Goal: Task Accomplishment & Management: Use online tool/utility

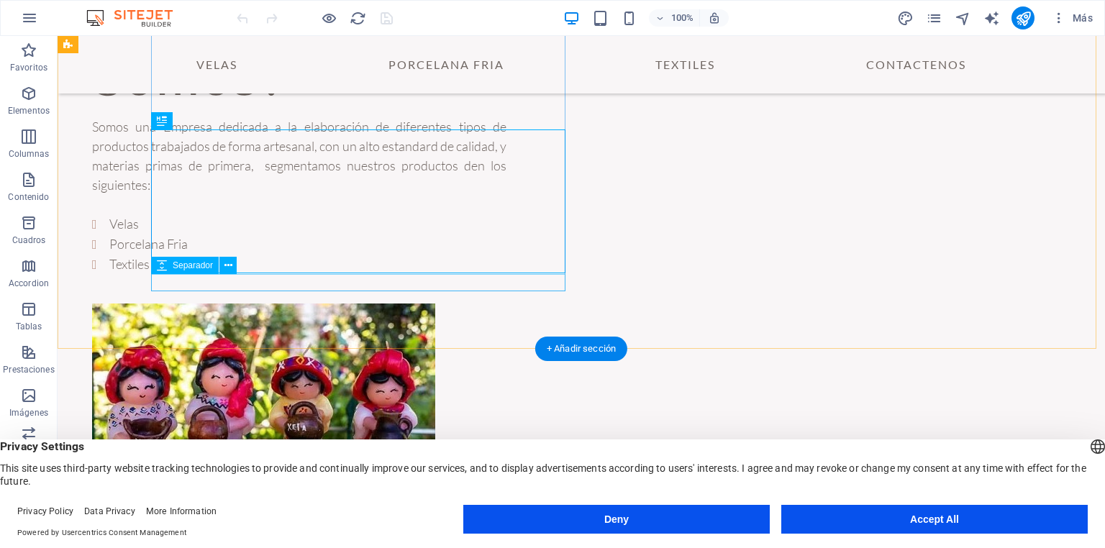
scroll to position [247, 0]
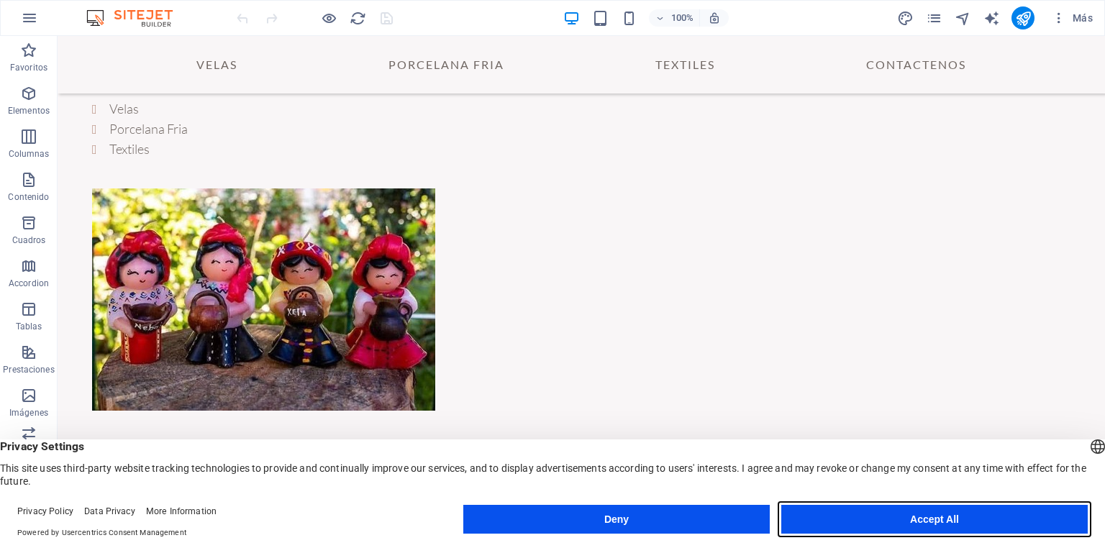
click at [881, 530] on button "Accept All" at bounding box center [934, 519] width 306 height 29
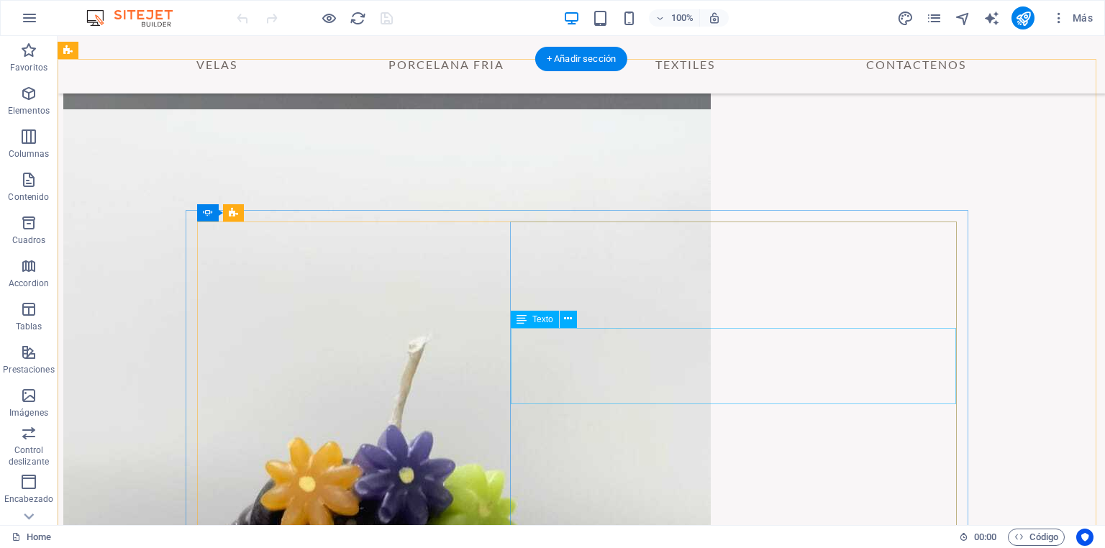
scroll to position [2145, 0]
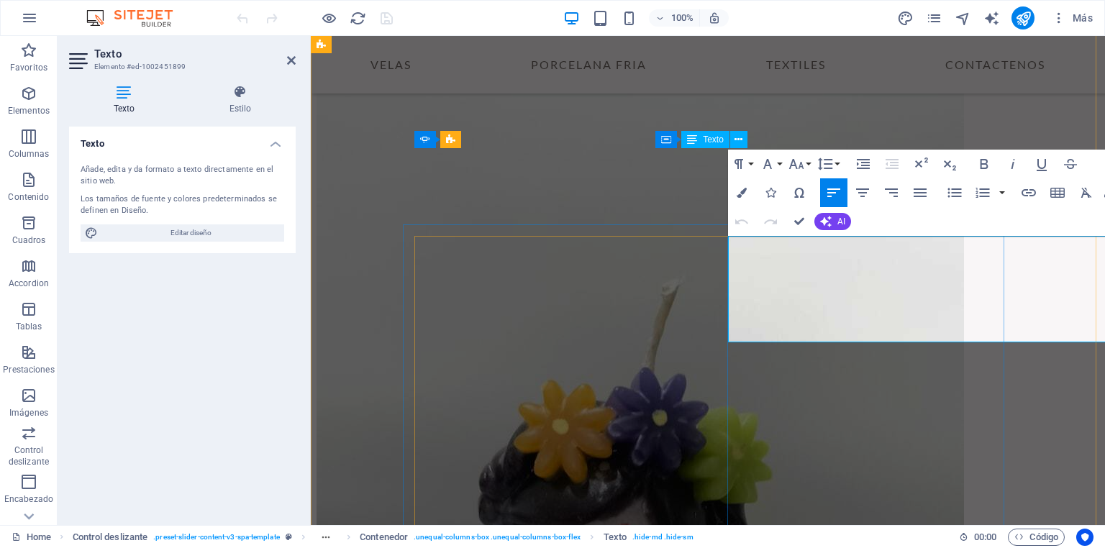
scroll to position [2017, 0]
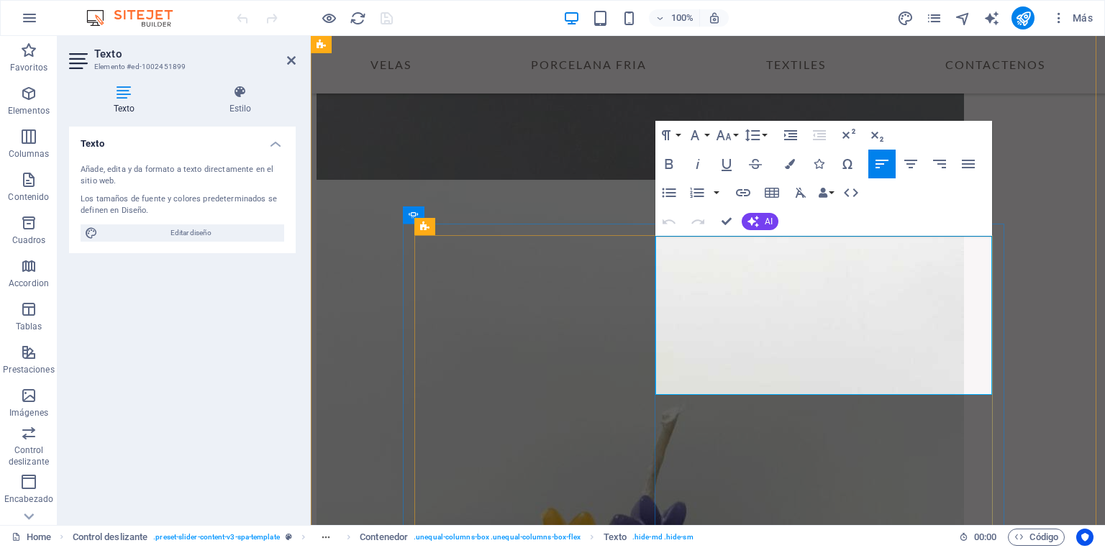
drag, startPoint x: 834, startPoint y: 365, endPoint x: 686, endPoint y: 273, distance: 173.8
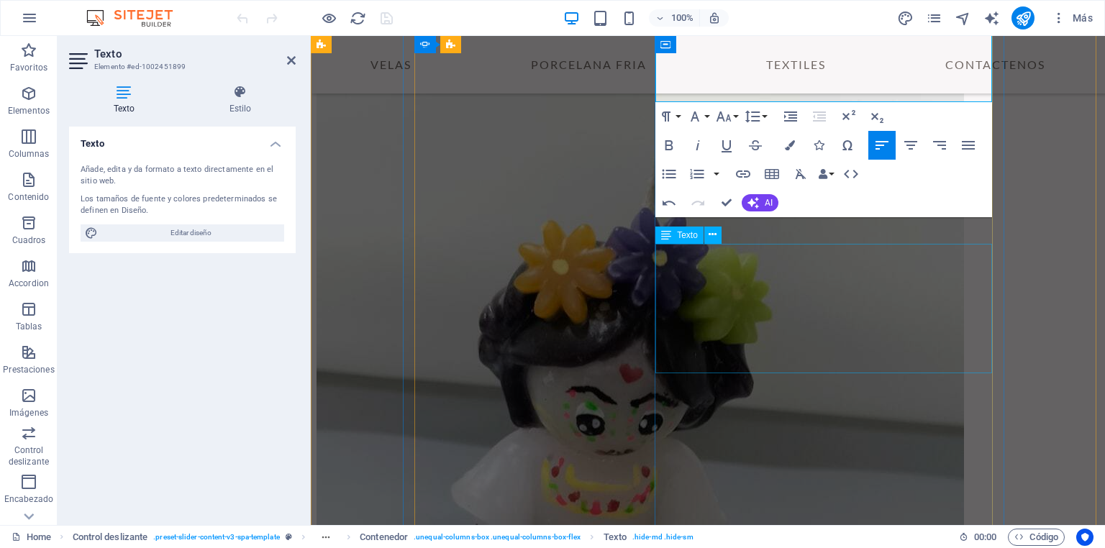
scroll to position [2363, 0]
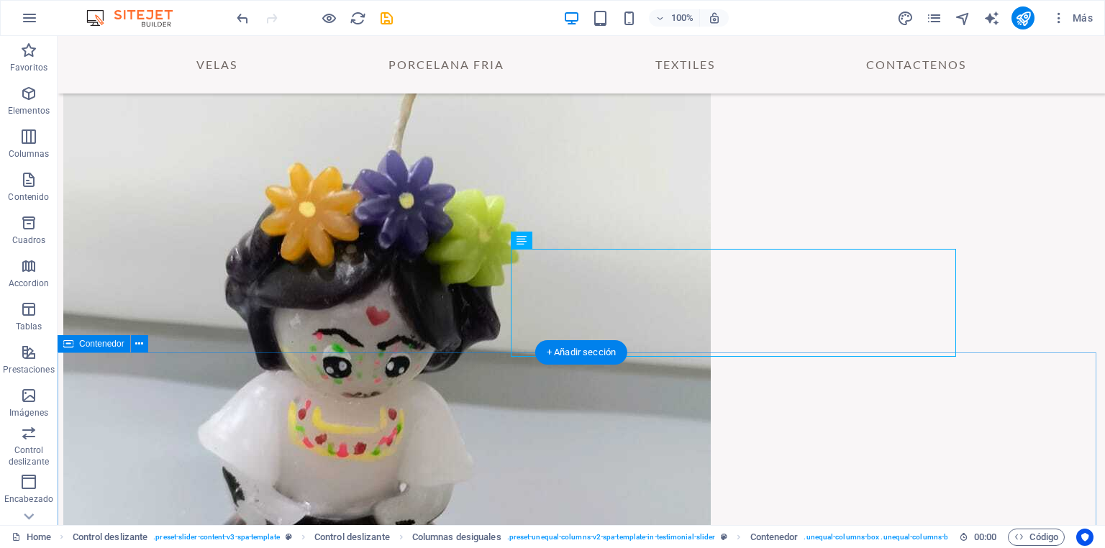
scroll to position [2419, 0]
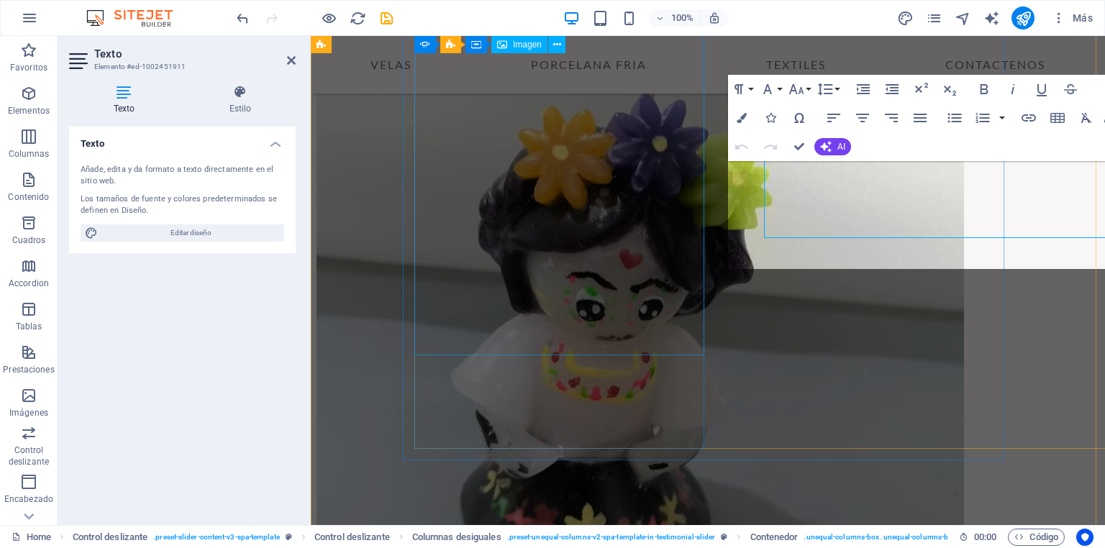
scroll to position [2424, 0]
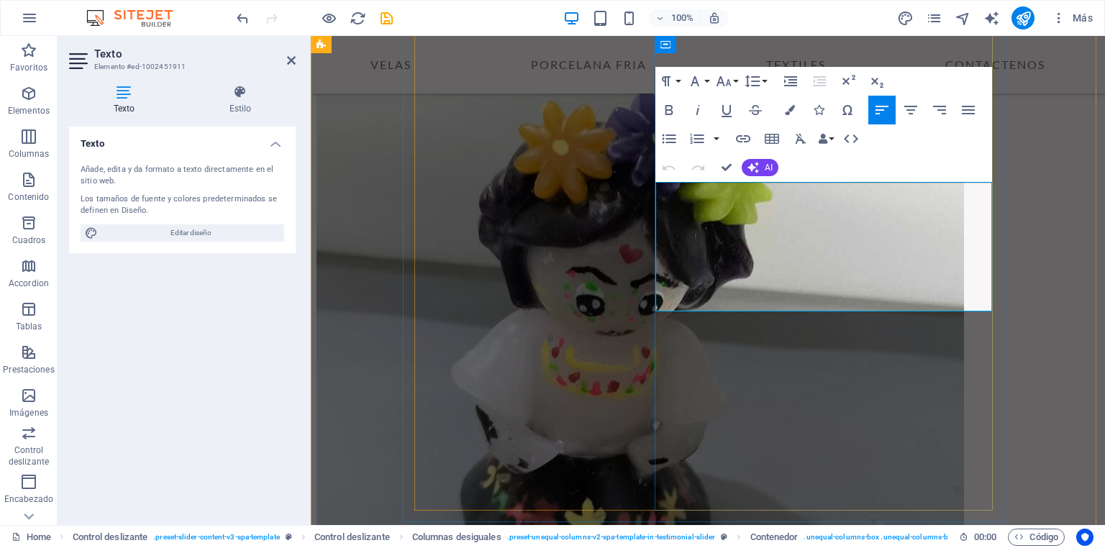
drag, startPoint x: 867, startPoint y: 298, endPoint x: 656, endPoint y: 193, distance: 235.4
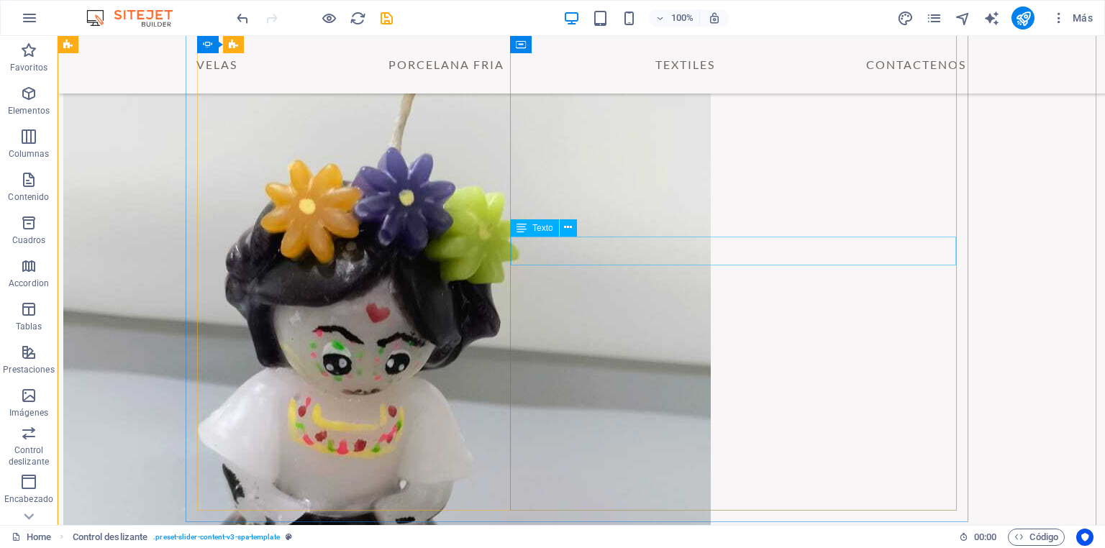
scroll to position [2308, 0]
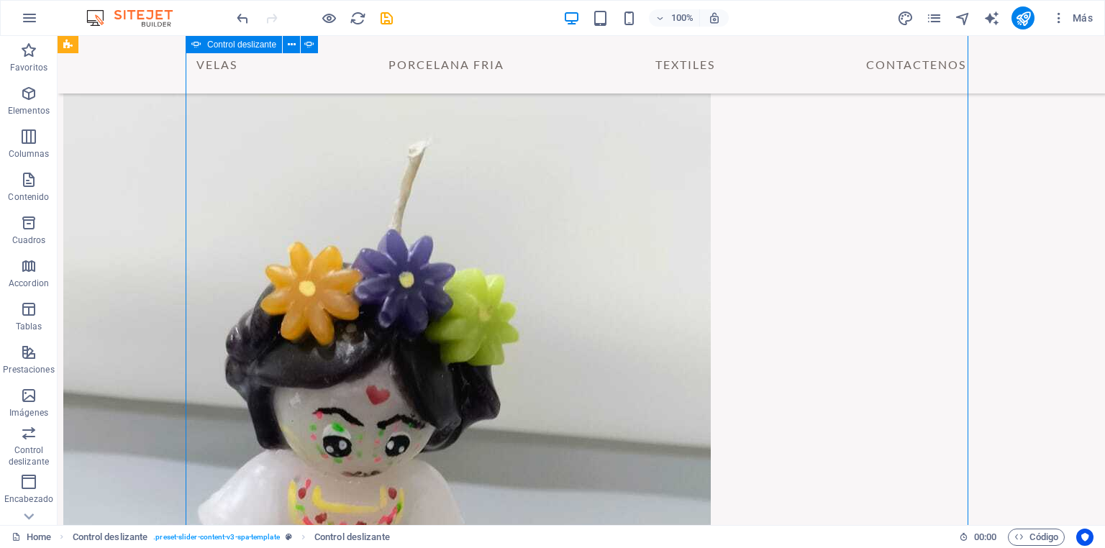
scroll to position [2281, 0]
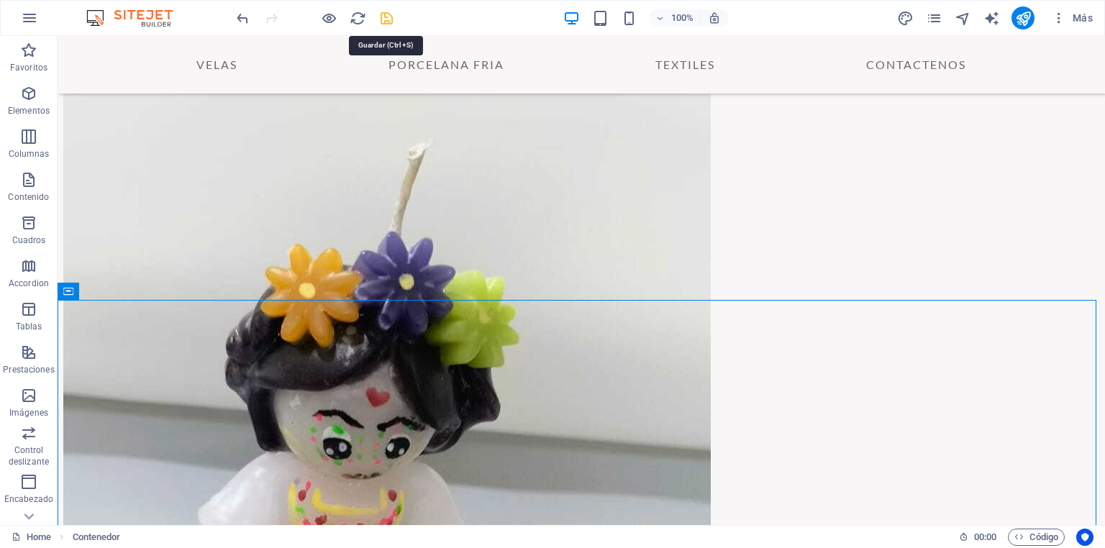
click at [385, 17] on icon "save" at bounding box center [386, 18] width 17 height 17
checkbox input "false"
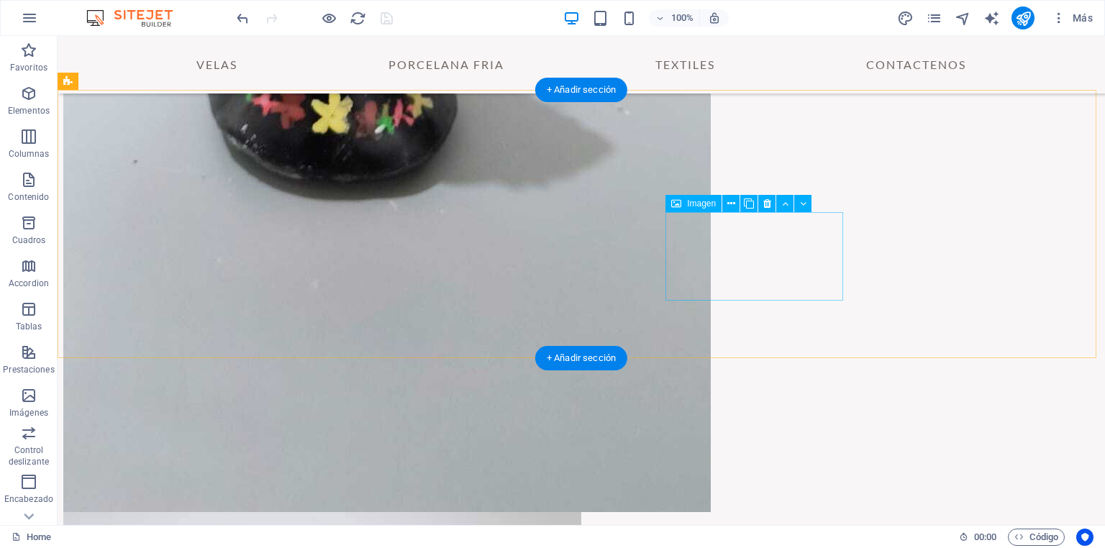
scroll to position [2778, 0]
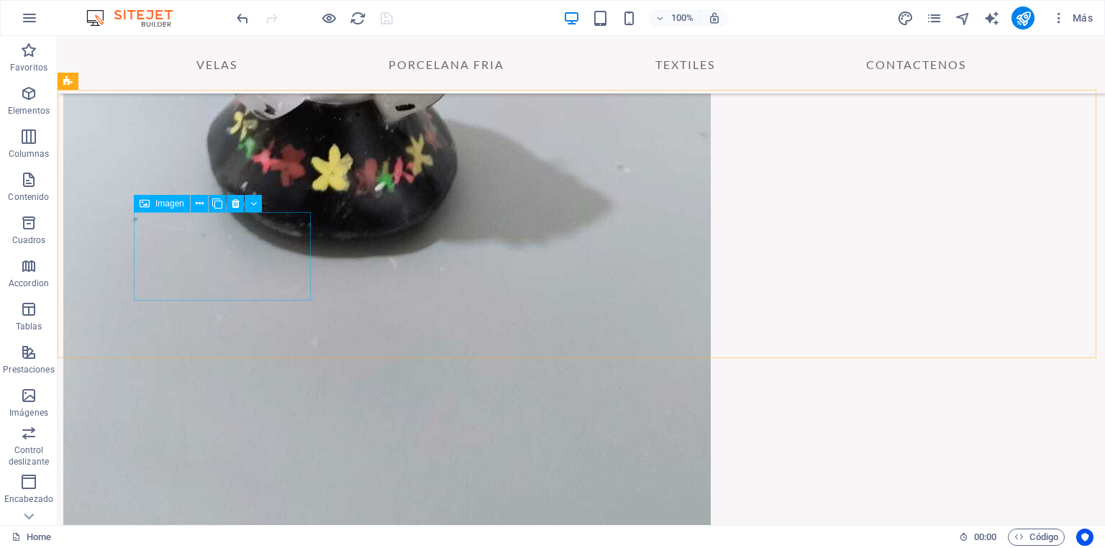
click at [173, 206] on span "Imagen" at bounding box center [169, 203] width 29 height 9
click at [199, 206] on icon at bounding box center [200, 203] width 8 height 15
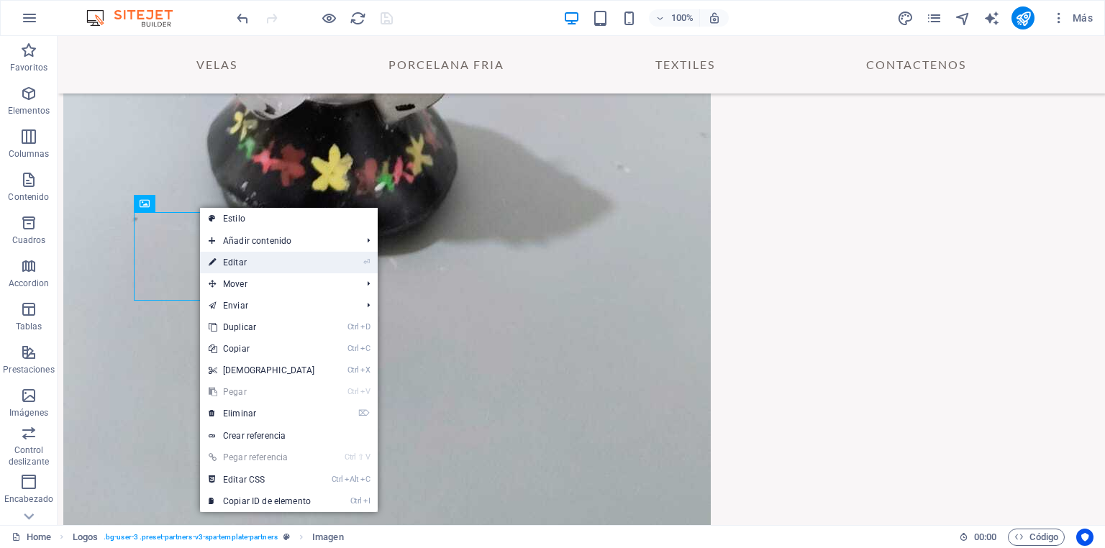
click at [242, 260] on link "⏎ Editar" at bounding box center [262, 263] width 124 height 22
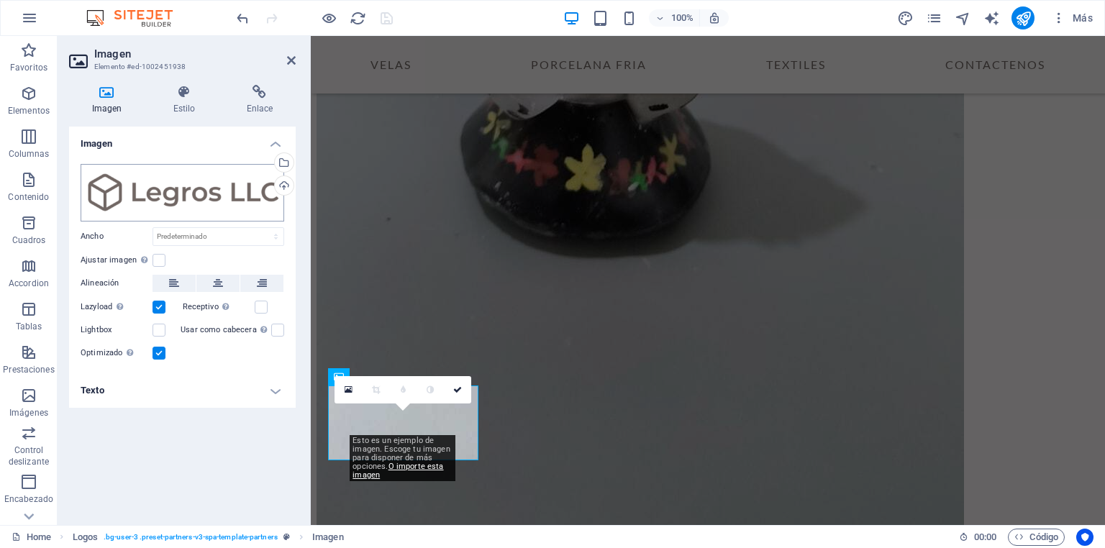
scroll to position [2650, 0]
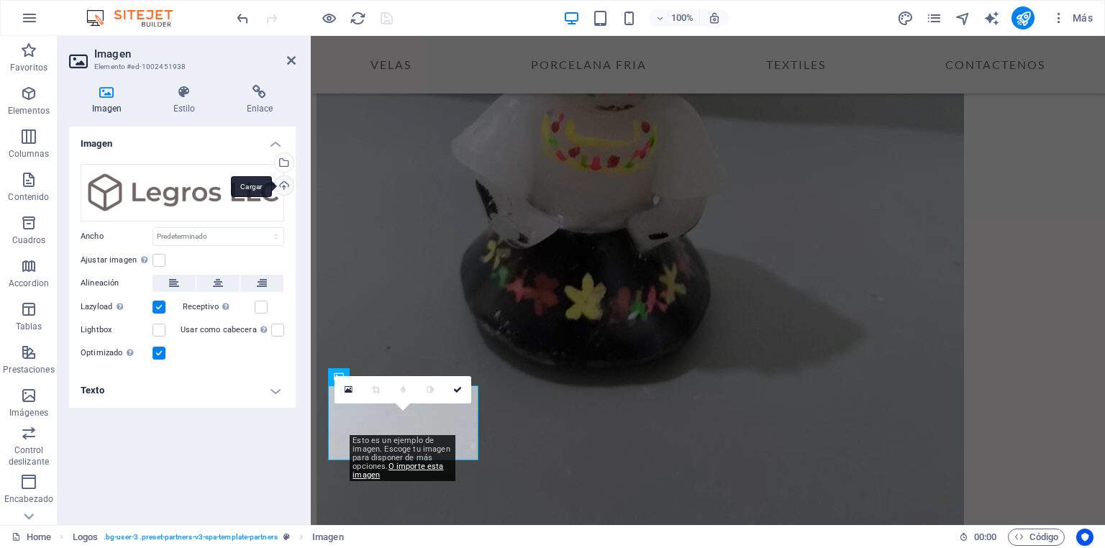
click at [286, 184] on div "Cargar" at bounding box center [283, 187] width 22 height 22
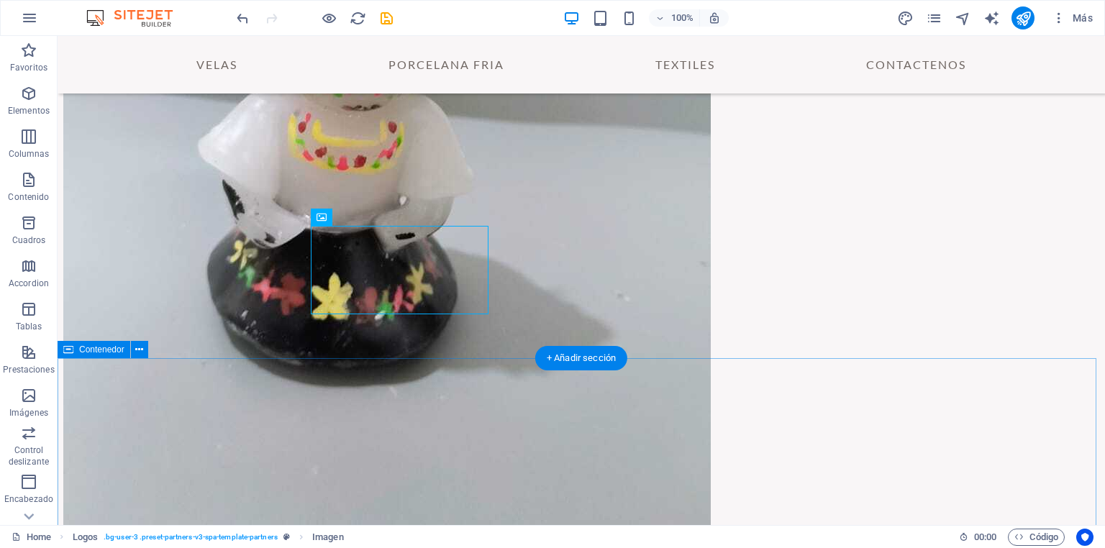
scroll to position [2778, 0]
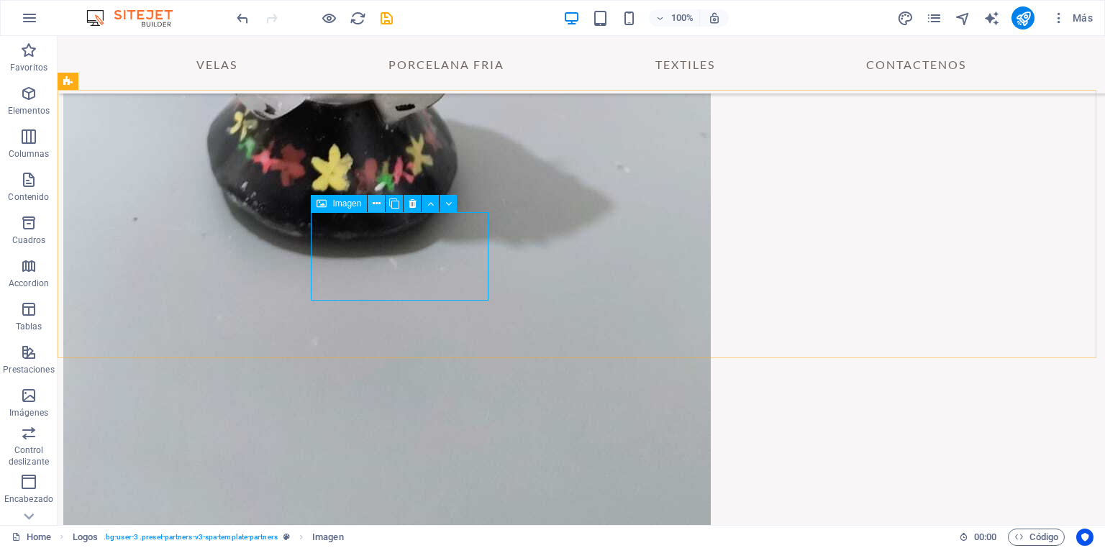
click at [377, 206] on icon at bounding box center [377, 203] width 8 height 15
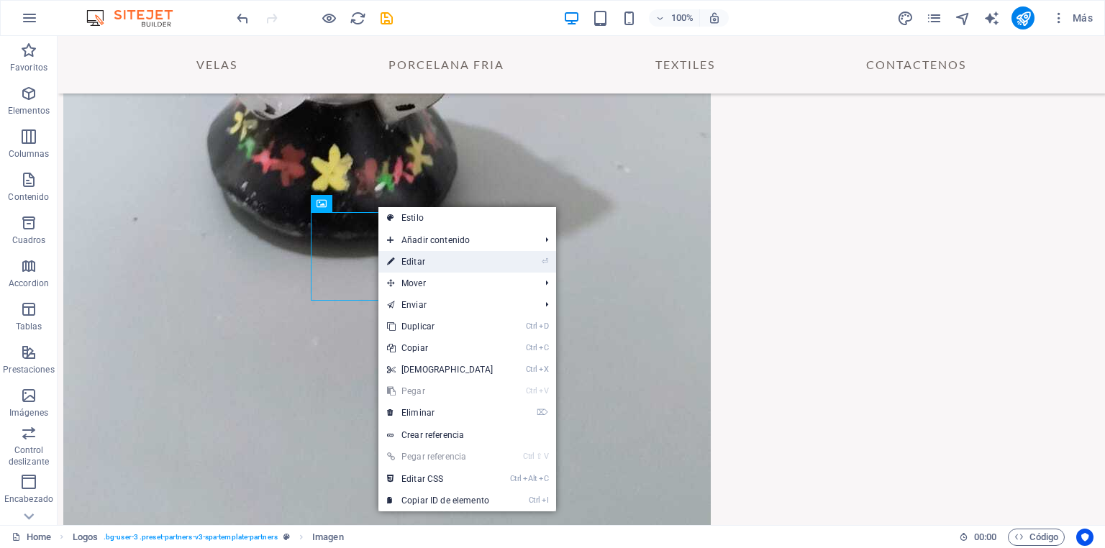
click at [423, 263] on link "⏎ Editar" at bounding box center [440, 262] width 124 height 22
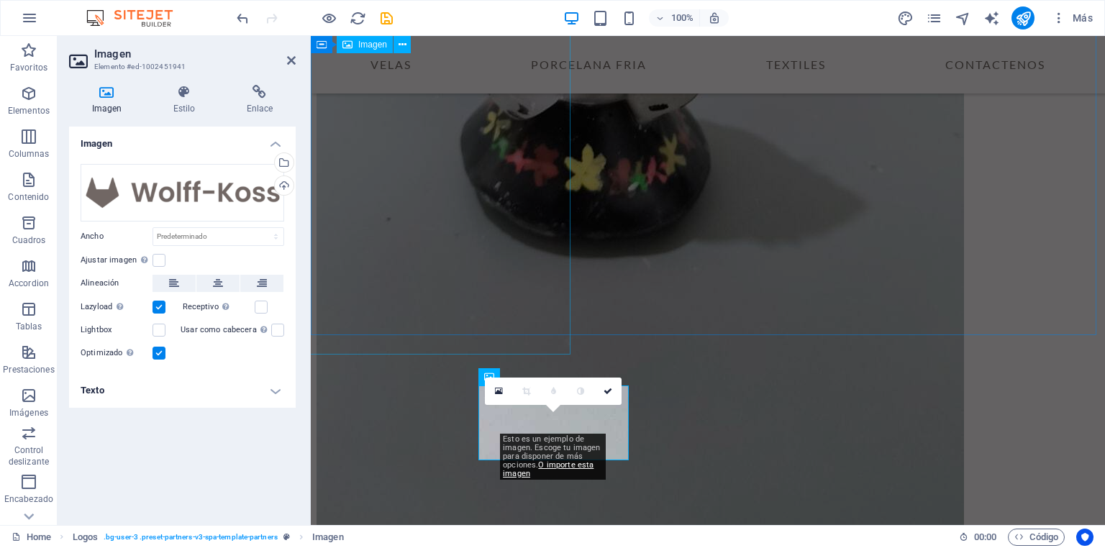
scroll to position [2650, 0]
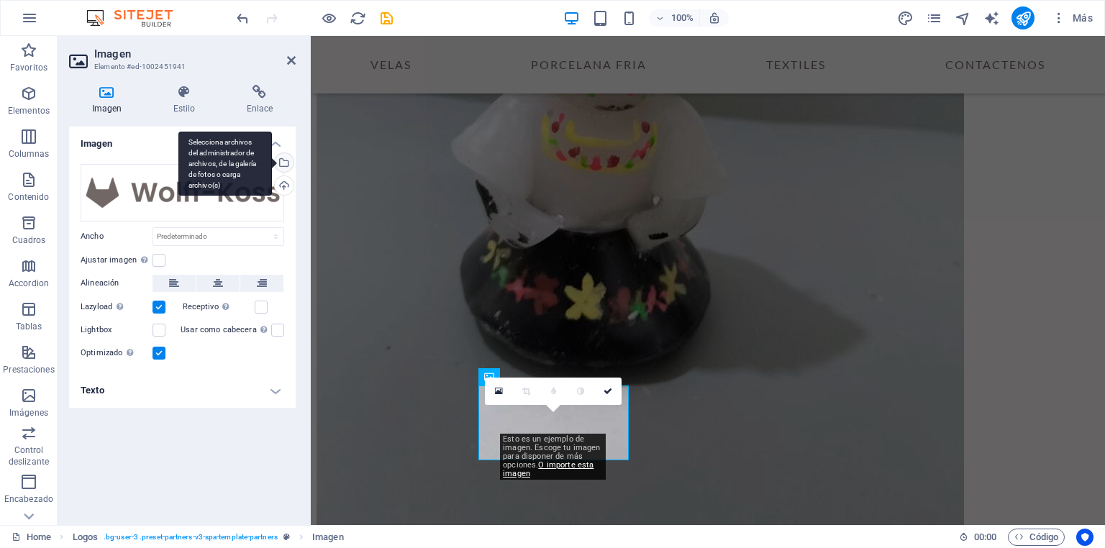
click at [286, 160] on div "Selecciona archivos del administrador de archivos, de la galería de fotos o car…" at bounding box center [283, 164] width 22 height 22
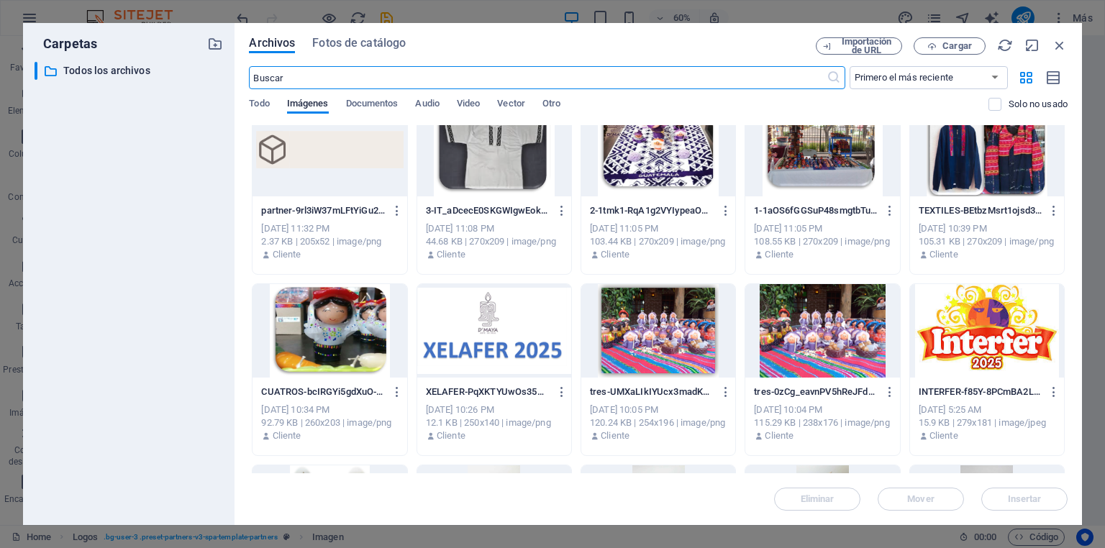
scroll to position [0, 0]
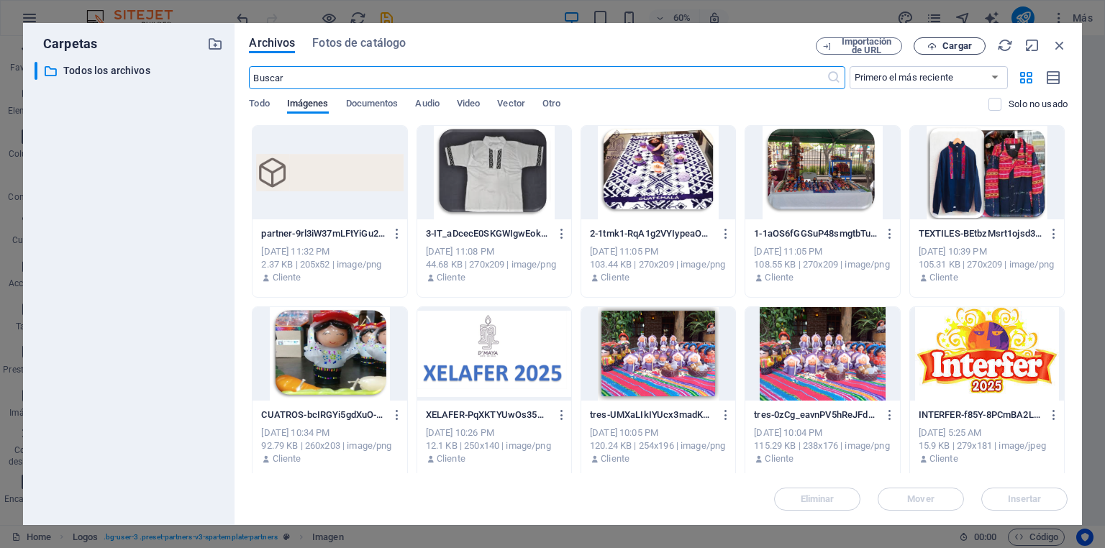
click at [952, 46] on span "Cargar" at bounding box center [956, 46] width 29 height 9
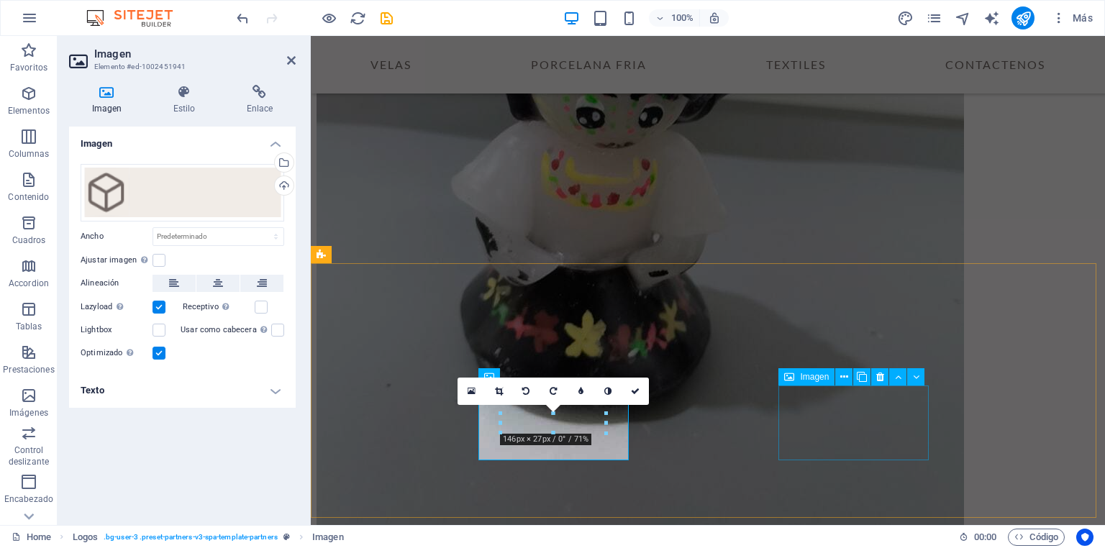
scroll to position [2650, 0]
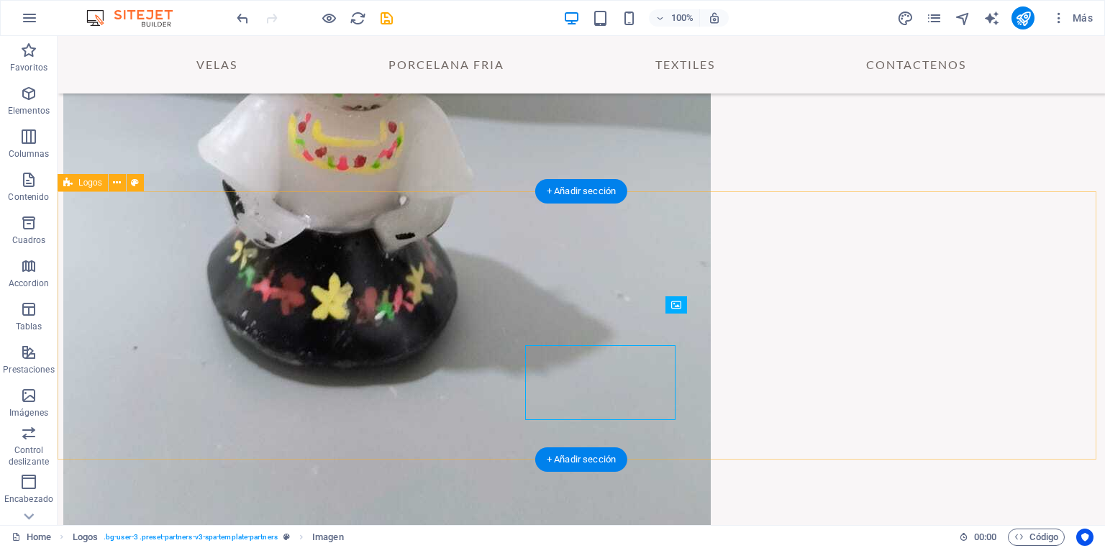
scroll to position [2778, 0]
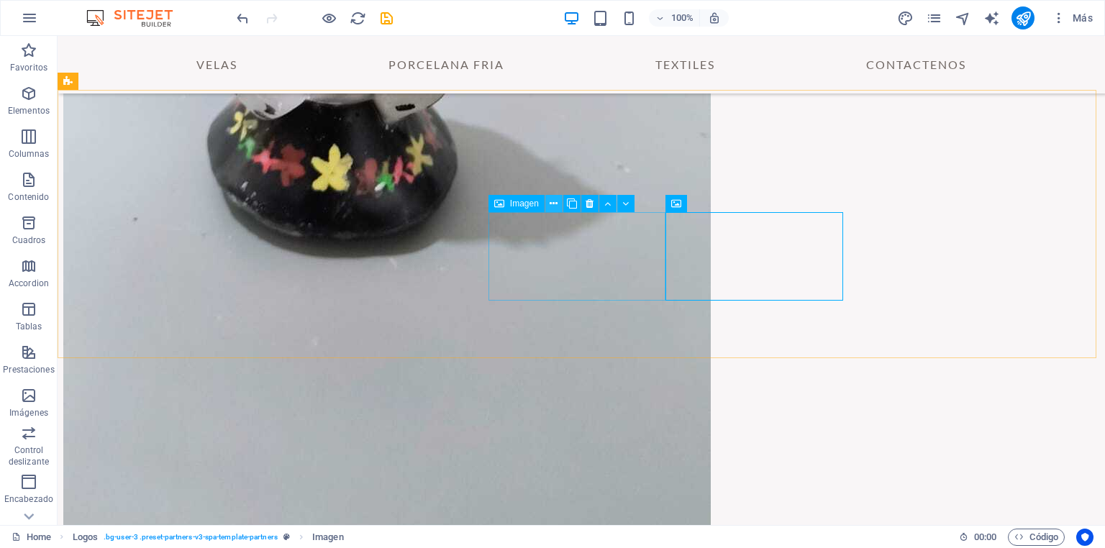
click at [552, 204] on icon at bounding box center [553, 203] width 8 height 15
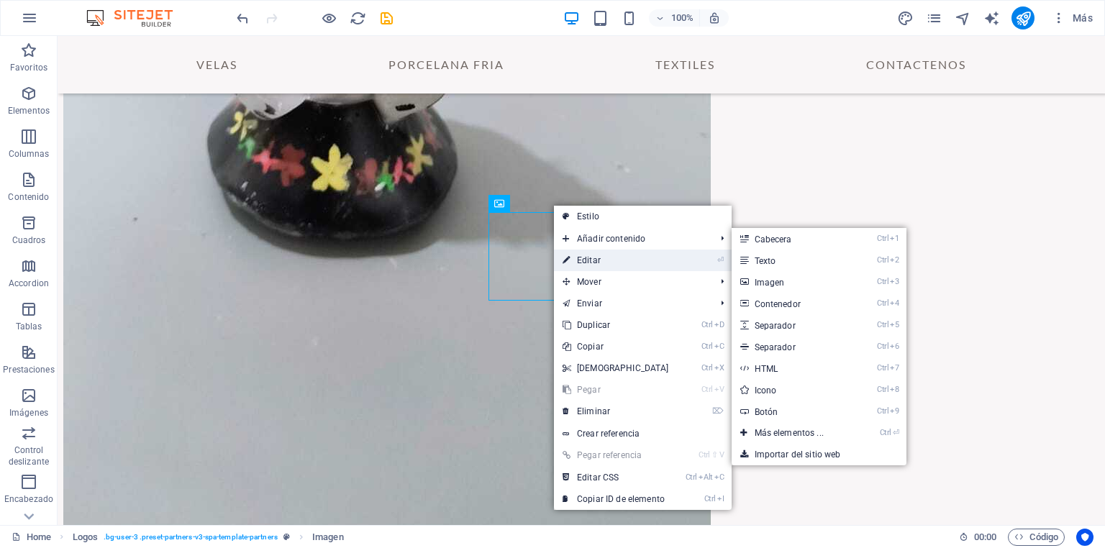
click at [590, 257] on link "⏎ Editar" at bounding box center [616, 261] width 124 height 22
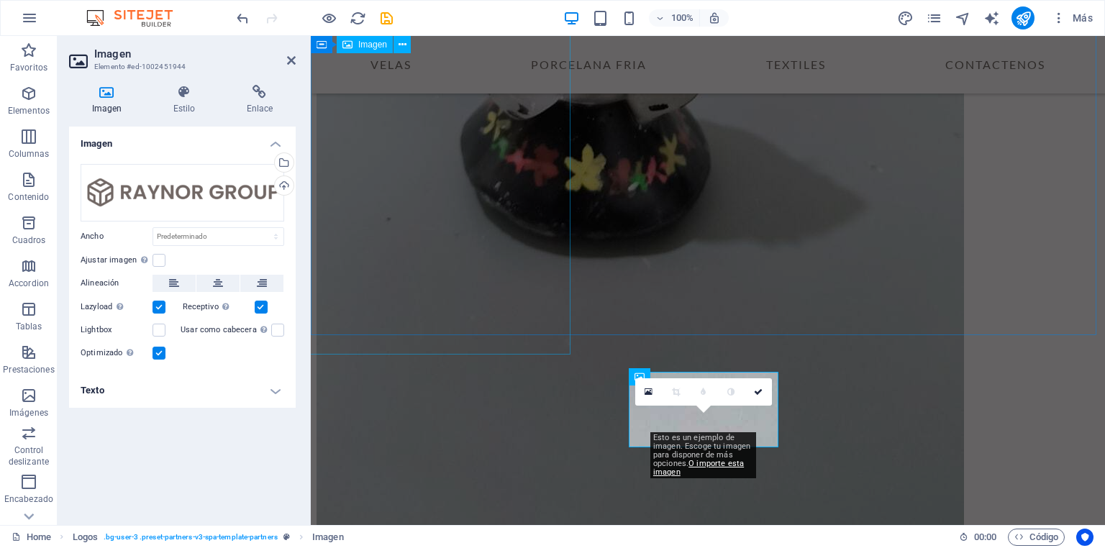
scroll to position [2650, 0]
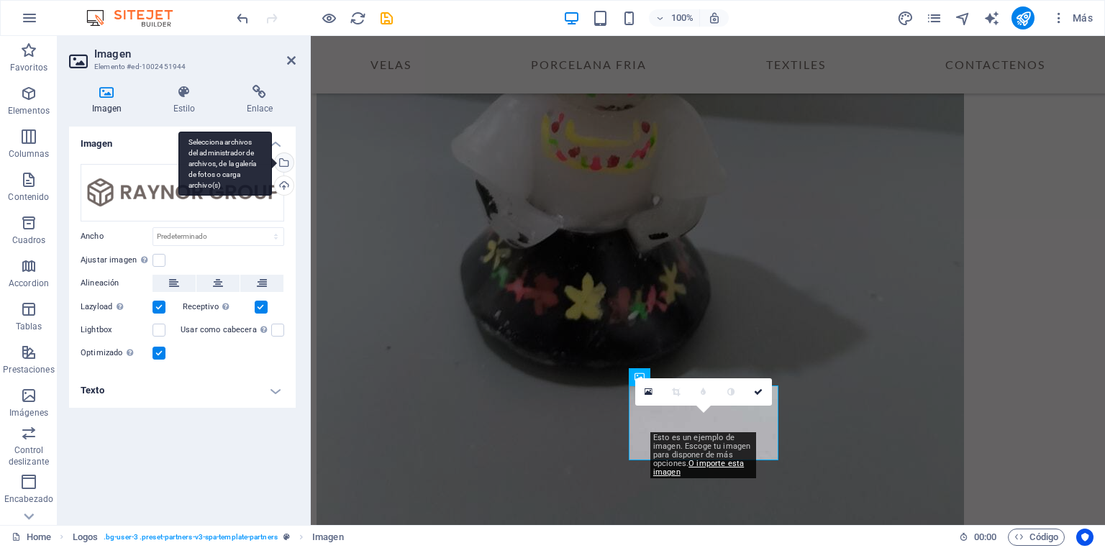
click at [285, 162] on div "Selecciona archivos del administrador de archivos, de la galería de fotos o car…" at bounding box center [283, 164] width 22 height 22
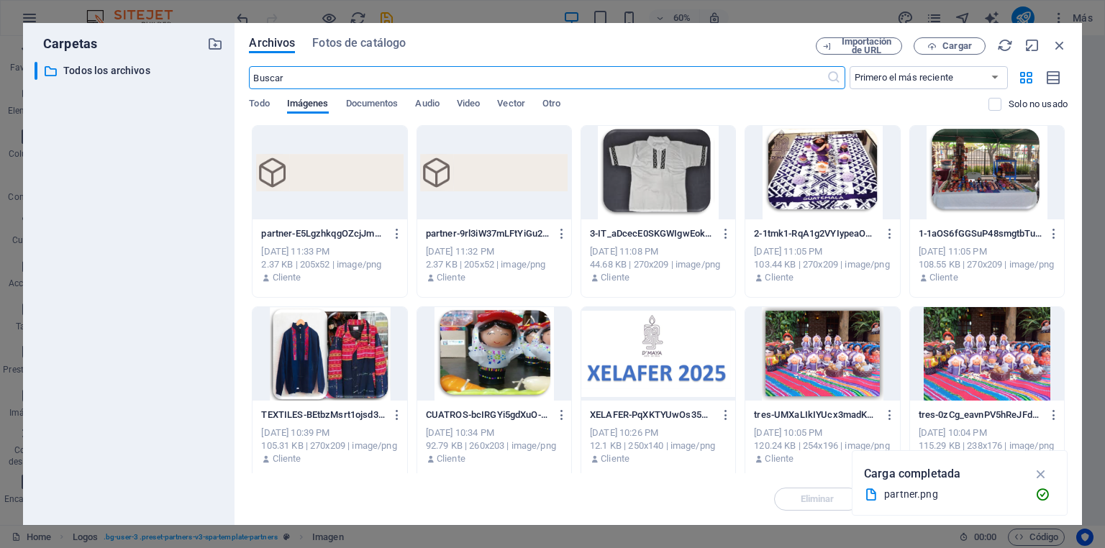
scroll to position [2676, 0]
click at [455, 191] on div at bounding box center [494, 172] width 154 height 93
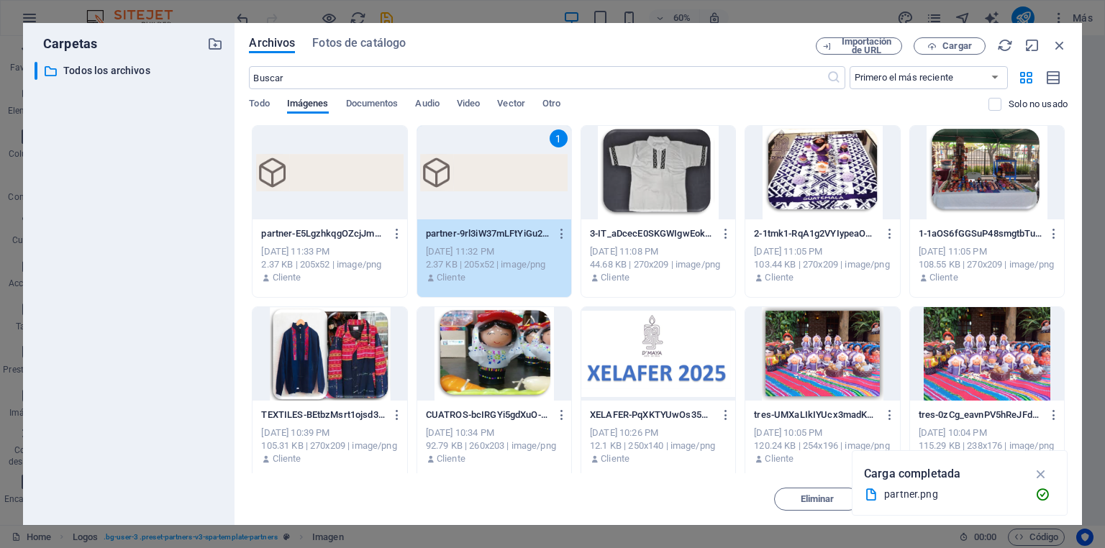
click at [457, 190] on div "1" at bounding box center [494, 172] width 154 height 93
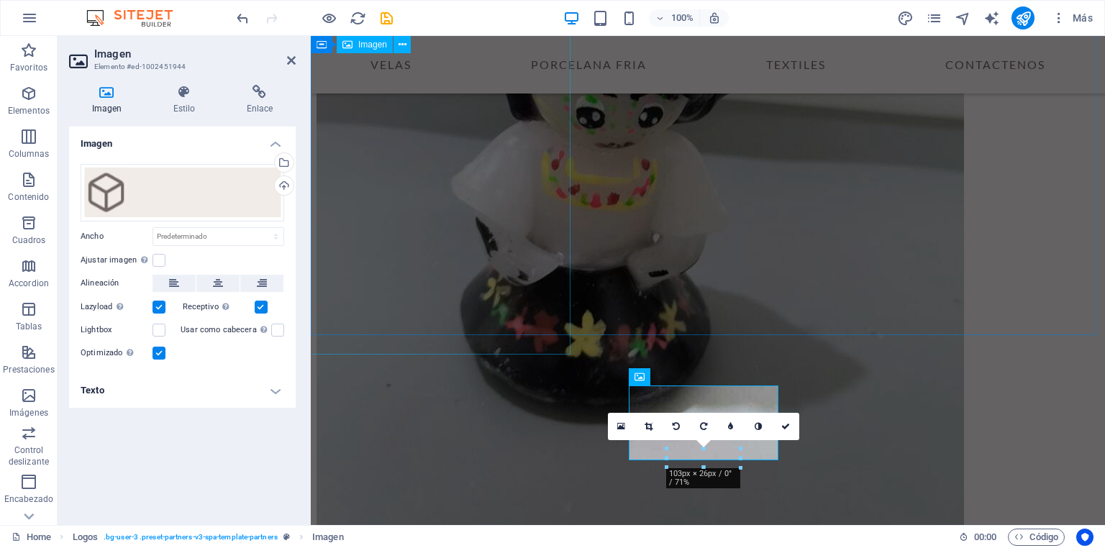
scroll to position [2650, 0]
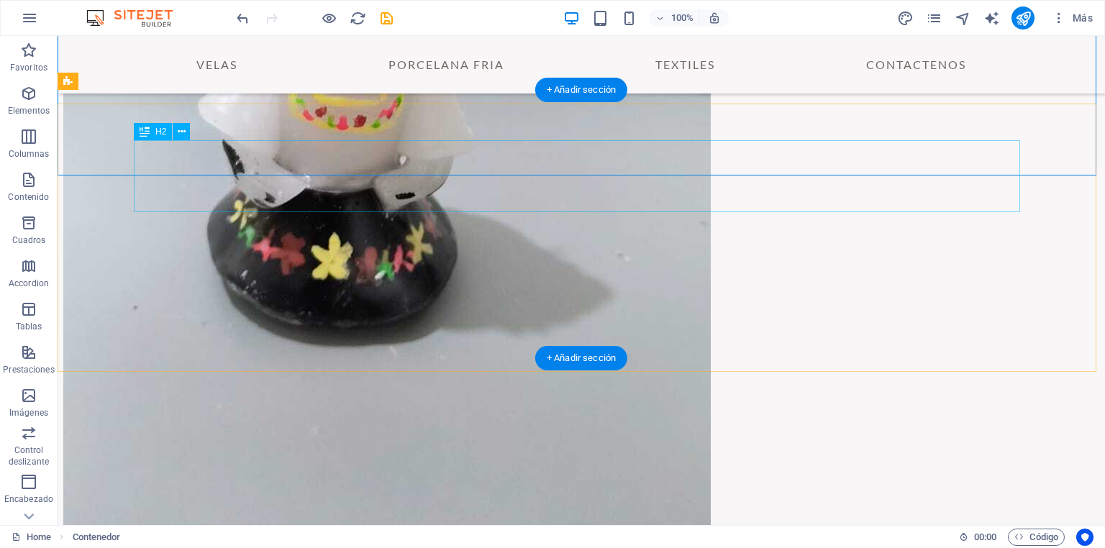
scroll to position [2778, 0]
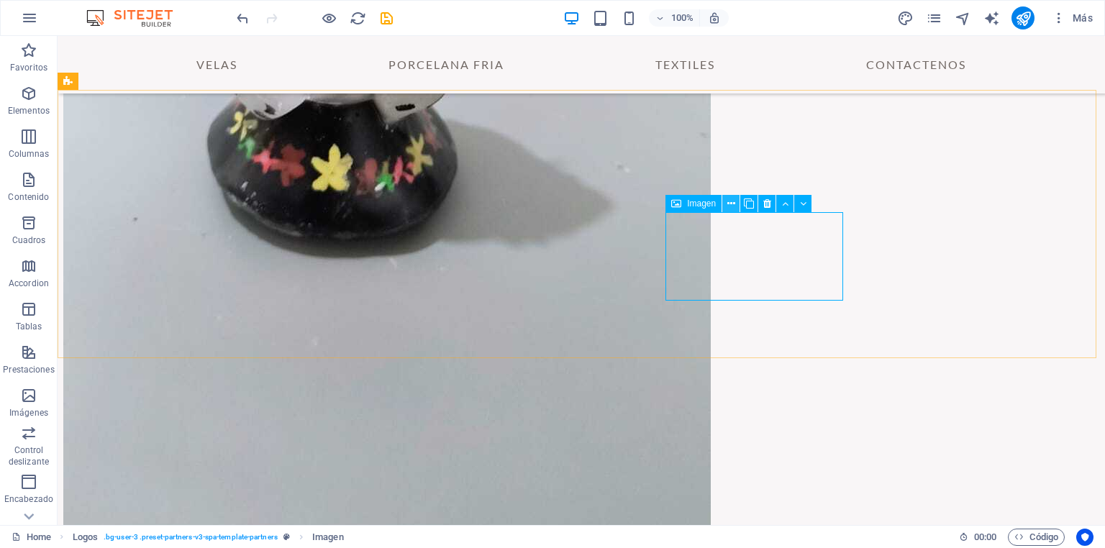
click at [732, 199] on icon at bounding box center [731, 203] width 8 height 15
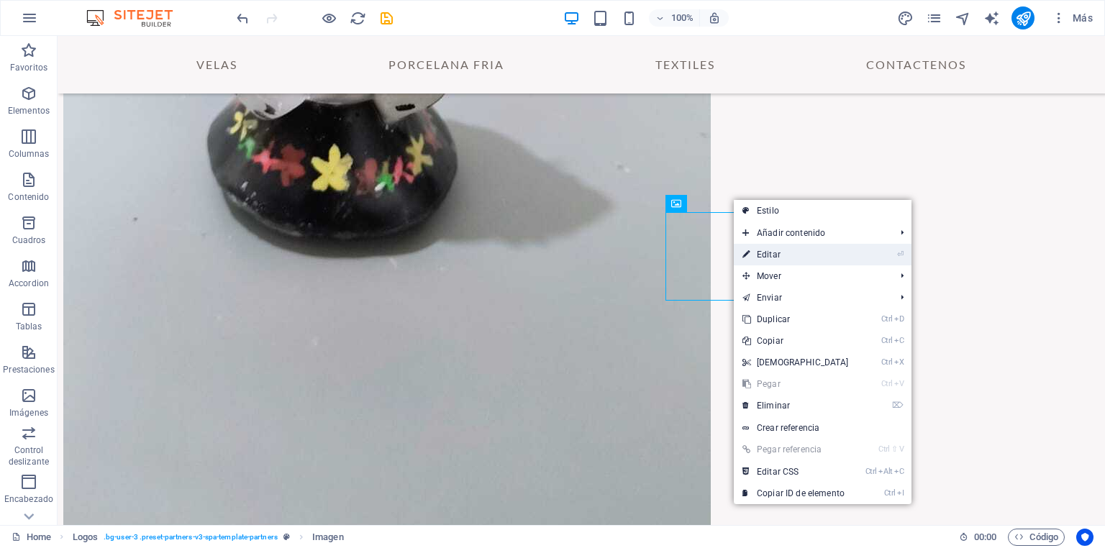
click at [765, 258] on link "⏎ Editar" at bounding box center [796, 255] width 124 height 22
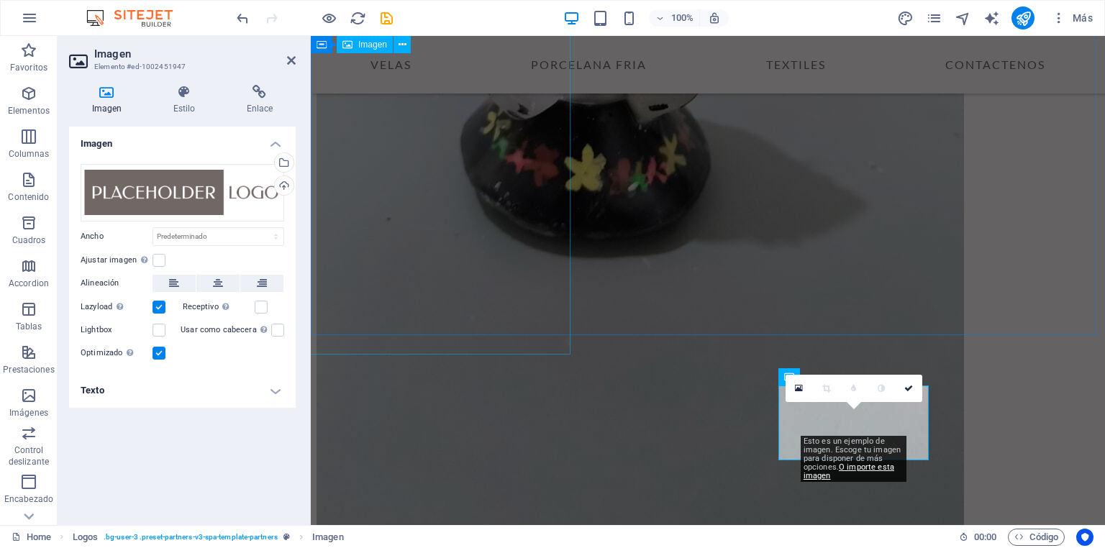
scroll to position [2650, 0]
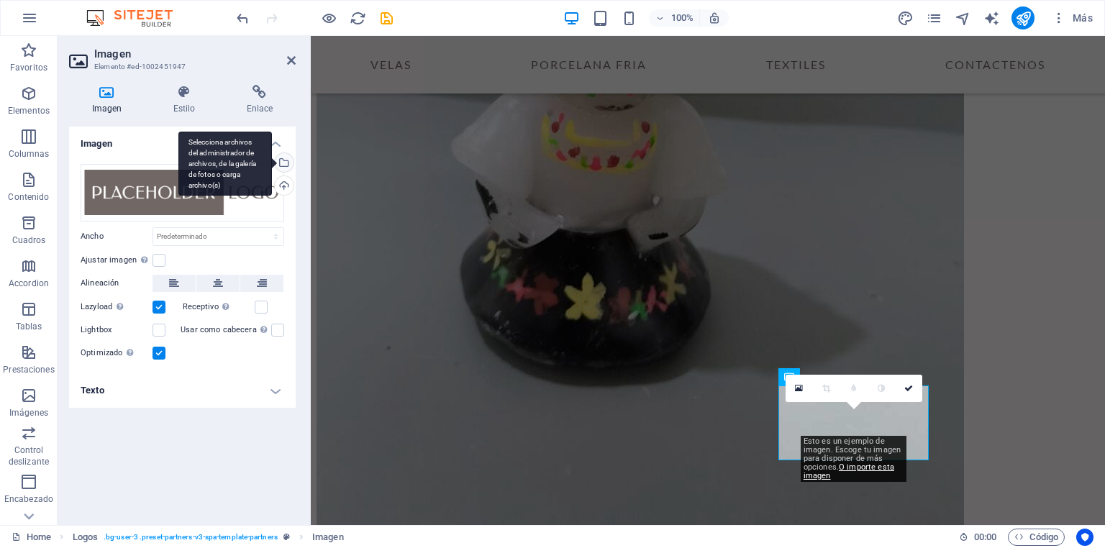
click at [283, 163] on div "Selecciona archivos del administrador de archivos, de la galería de fotos o car…" at bounding box center [283, 164] width 22 height 22
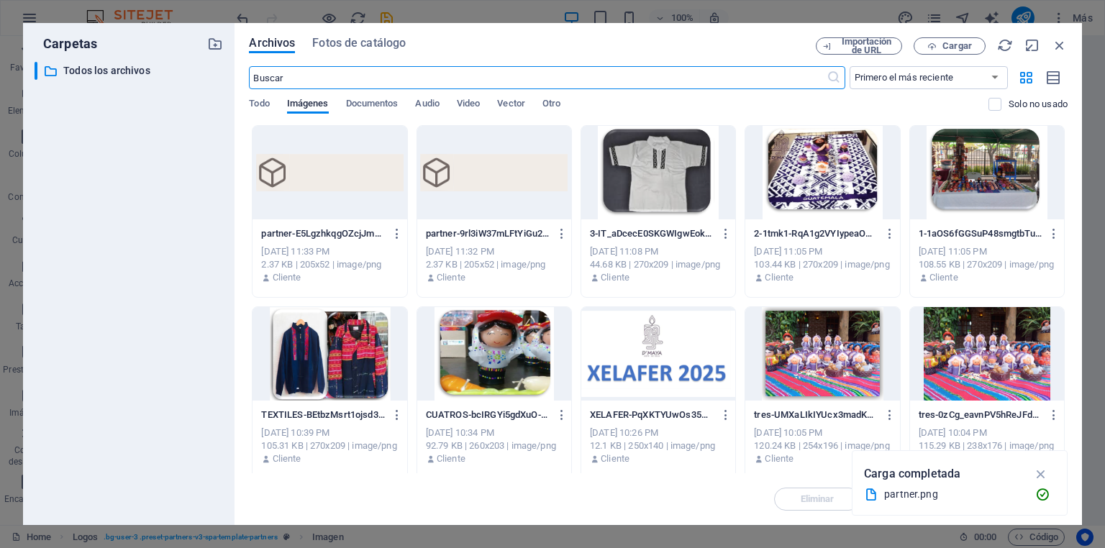
scroll to position [2676, 0]
click at [498, 192] on div at bounding box center [494, 172] width 154 height 93
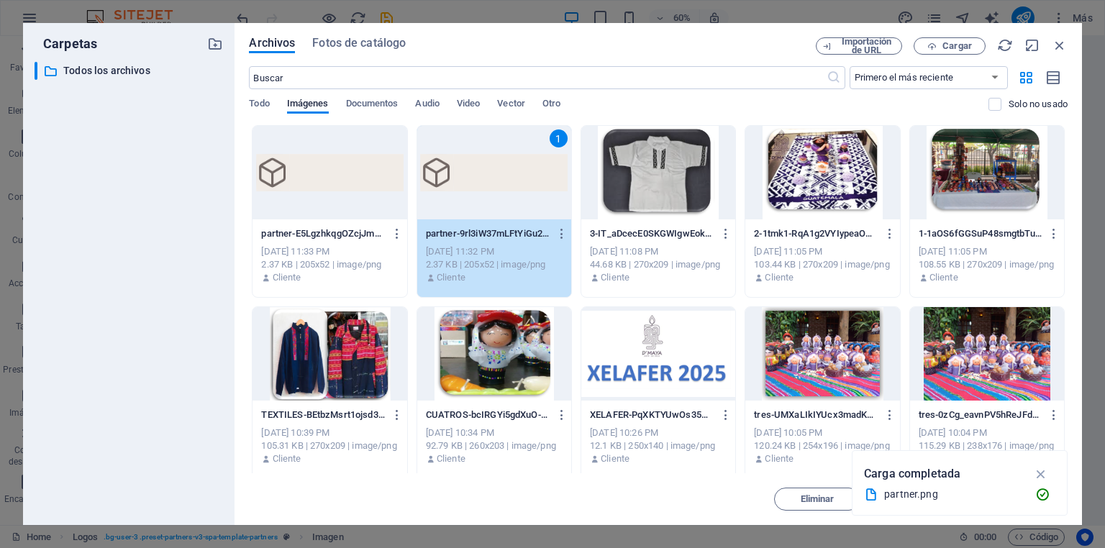
click at [498, 192] on div "1" at bounding box center [494, 172] width 154 height 93
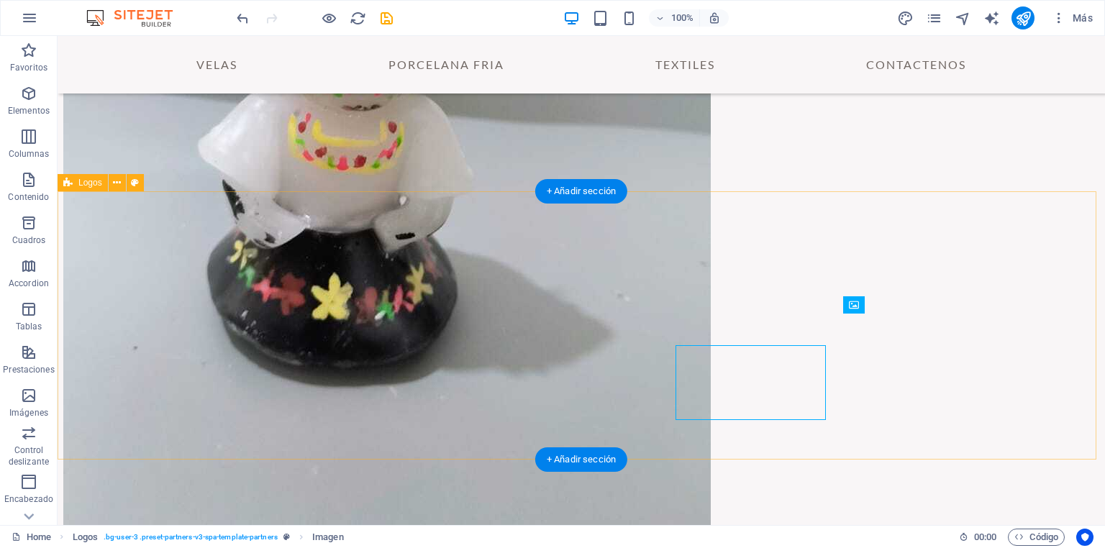
scroll to position [2778, 0]
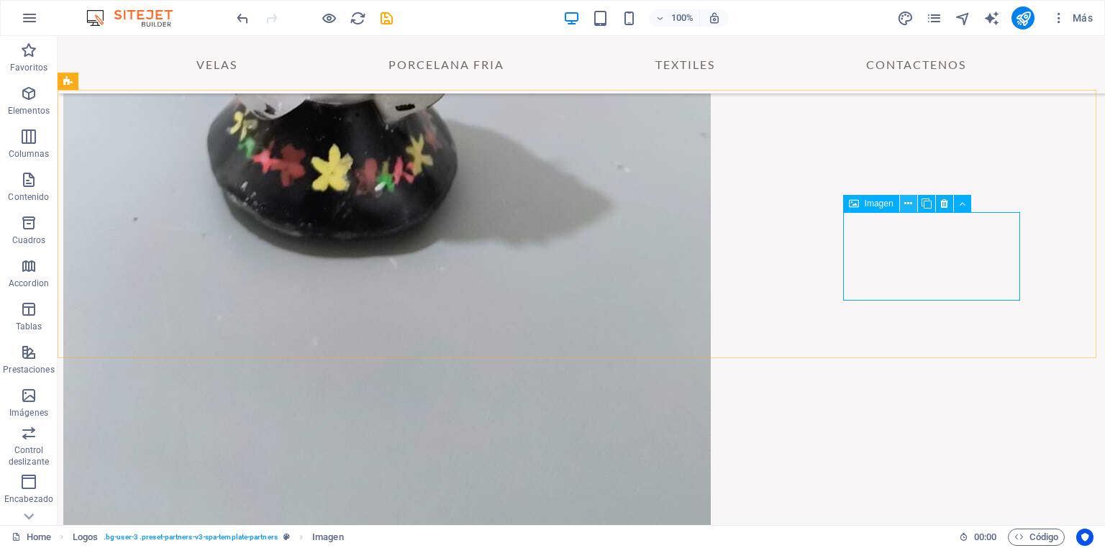
click at [909, 205] on icon at bounding box center [908, 203] width 8 height 15
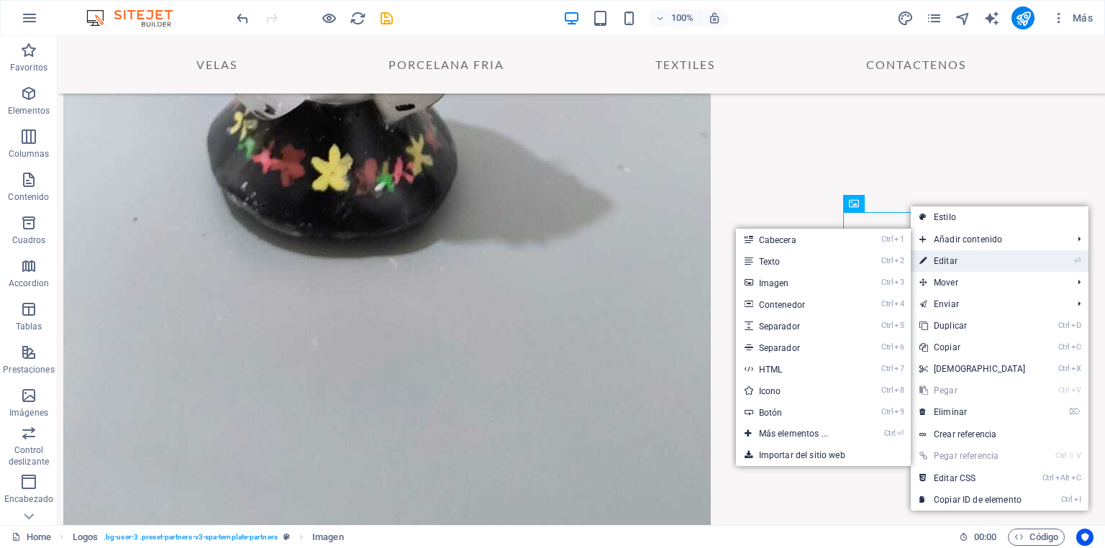
click at [945, 265] on link "⏎ Editar" at bounding box center [973, 261] width 124 height 22
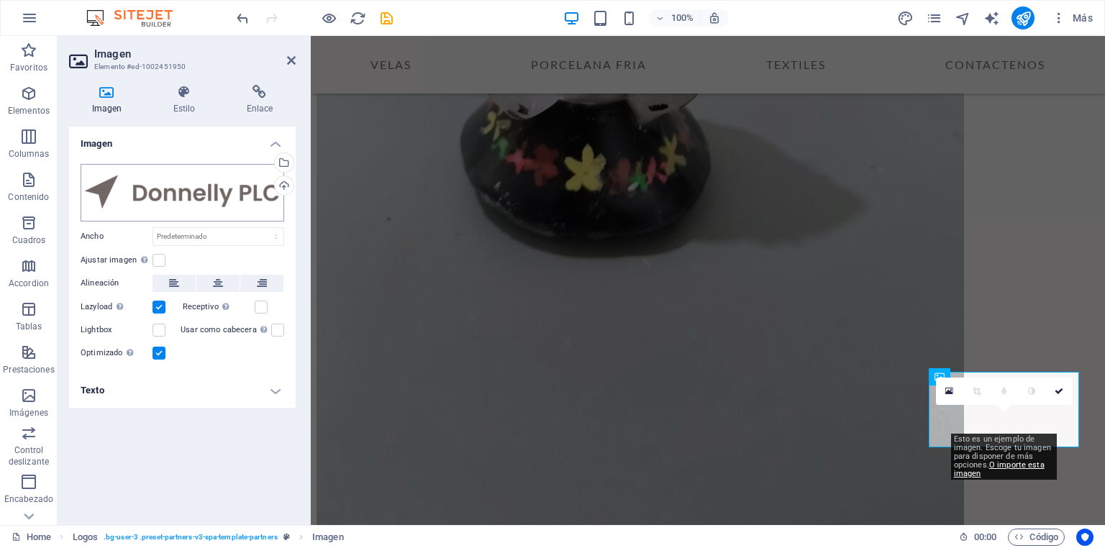
scroll to position [2650, 0]
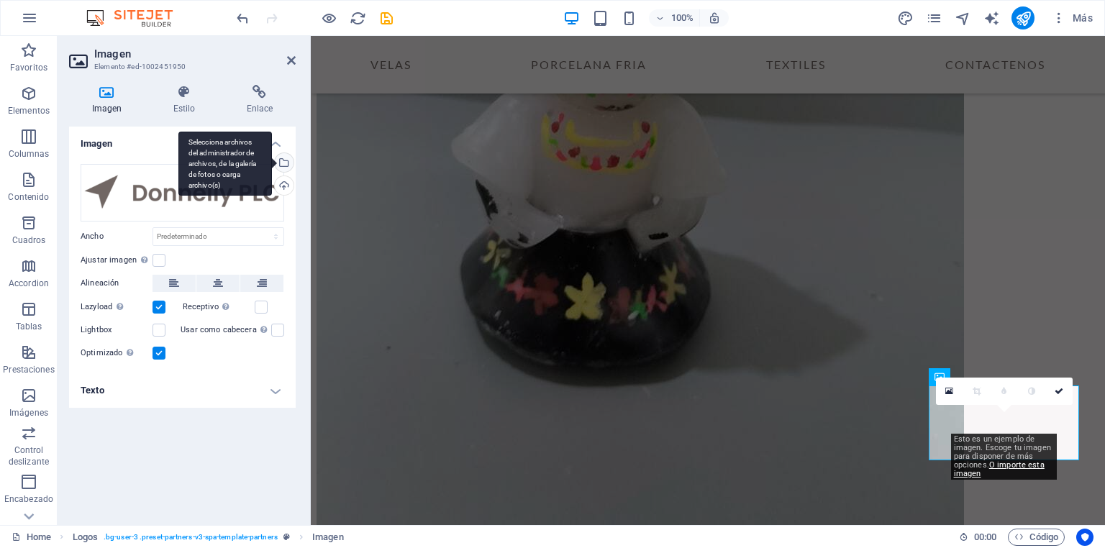
click at [285, 163] on div "Selecciona archivos del administrador de archivos, de la galería de fotos o car…" at bounding box center [283, 164] width 22 height 22
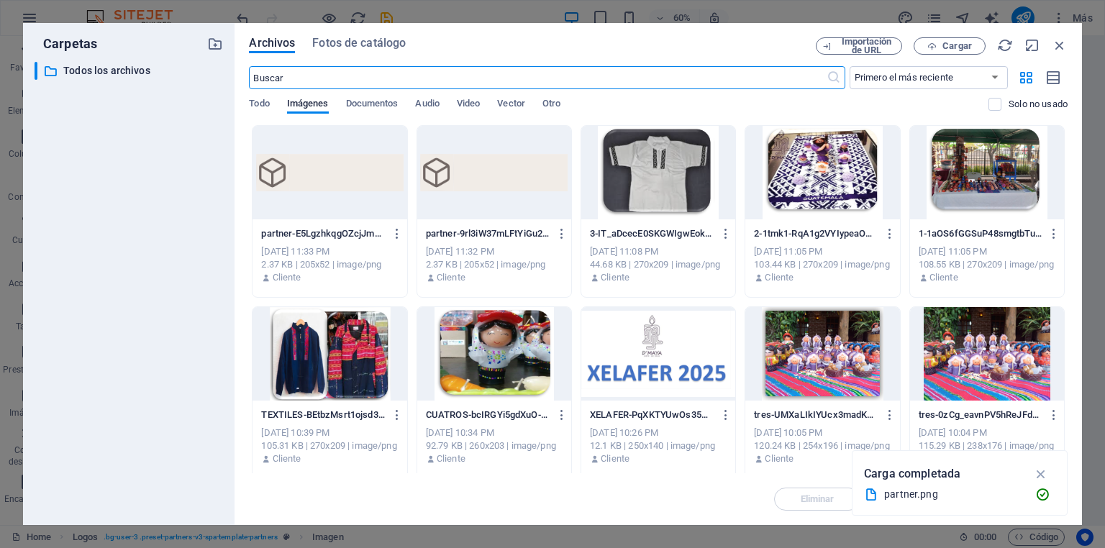
scroll to position [2676, 0]
click at [457, 194] on div at bounding box center [494, 172] width 154 height 93
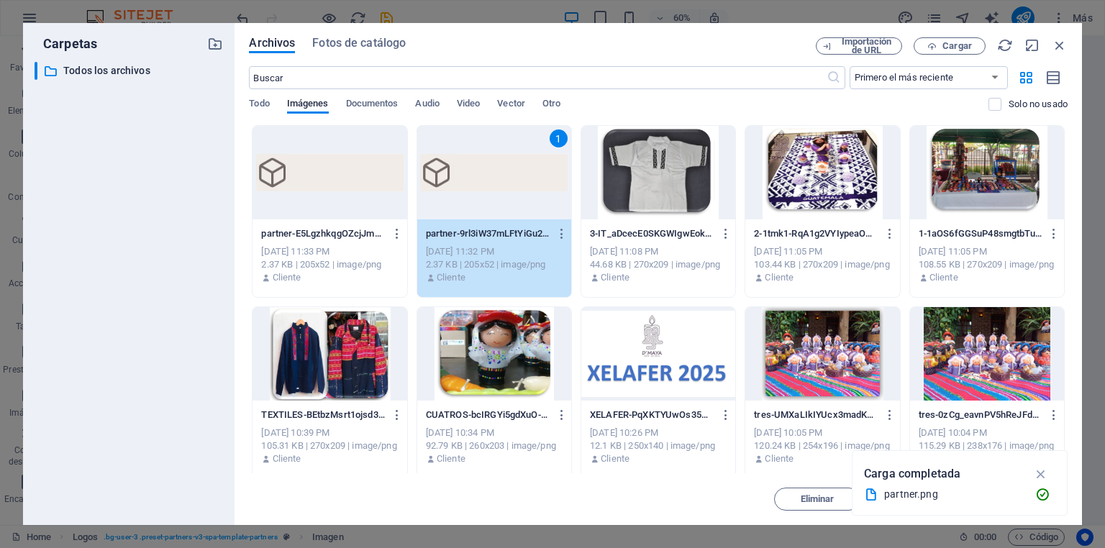
click at [457, 194] on div "1" at bounding box center [494, 172] width 154 height 93
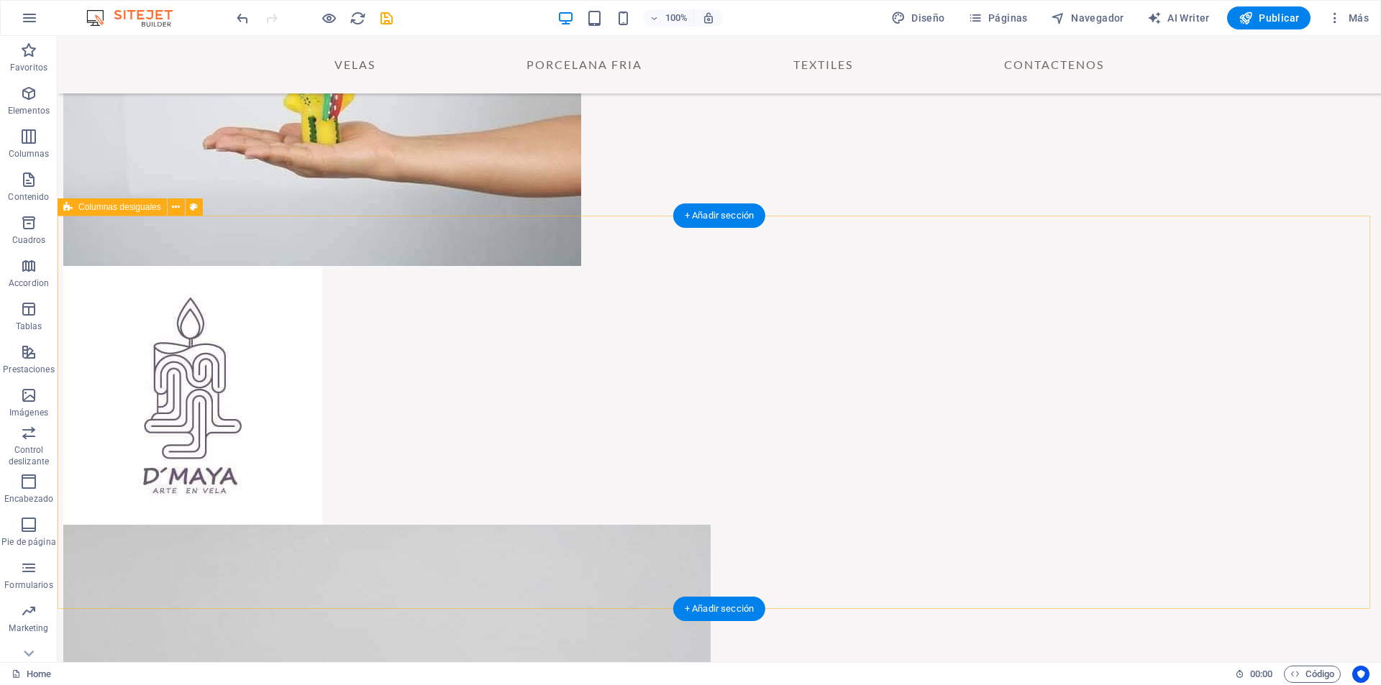
scroll to position [3211, 0]
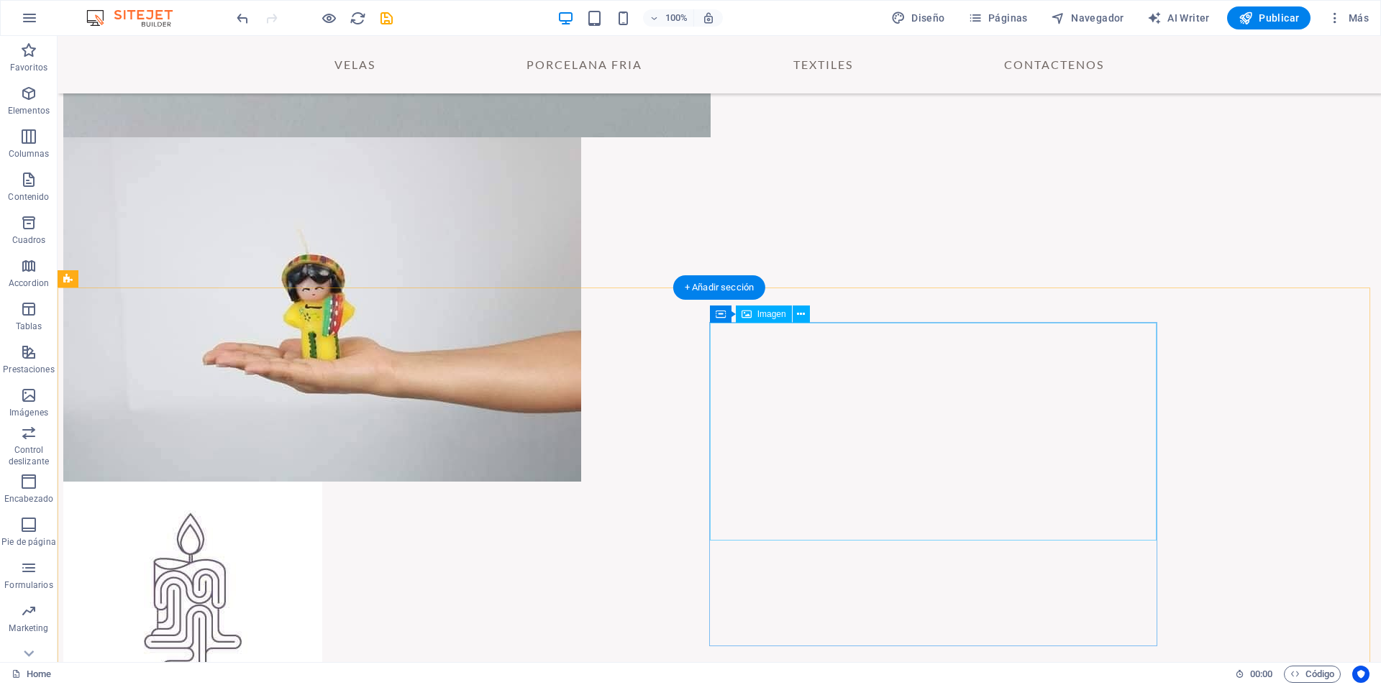
click at [775, 315] on span "Imagen" at bounding box center [771, 314] width 29 height 9
click at [800, 316] on icon at bounding box center [801, 314] width 8 height 15
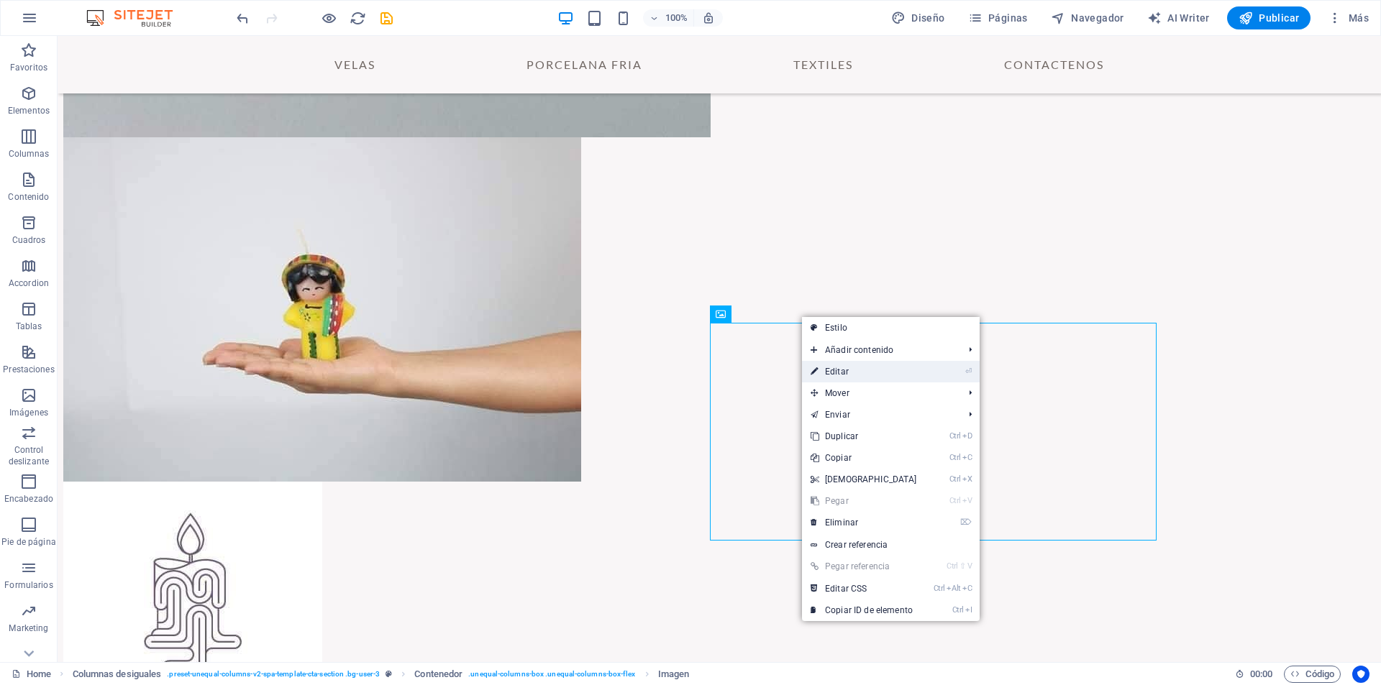
click at [834, 373] on link "⏎ Editar" at bounding box center [864, 372] width 124 height 22
select select "%"
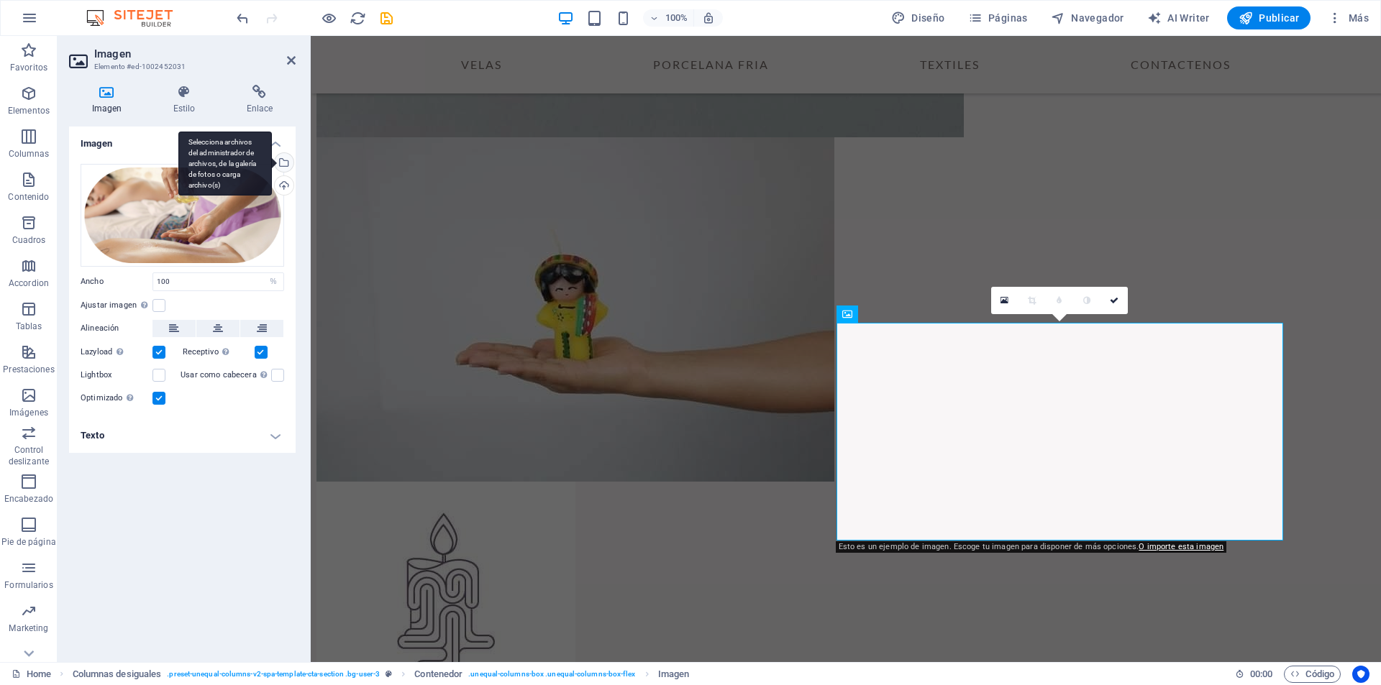
click at [284, 167] on div "Selecciona archivos del administrador de archivos, de la galería de fotos o car…" at bounding box center [283, 164] width 22 height 22
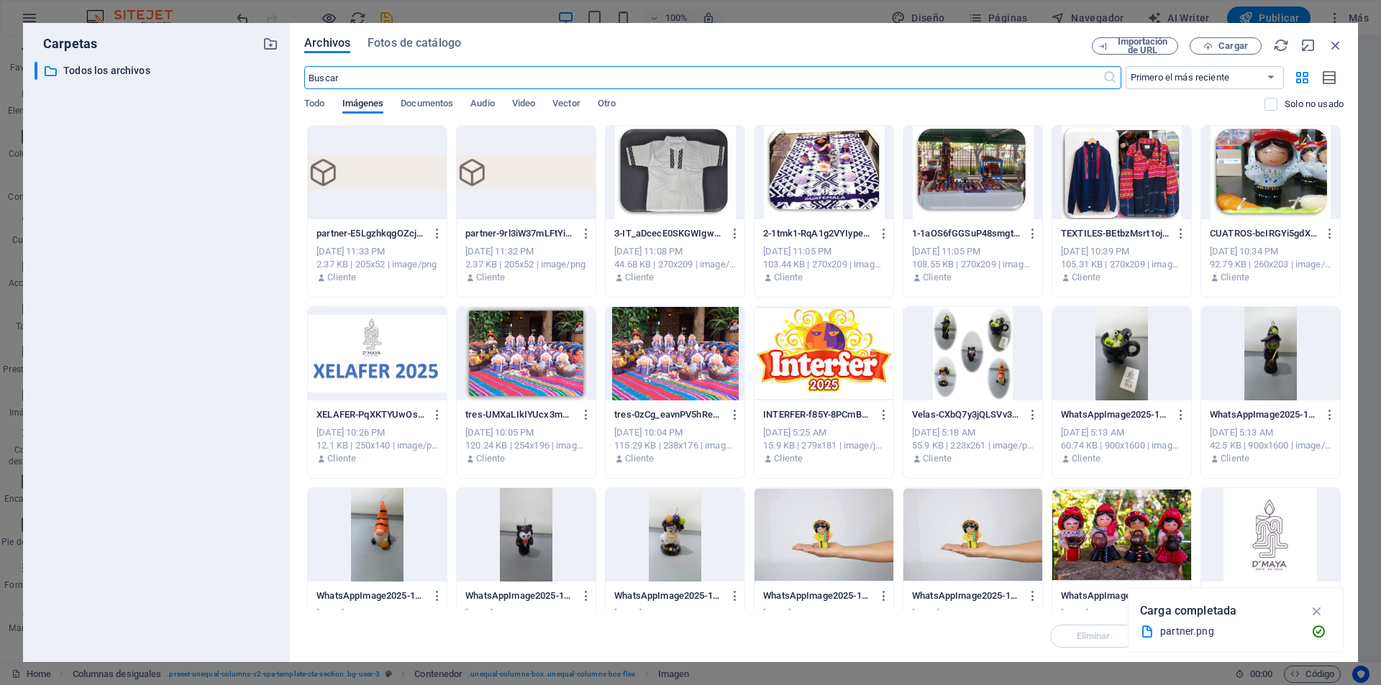
scroll to position [3328, 0]
click at [980, 353] on div at bounding box center [972, 353] width 139 height 93
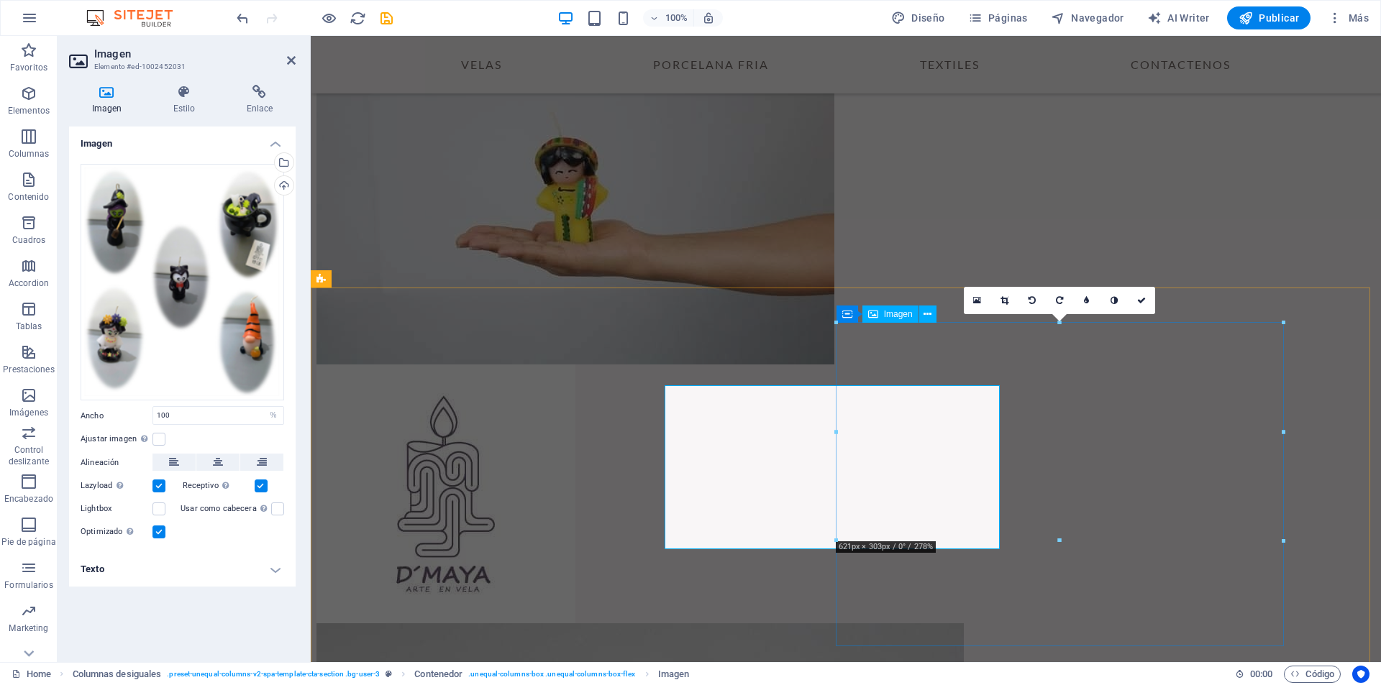
scroll to position [3211, 0]
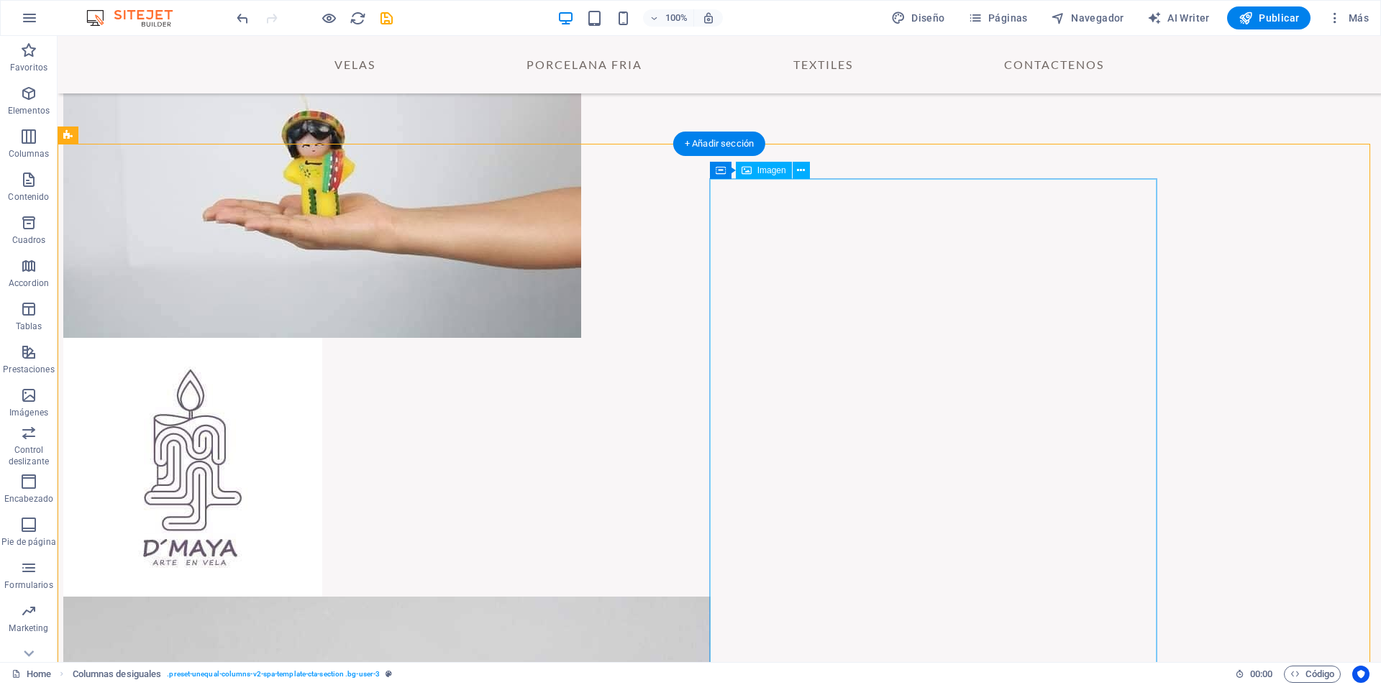
scroll to position [3426, 0]
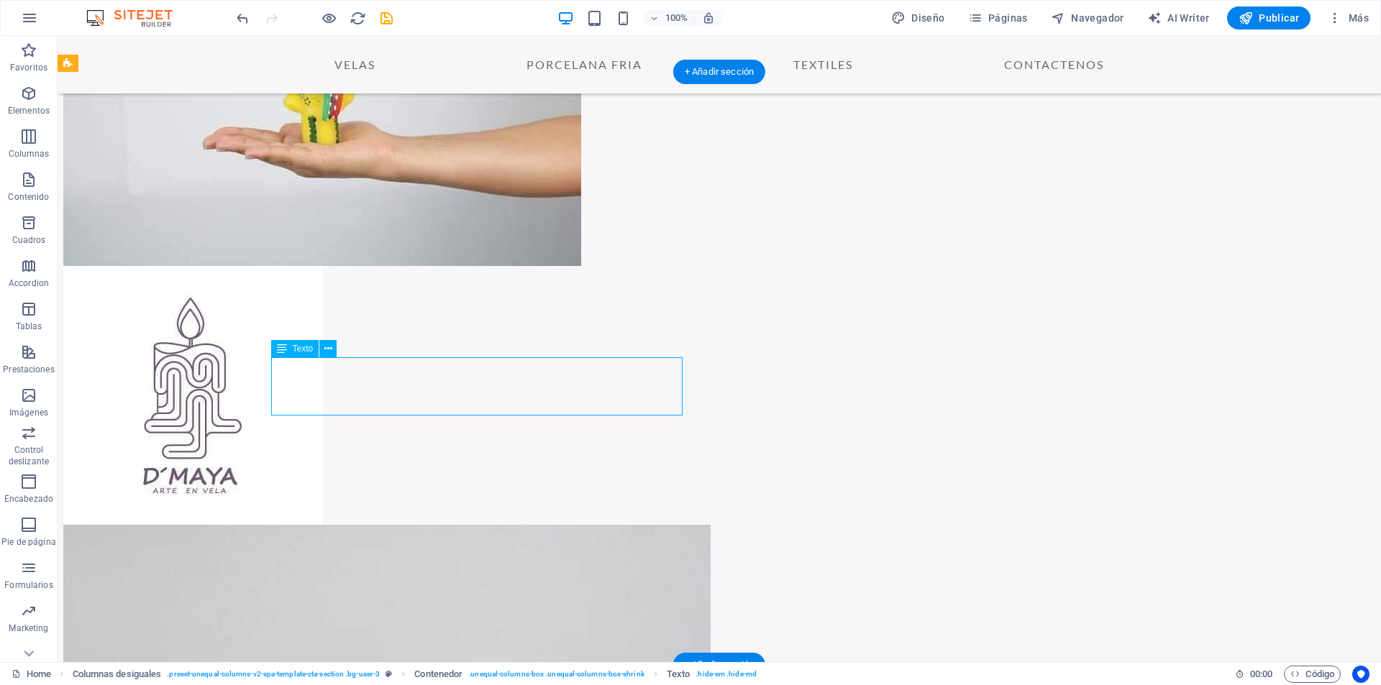
drag, startPoint x: 377, startPoint y: 388, endPoint x: 131, endPoint y: 396, distance: 246.1
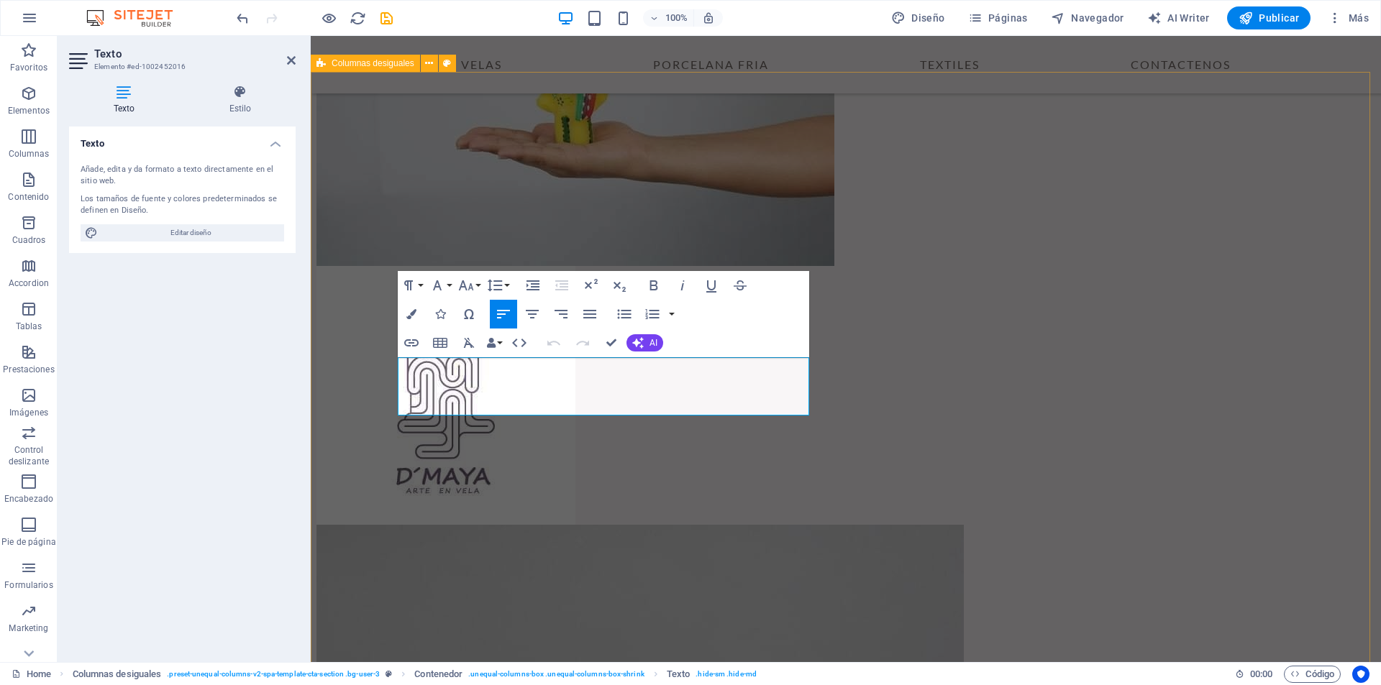
drag, startPoint x: 465, startPoint y: 409, endPoint x: 391, endPoint y: 370, distance: 83.0
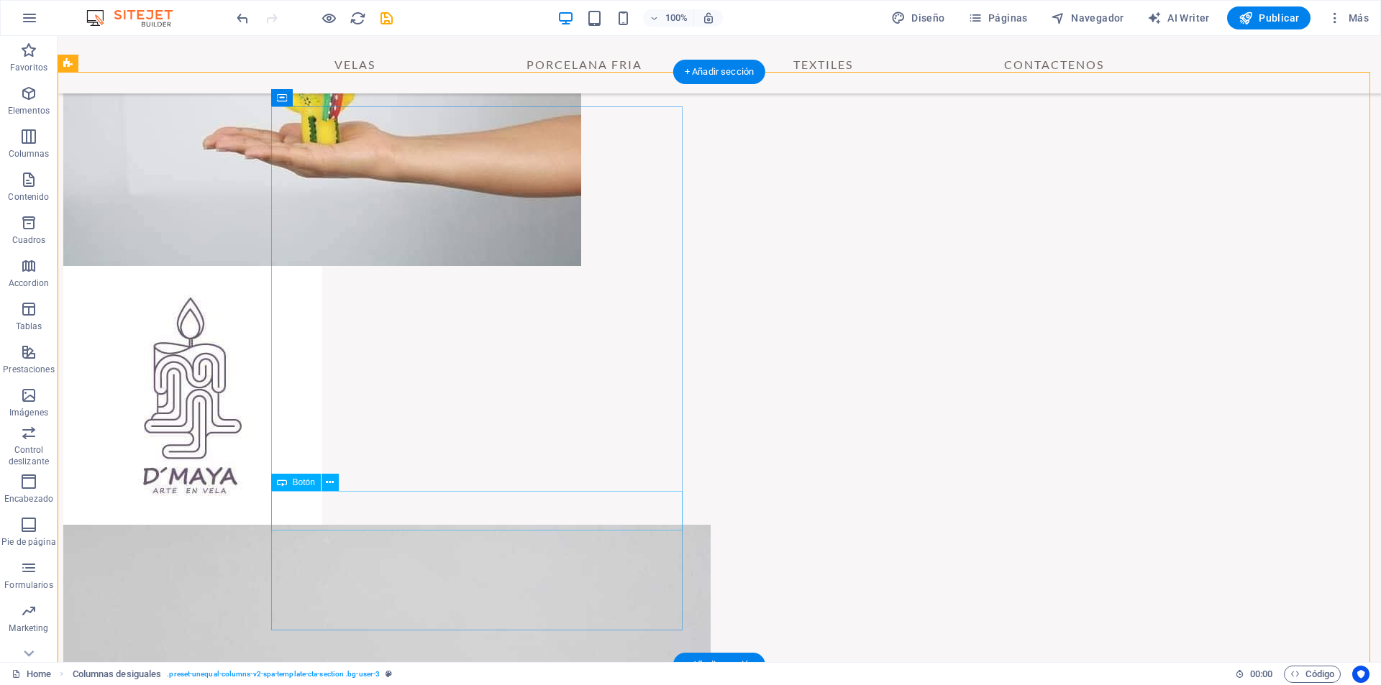
click at [334, 483] on icon at bounding box center [330, 482] width 8 height 15
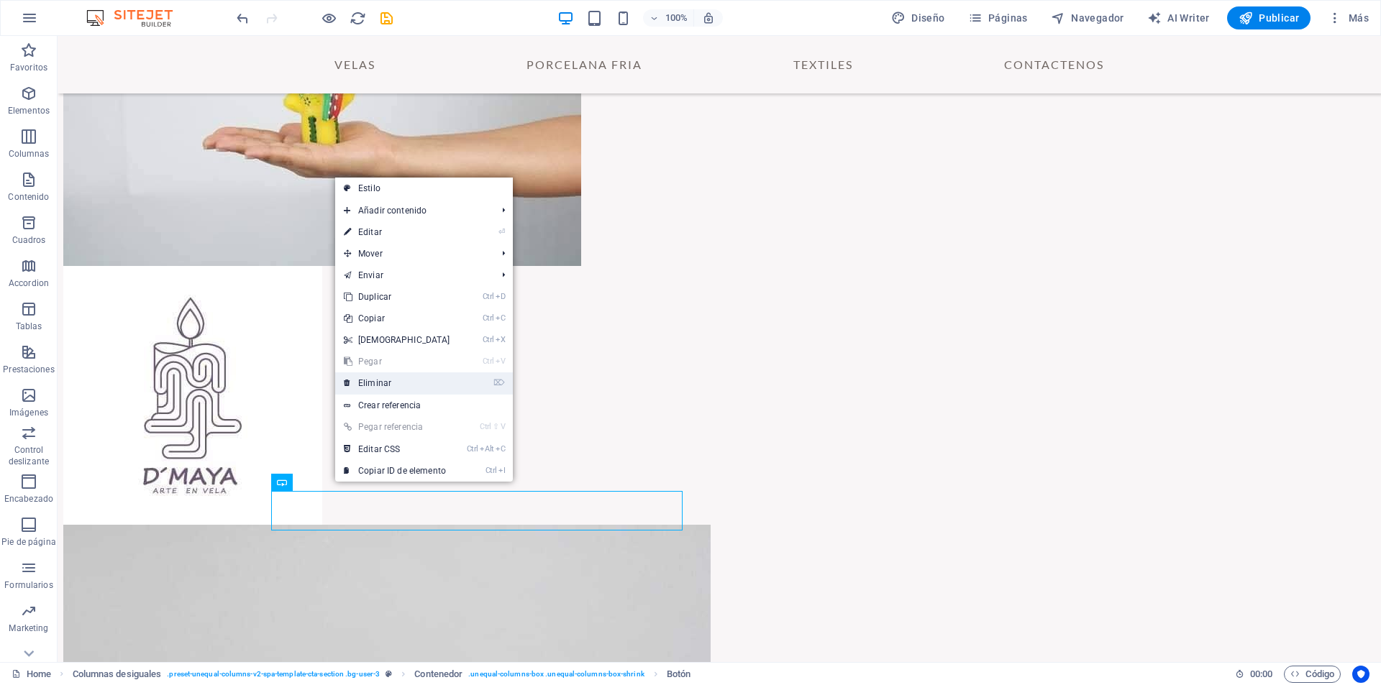
click at [381, 379] on link "⌦ Eliminar" at bounding box center [397, 384] width 124 height 22
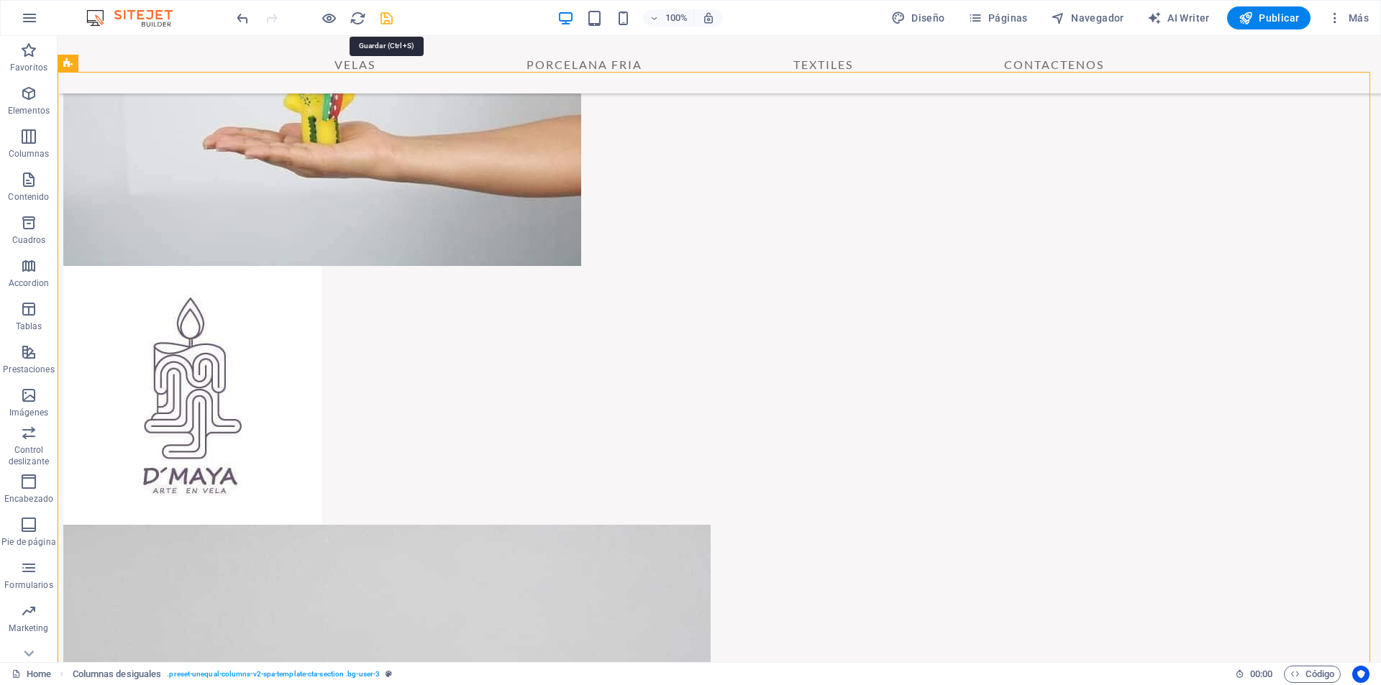
click at [387, 19] on icon "save" at bounding box center [386, 18] width 17 height 17
checkbox input "false"
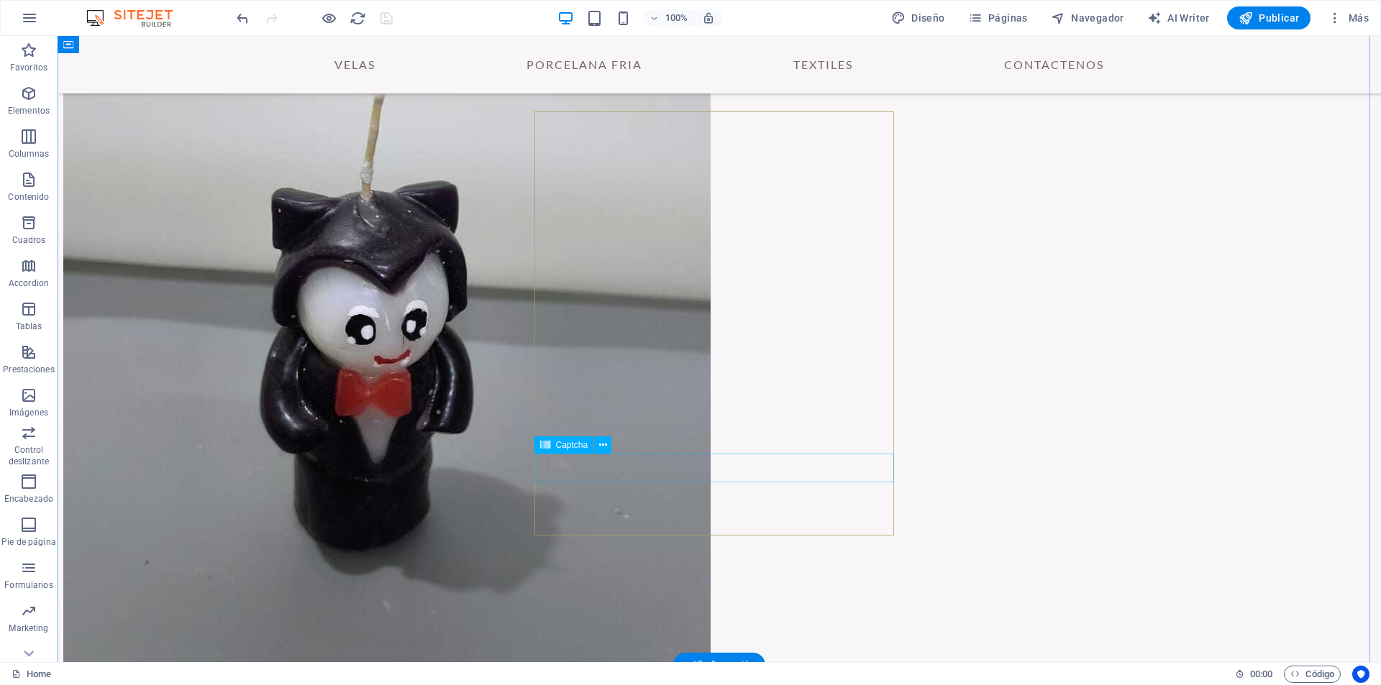
scroll to position [4505, 0]
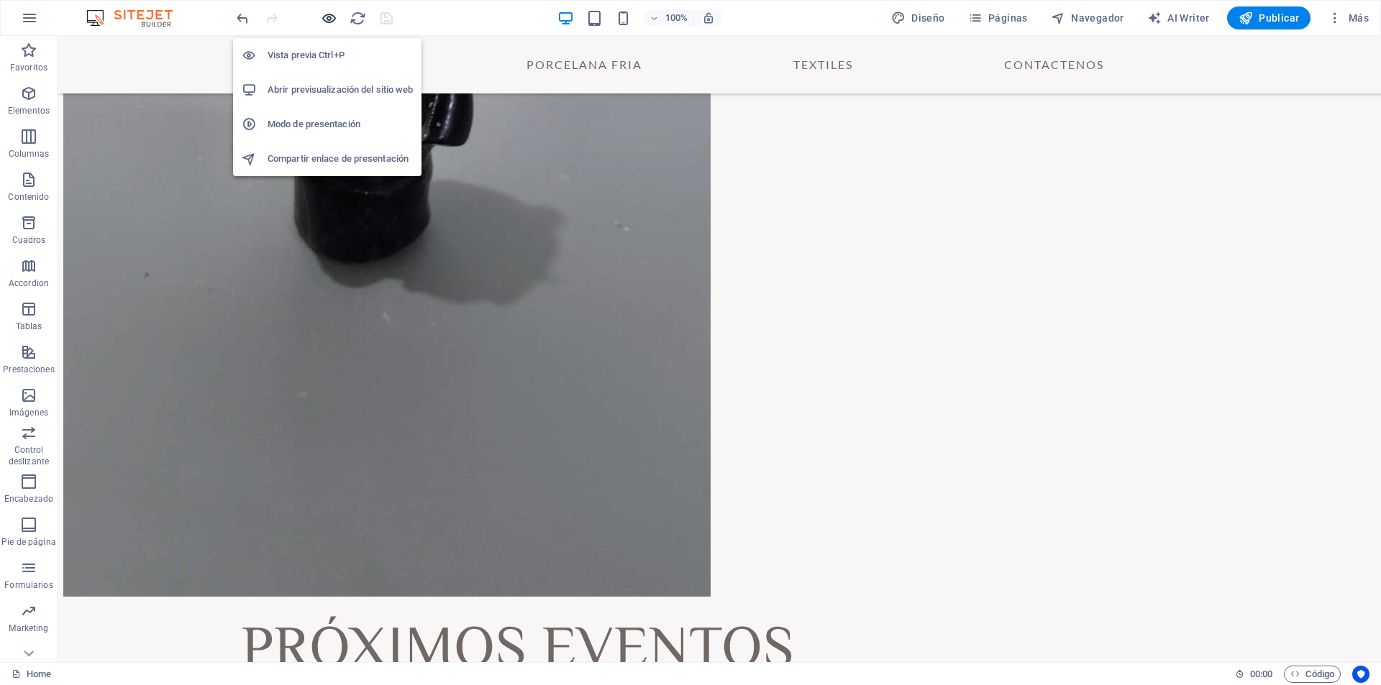
click at [328, 20] on icon "button" at bounding box center [329, 18] width 17 height 17
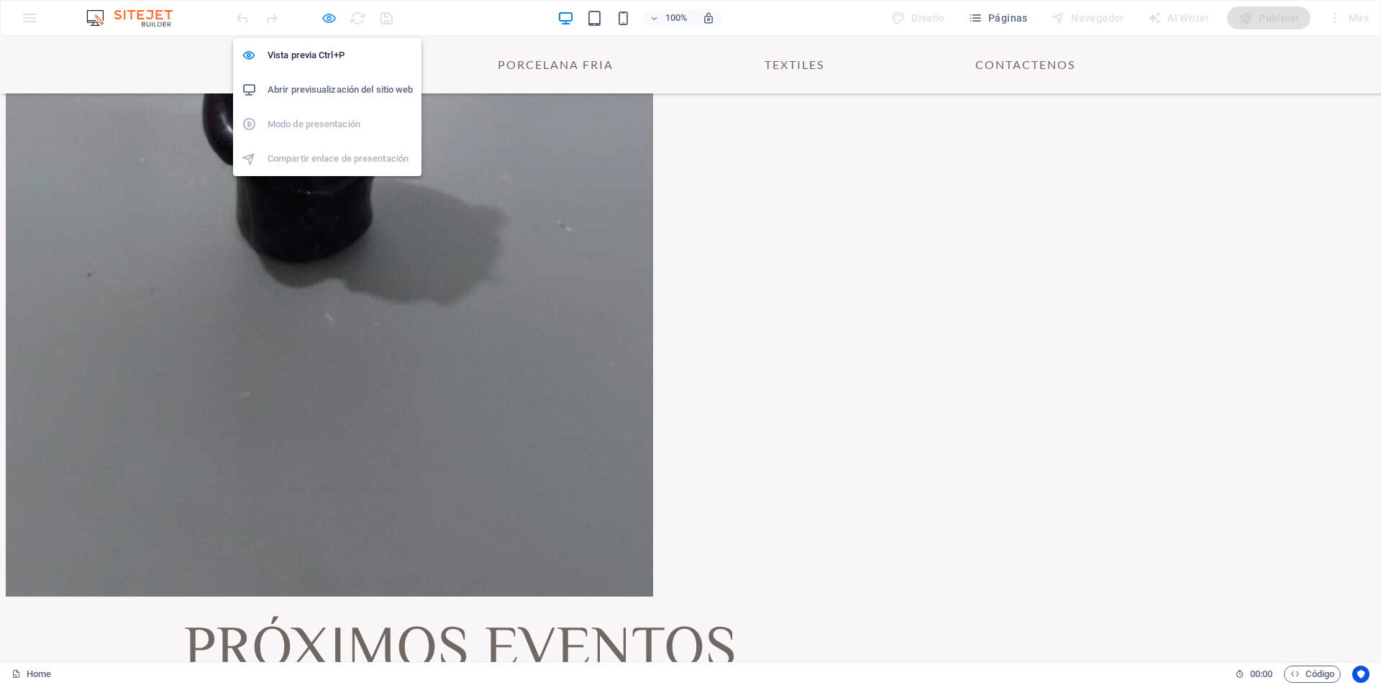
scroll to position [4319, 0]
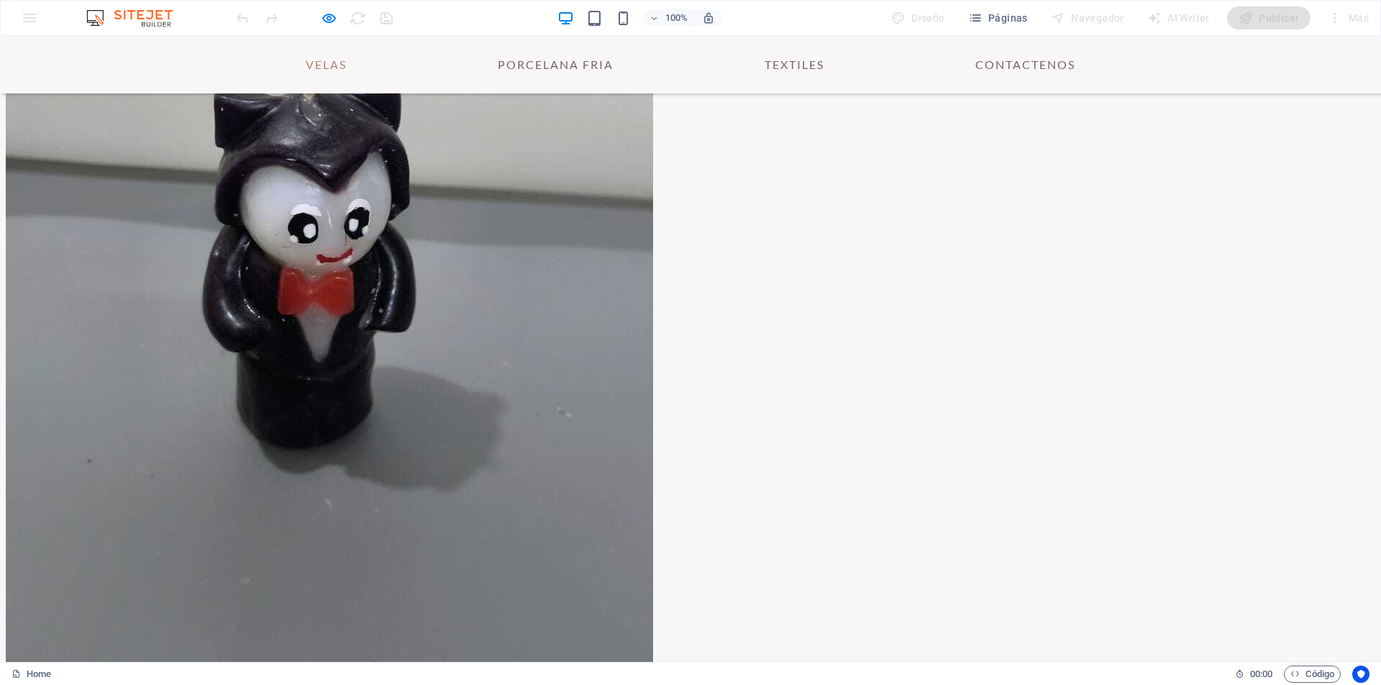
click at [329, 65] on link "VELAS" at bounding box center [326, 64] width 64 height 35
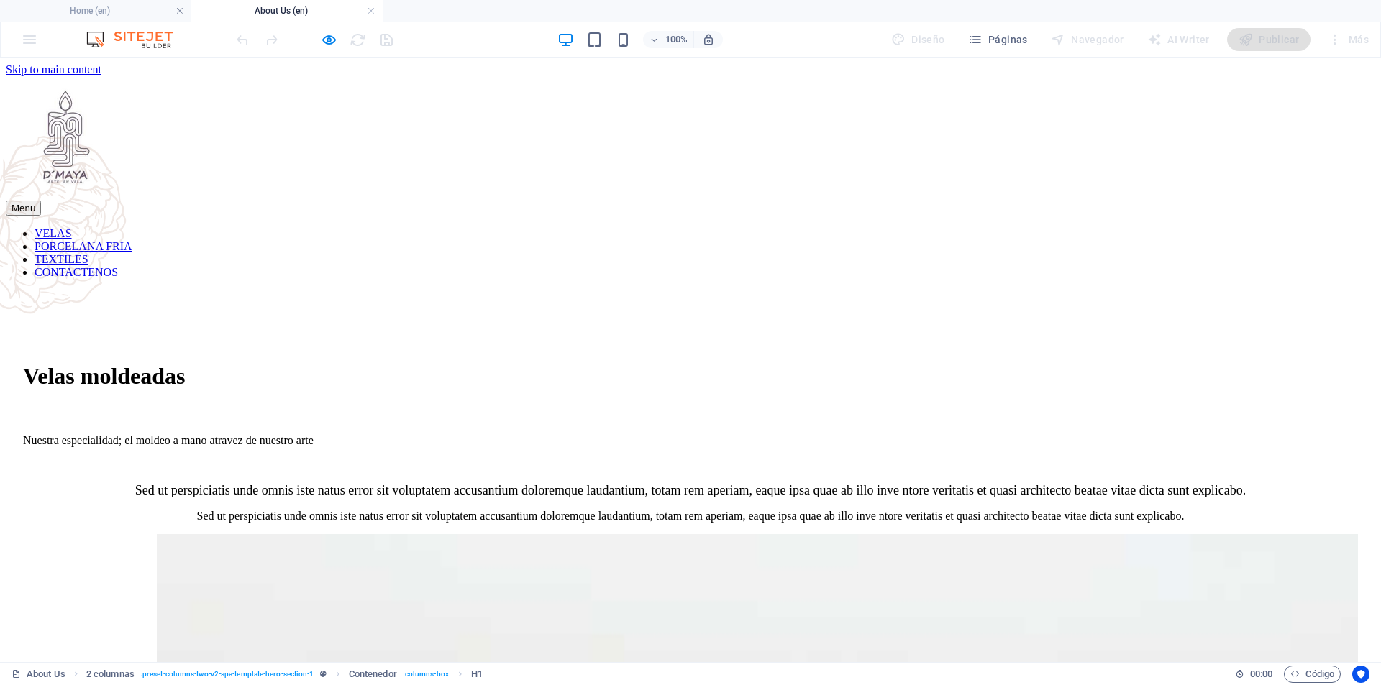
scroll to position [0, 0]
click at [130, 11] on h4 "Home (en)" at bounding box center [95, 11] width 191 height 16
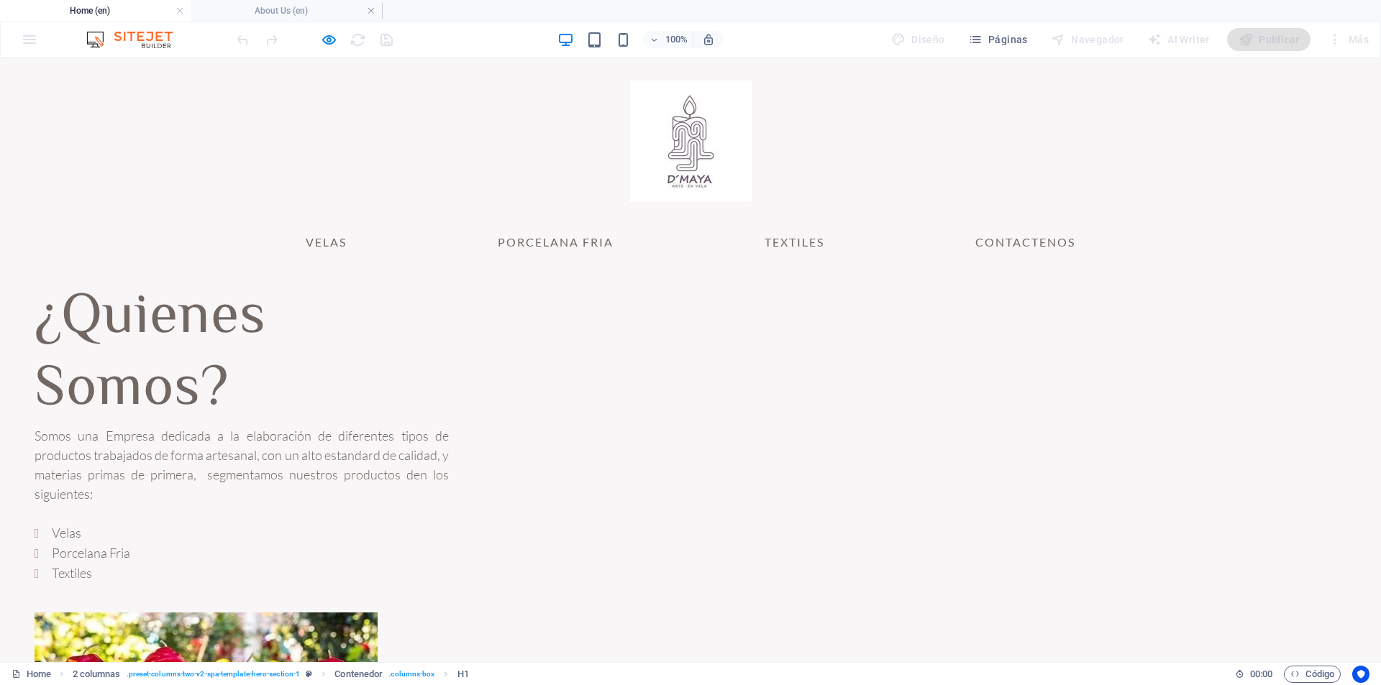
scroll to position [4383, 0]
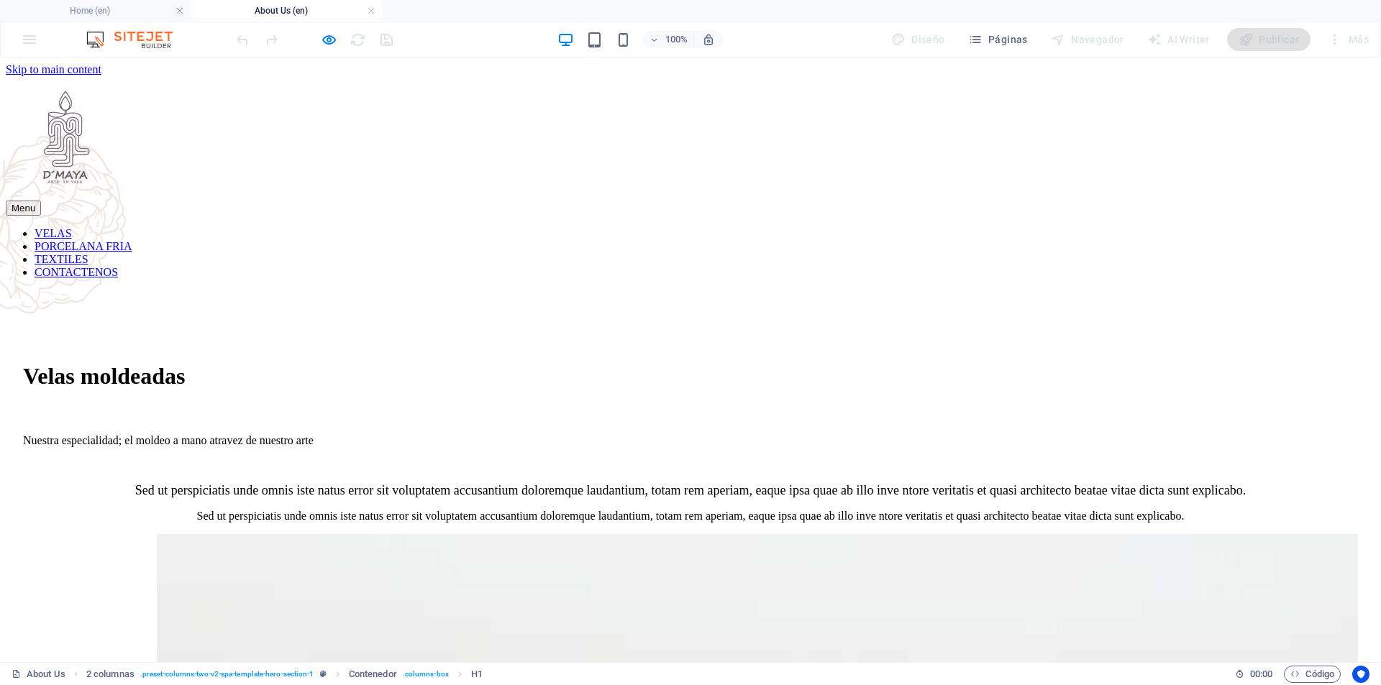
scroll to position [0, 0]
click at [142, 9] on h4 "Home (en)" at bounding box center [95, 11] width 191 height 16
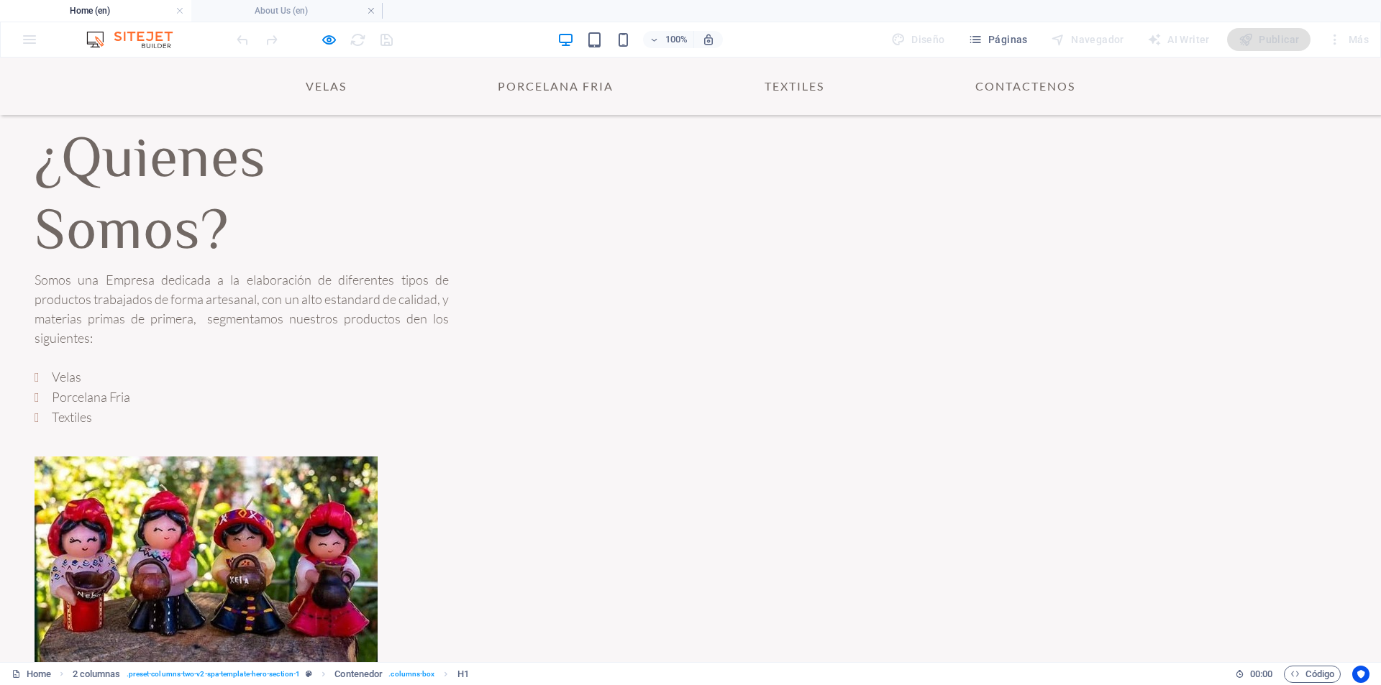
scroll to position [4227, 0]
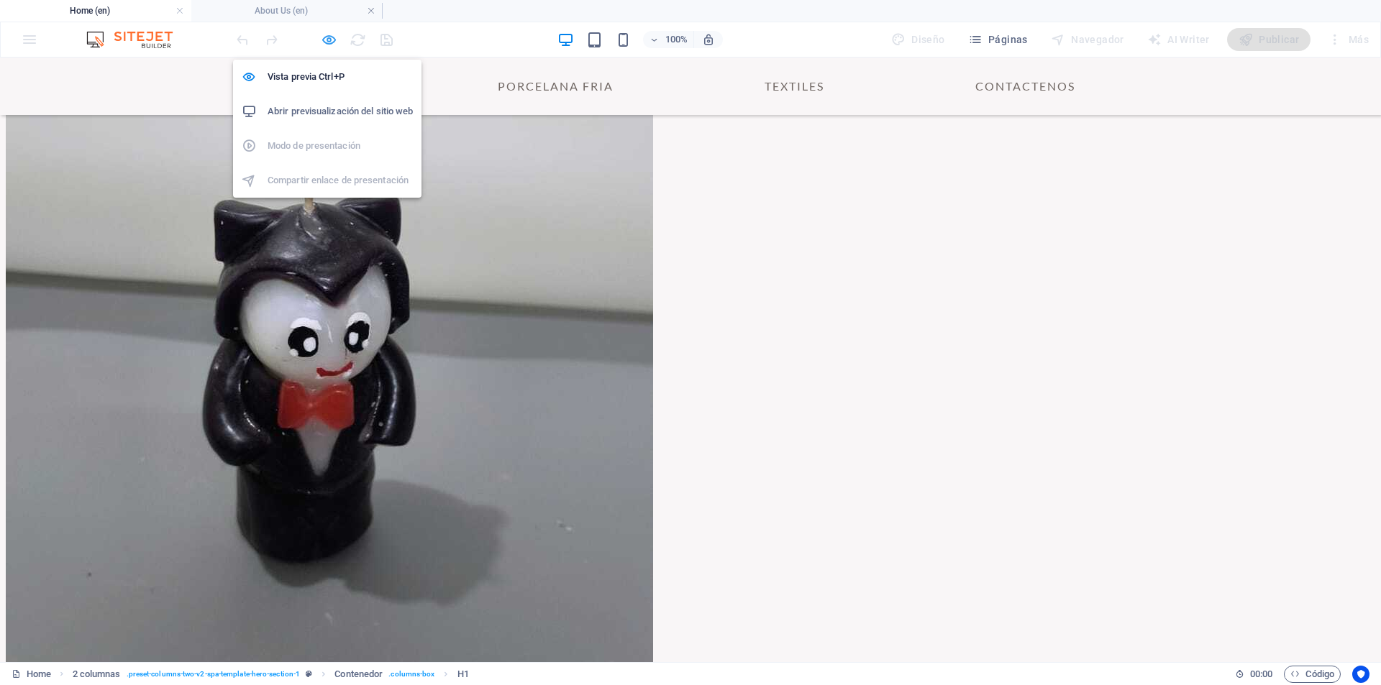
click at [326, 40] on icon "button" at bounding box center [329, 40] width 17 height 17
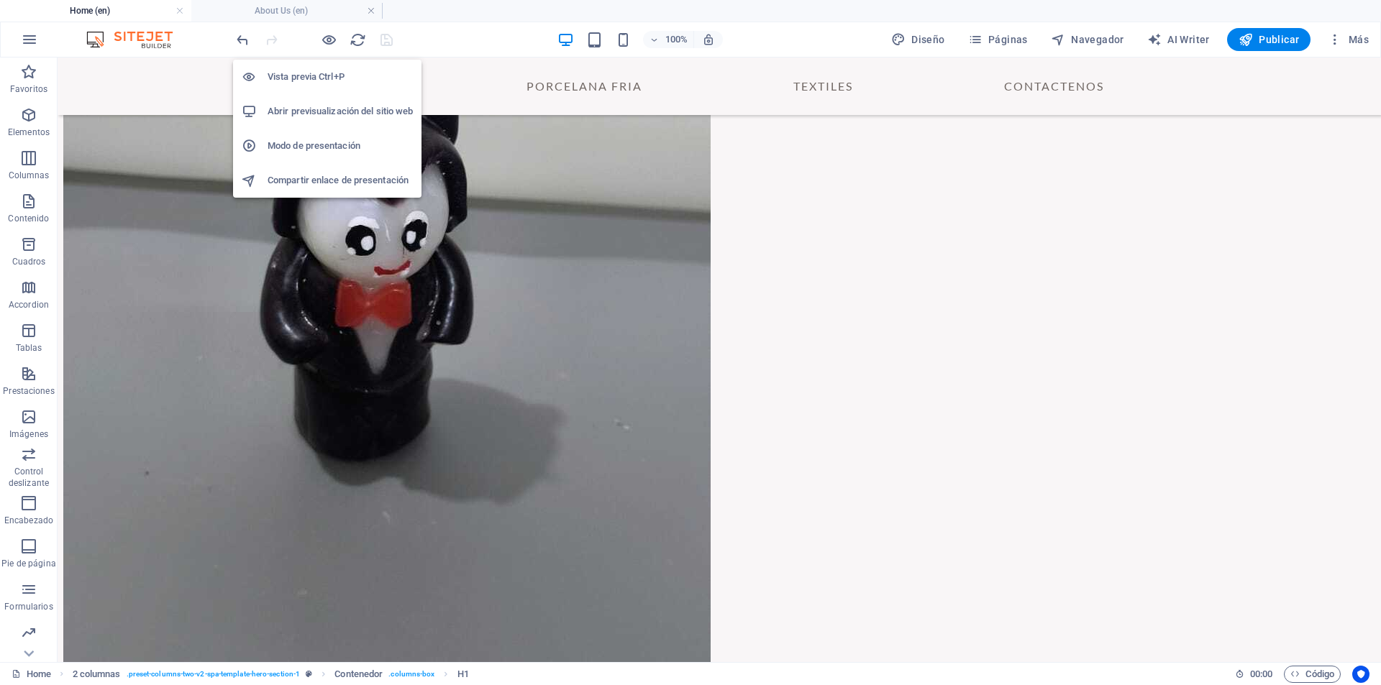
scroll to position [4413, 0]
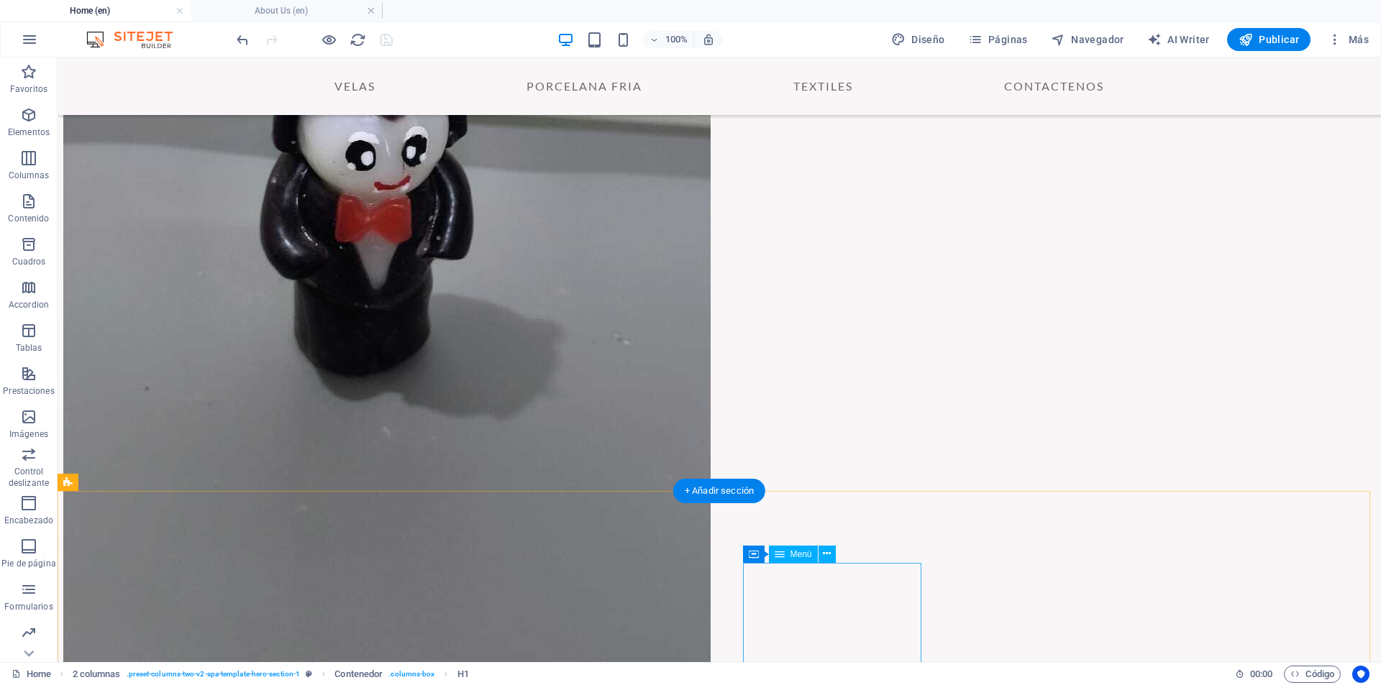
click at [829, 547] on icon at bounding box center [827, 554] width 8 height 15
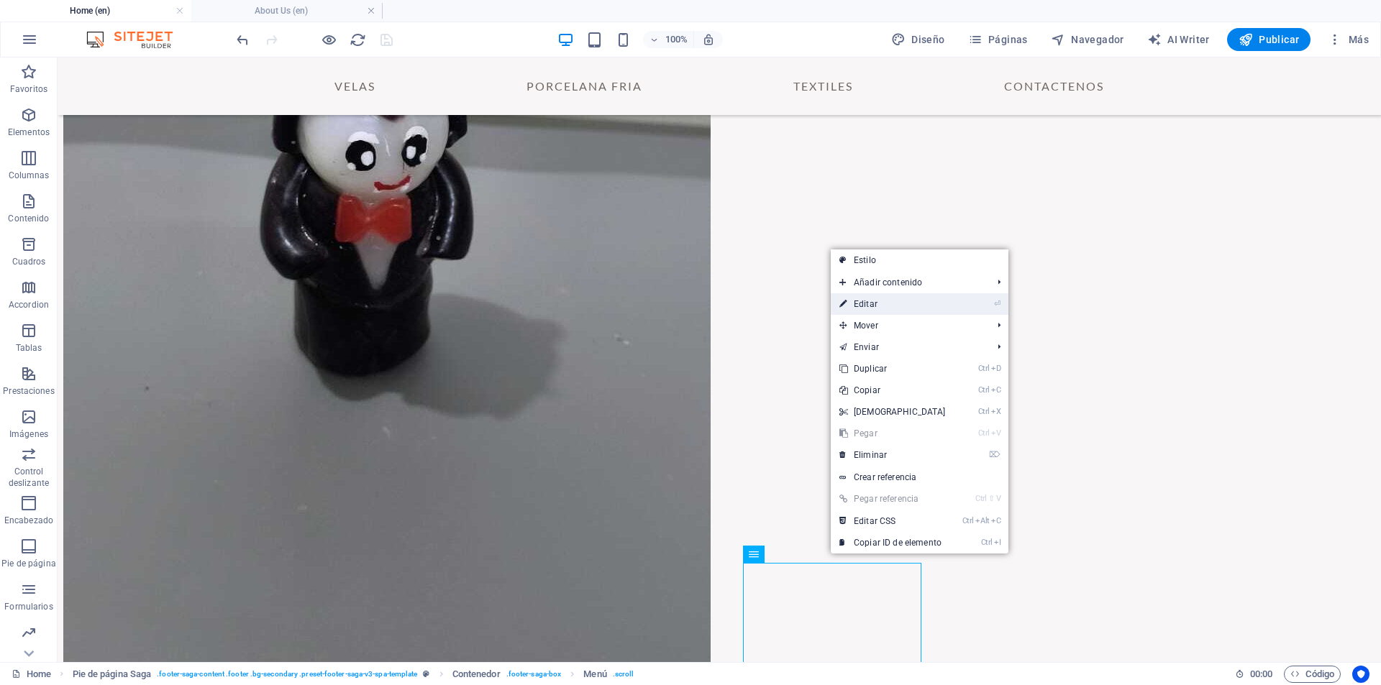
drag, startPoint x: 877, startPoint y: 307, endPoint x: 135, endPoint y: 337, distance: 742.1
click at [877, 307] on link "⏎ Editar" at bounding box center [893, 304] width 124 height 22
select select "1"
select select
select select "4"
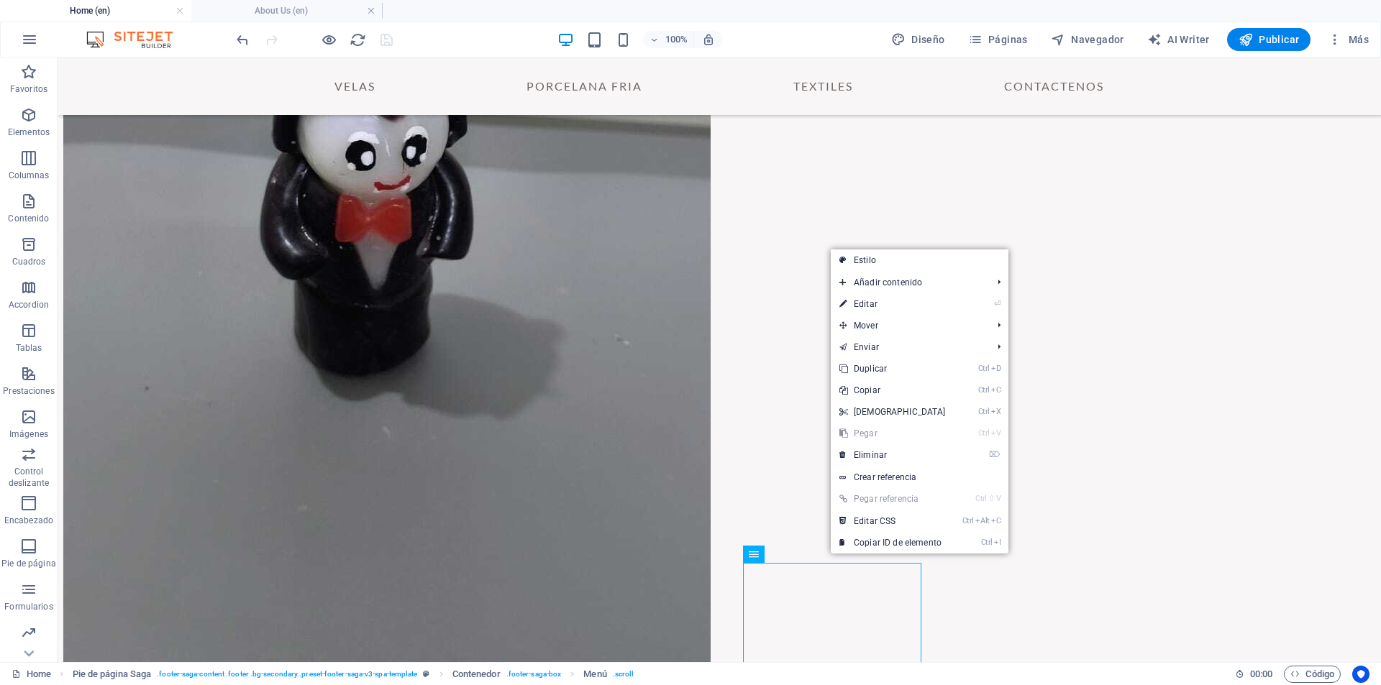
select select
select select "2"
select select
select select "3"
select select
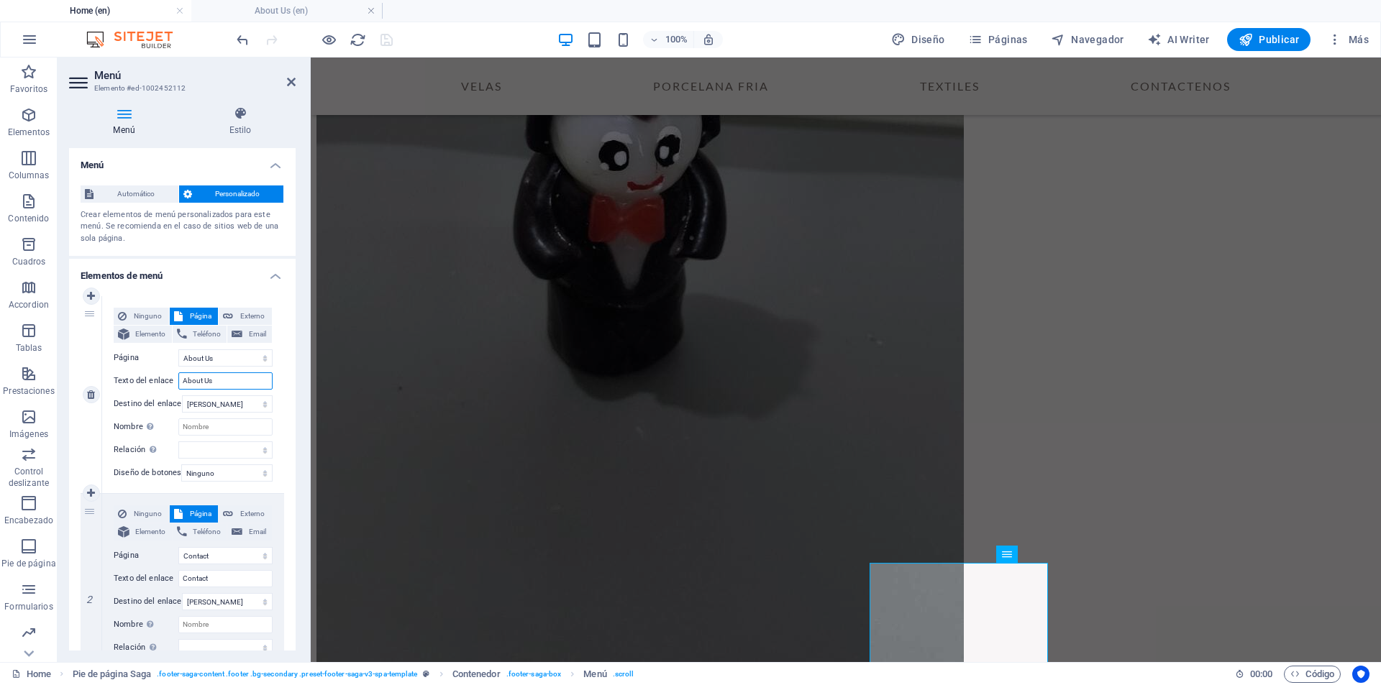
drag, startPoint x: 224, startPoint y: 380, endPoint x: 100, endPoint y: 365, distance: 125.3
click at [104, 365] on div "Ninguno Página Externo Elemento Teléfono Email Página Home About Us Treatments …" at bounding box center [193, 394] width 182 height 197
type input "Vel"
select select
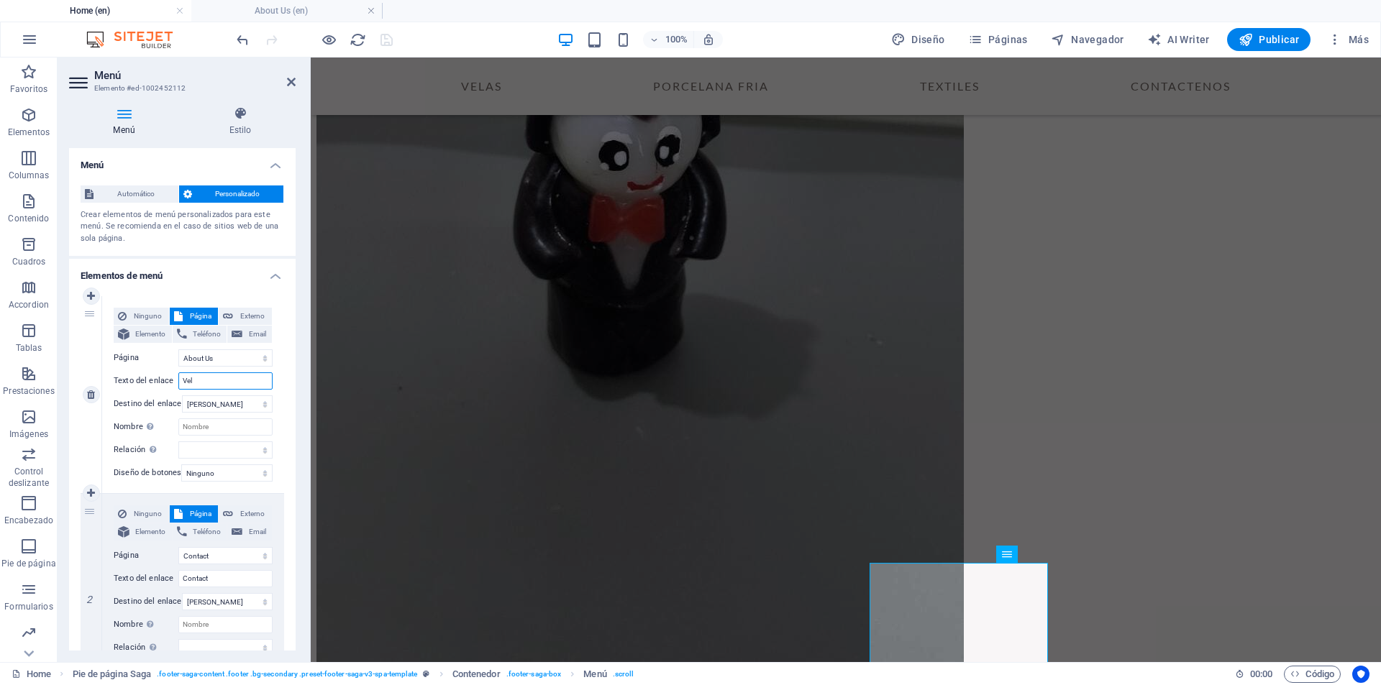
select select
type input "Velas"
select select
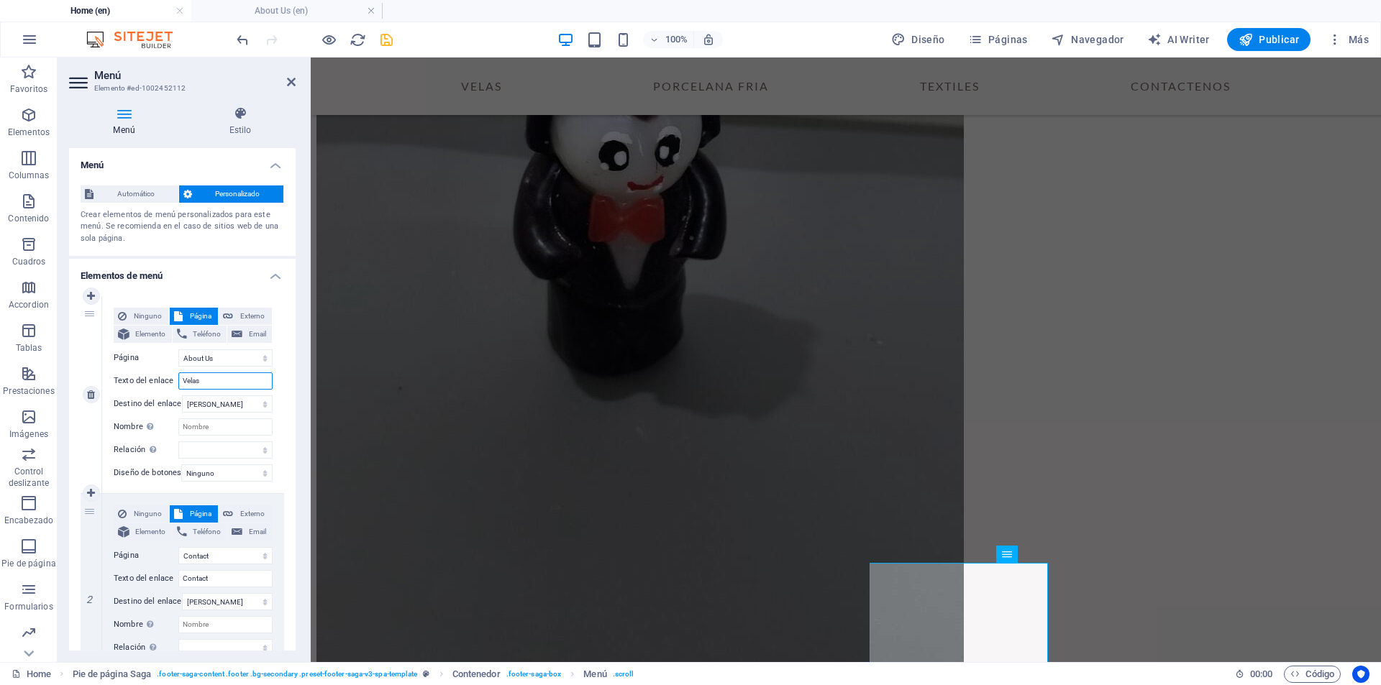
select select
type input "Velas"
click at [226, 547] on input "Contact" at bounding box center [225, 578] width 94 height 17
type input "Contactanos"
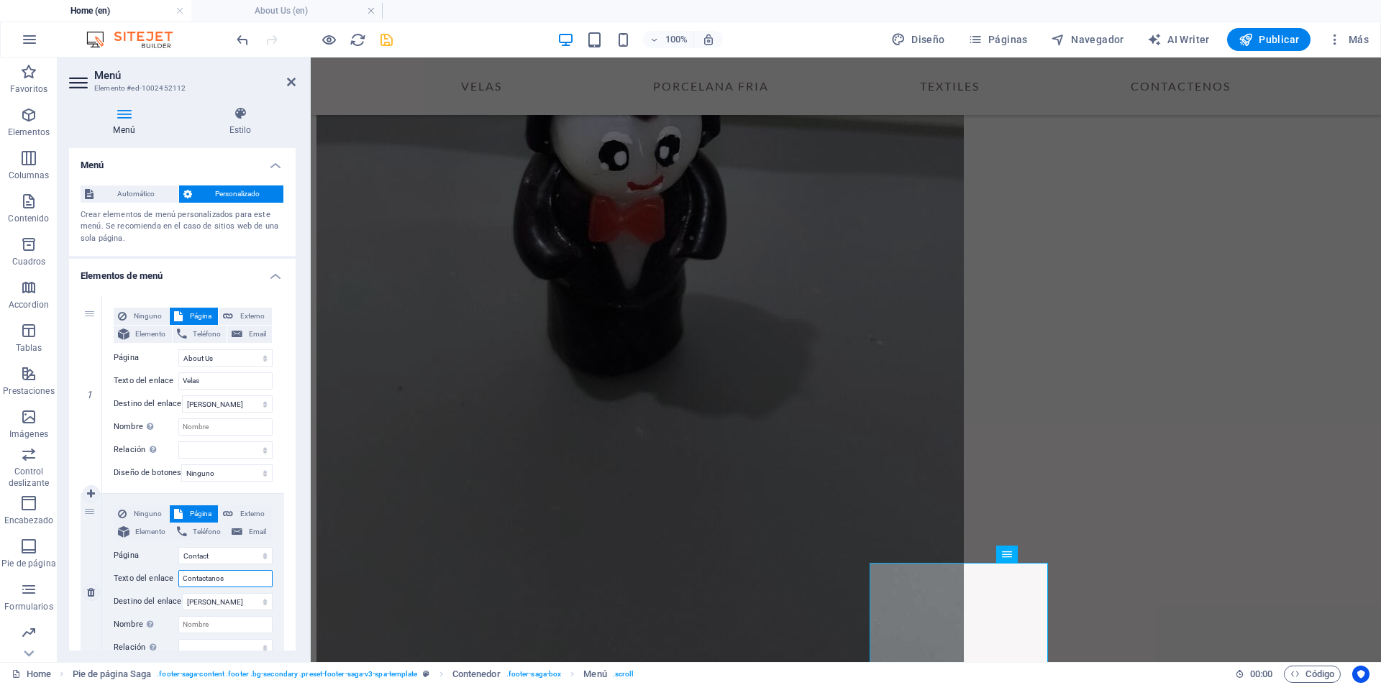
select select
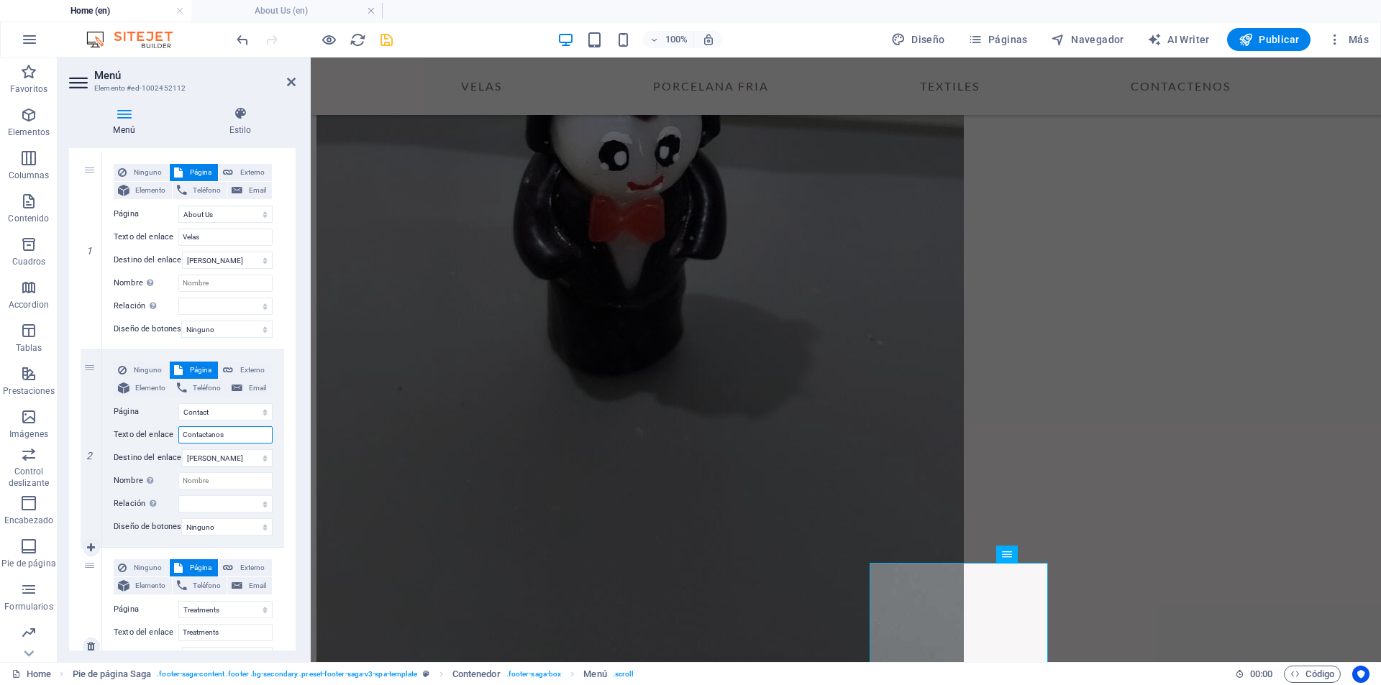
scroll to position [216, 0]
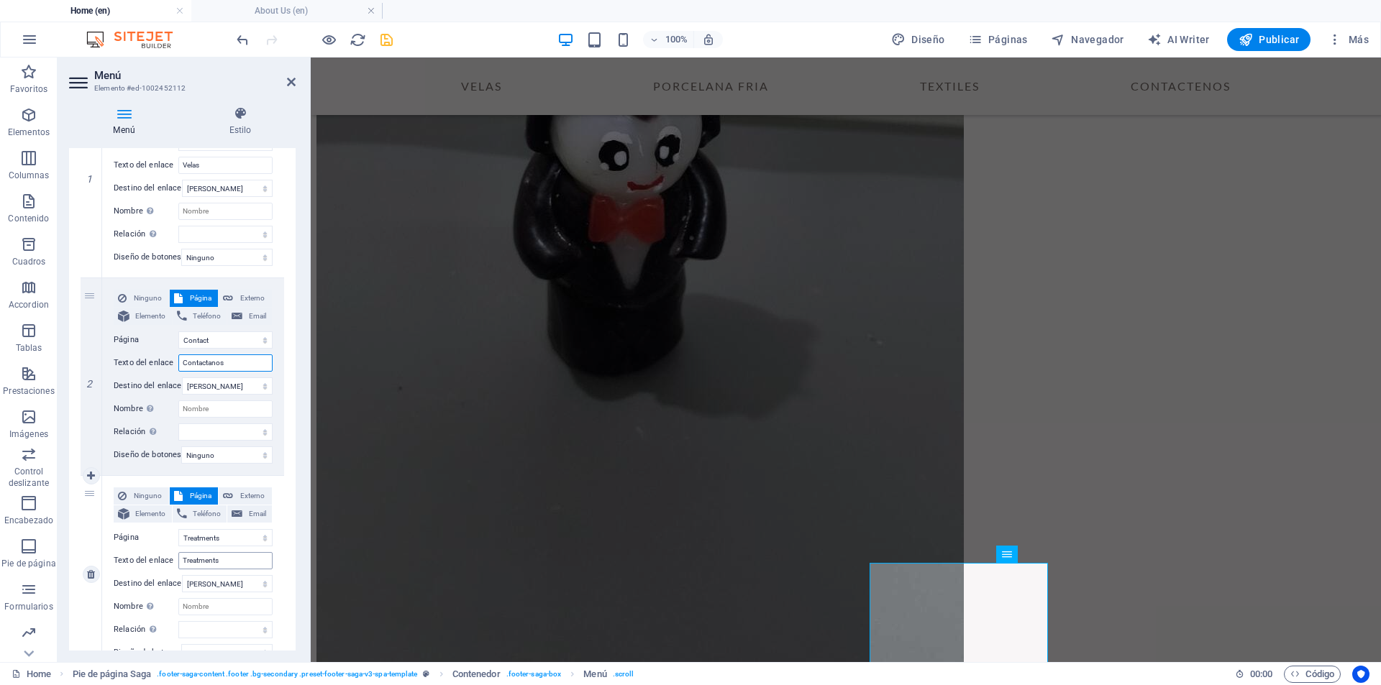
type input "Contactanos"
click at [242, 547] on input "Treatments" at bounding box center [225, 560] width 94 height 17
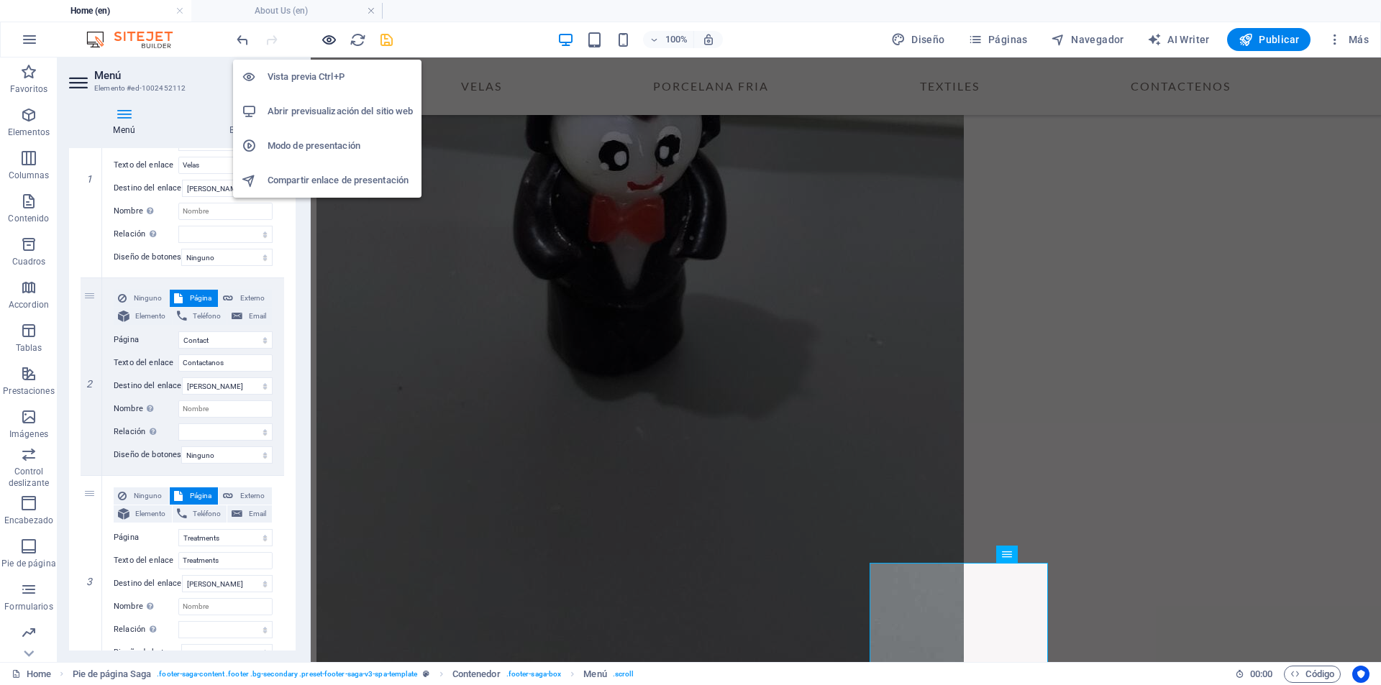
click at [327, 43] on icon "button" at bounding box center [329, 40] width 17 height 17
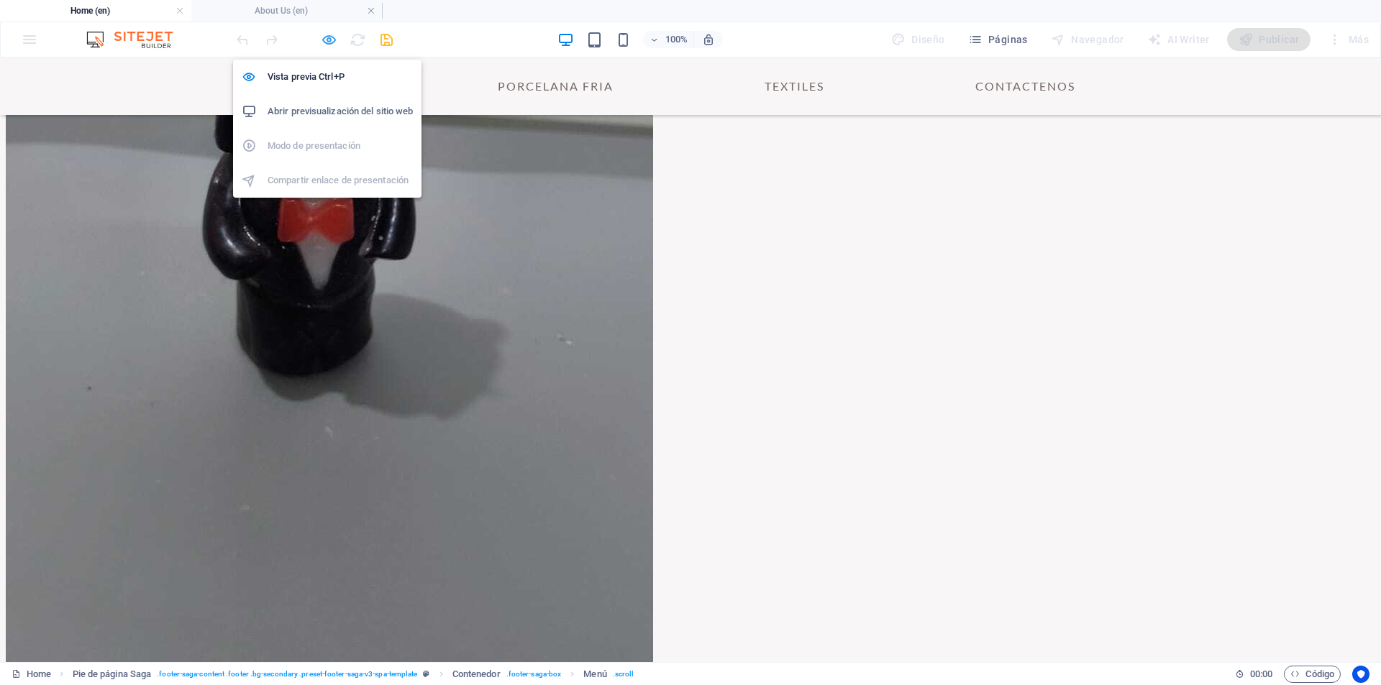
scroll to position [4227, 0]
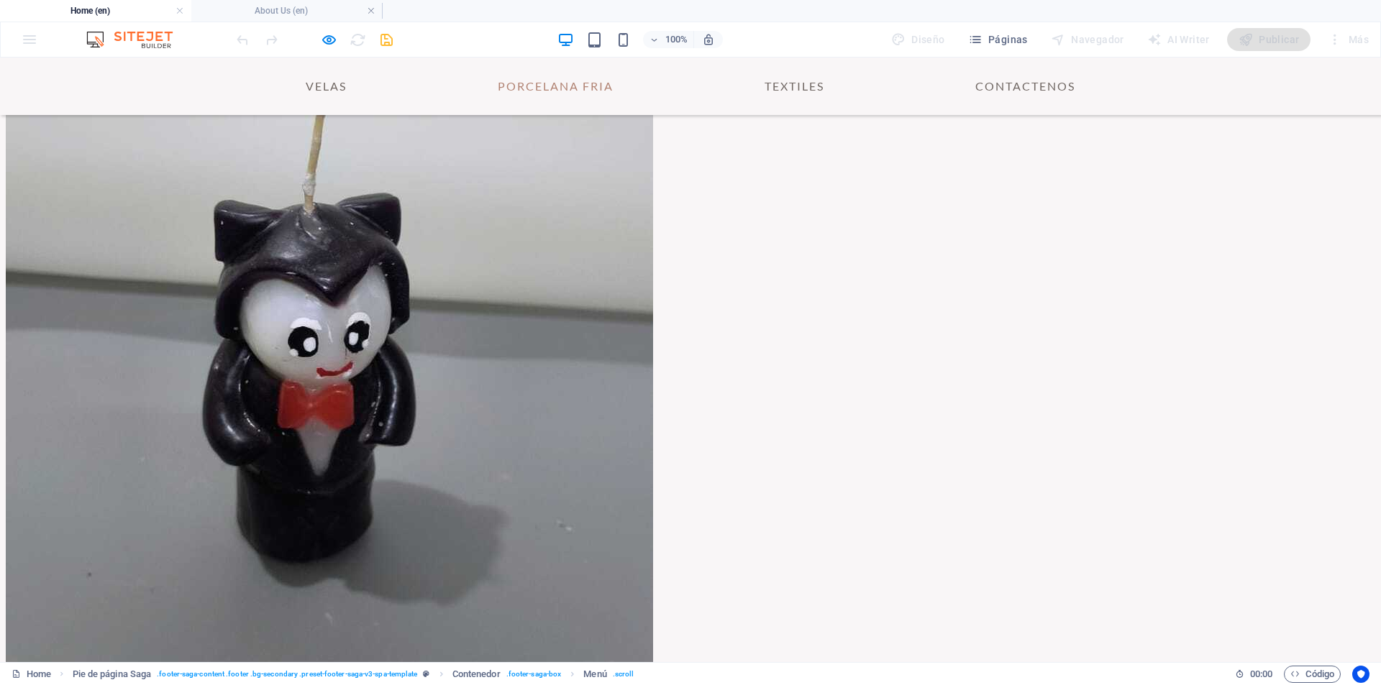
click at [556, 88] on link "PORCELANA FRIA" at bounding box center [555, 86] width 139 height 35
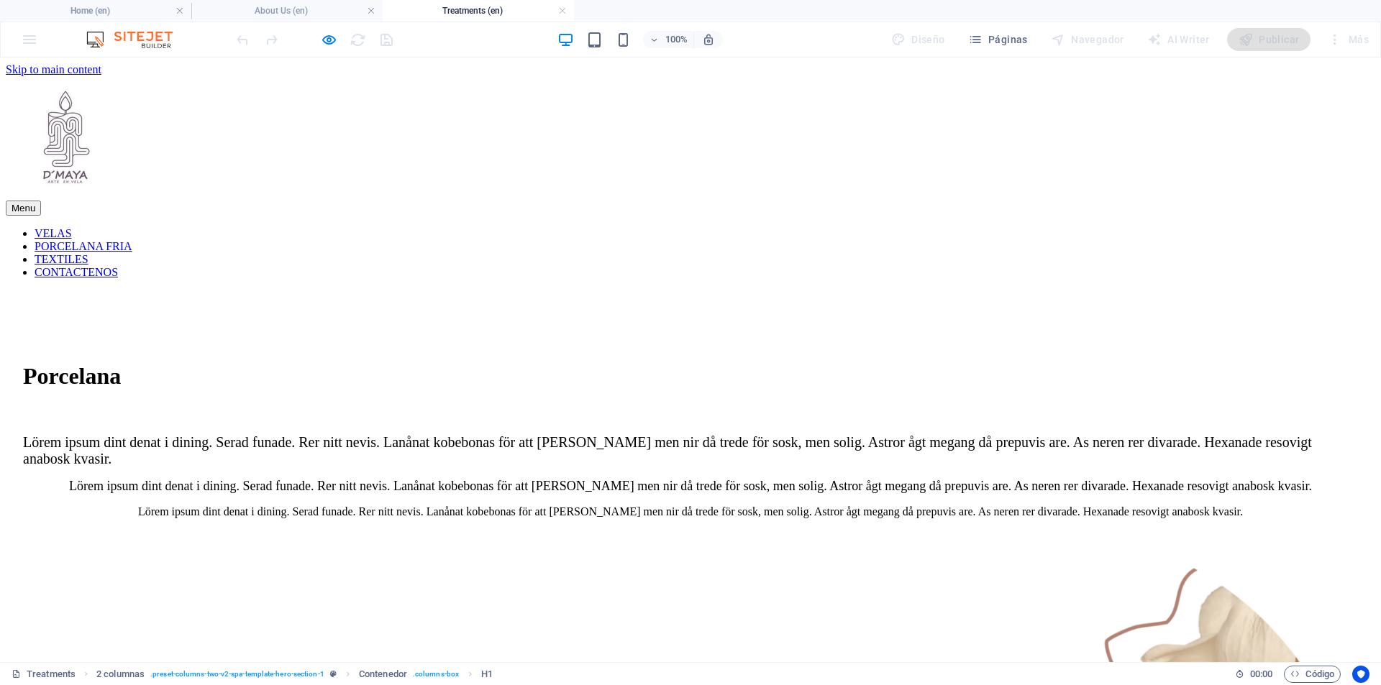
scroll to position [0, 0]
click at [101, 4] on h4 "Home (en)" at bounding box center [95, 11] width 191 height 16
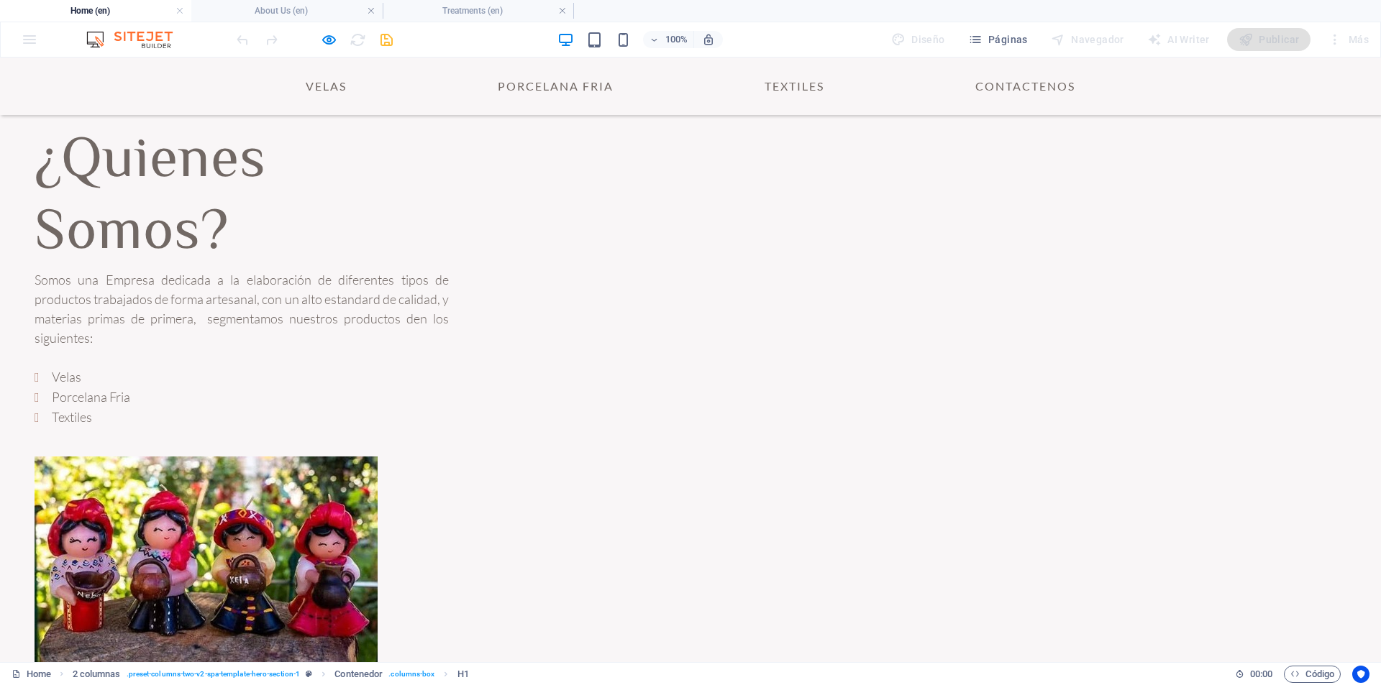
scroll to position [4383, 0]
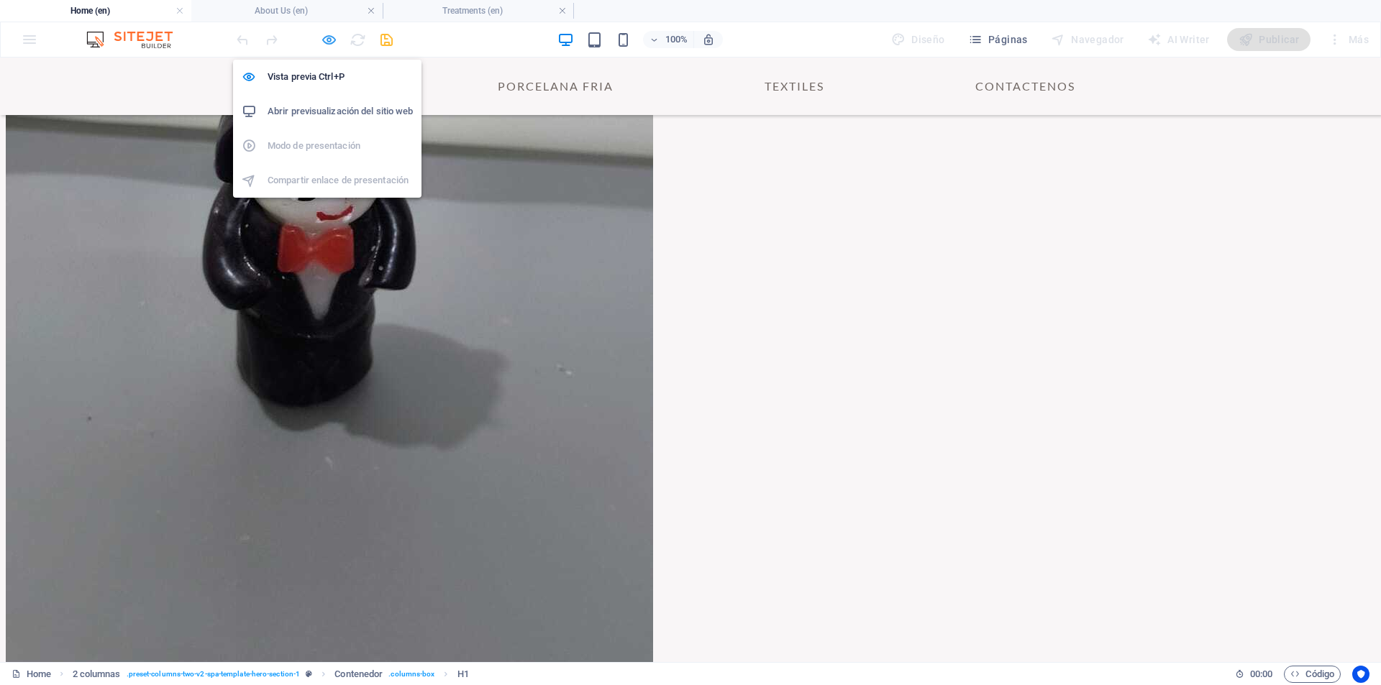
click at [326, 40] on icon "button" at bounding box center [329, 40] width 17 height 17
select select "1"
select select
select select "4"
select select
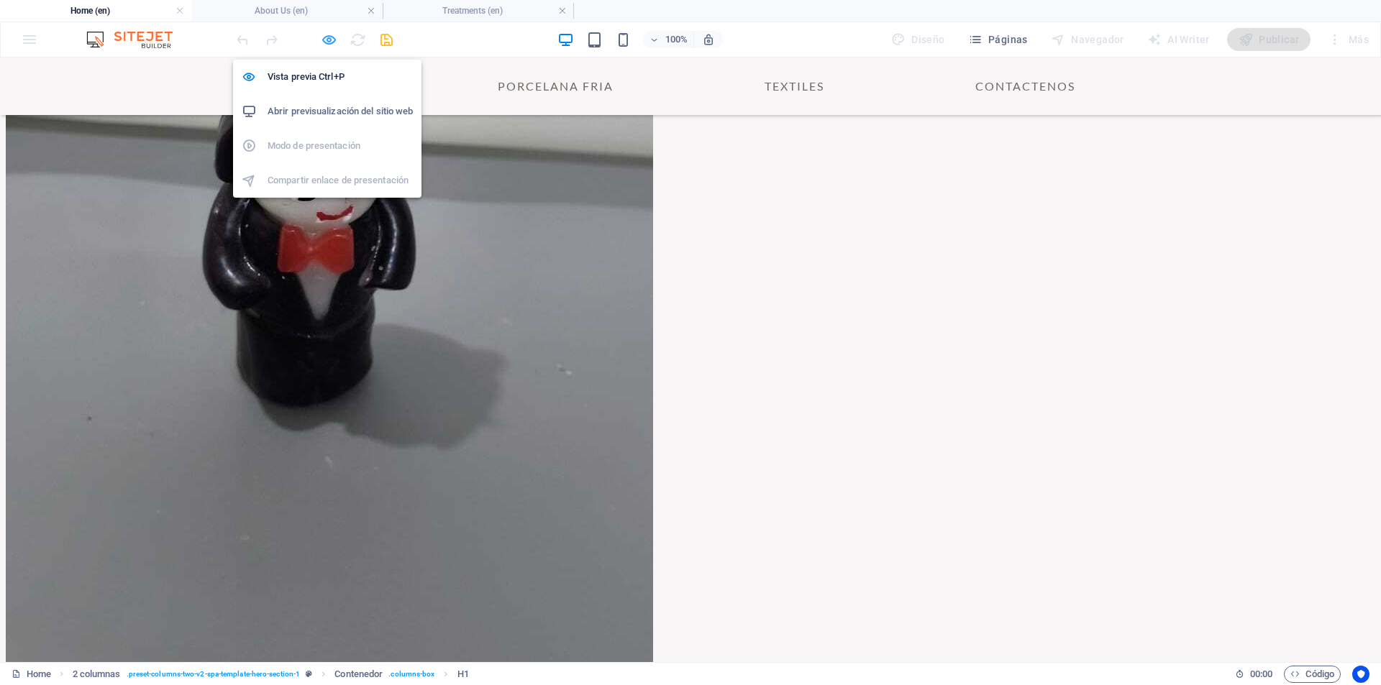
select select "2"
select select
select select "3"
select select
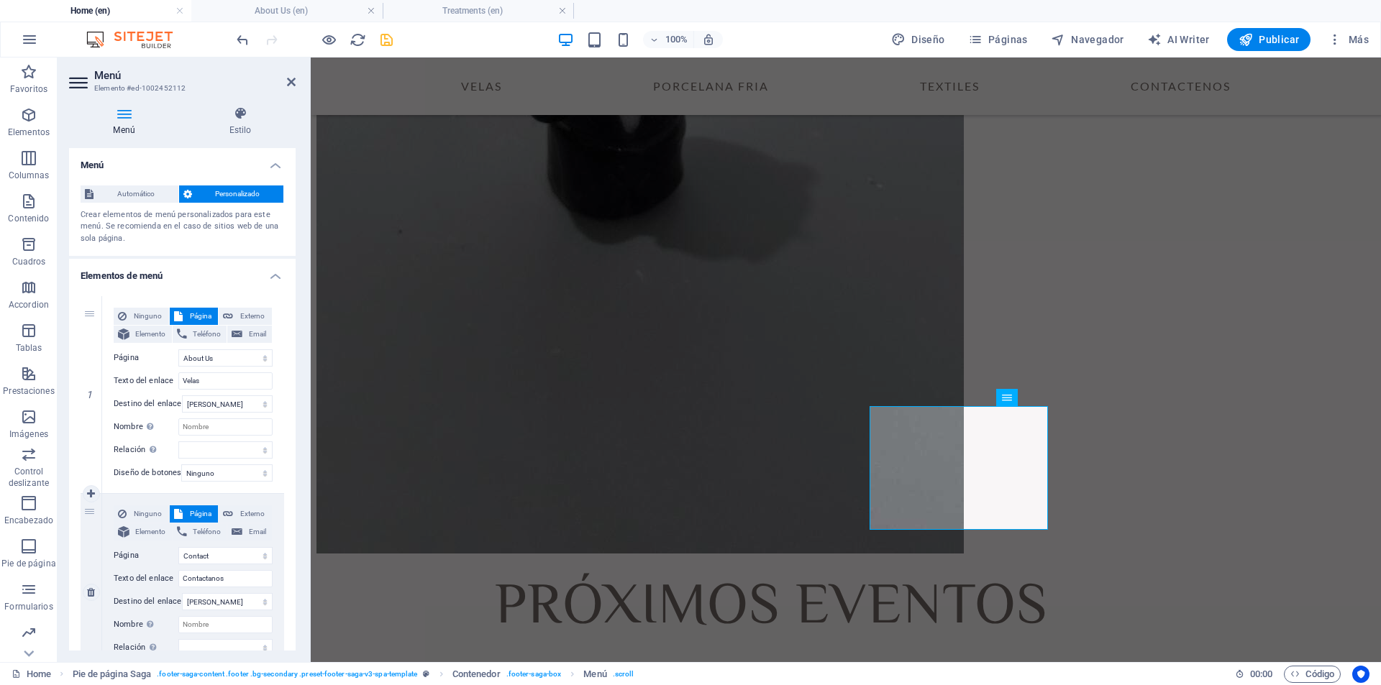
scroll to position [144, 0]
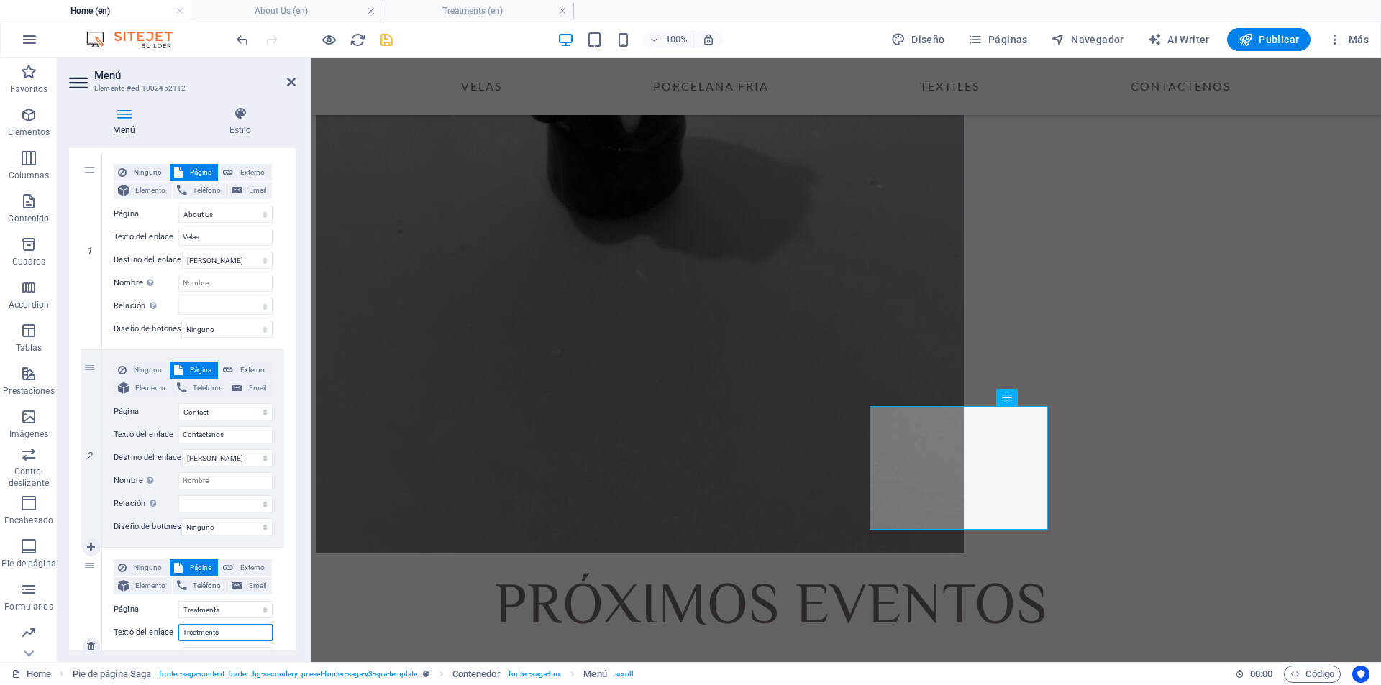
click at [233, 547] on input "Treatments" at bounding box center [225, 632] width 94 height 17
type input "Porcelana"
select select
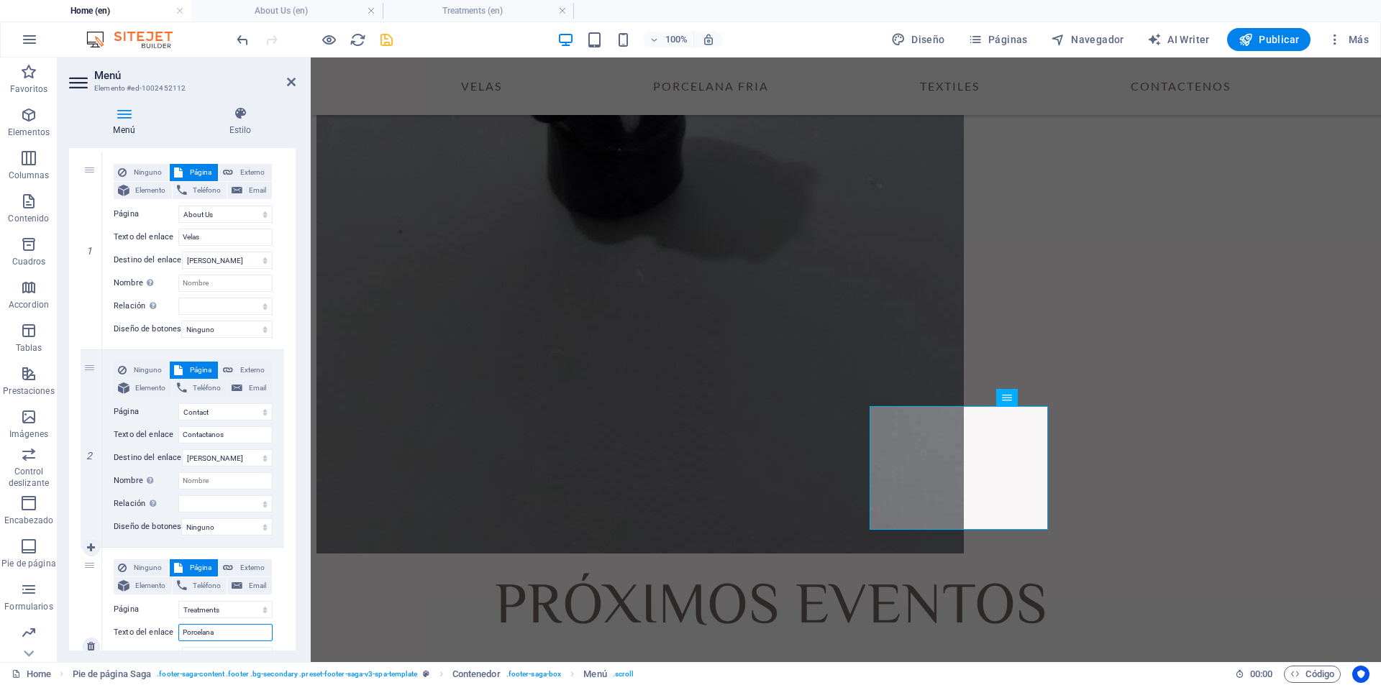
select select
type input "Porcelana fria"
select select
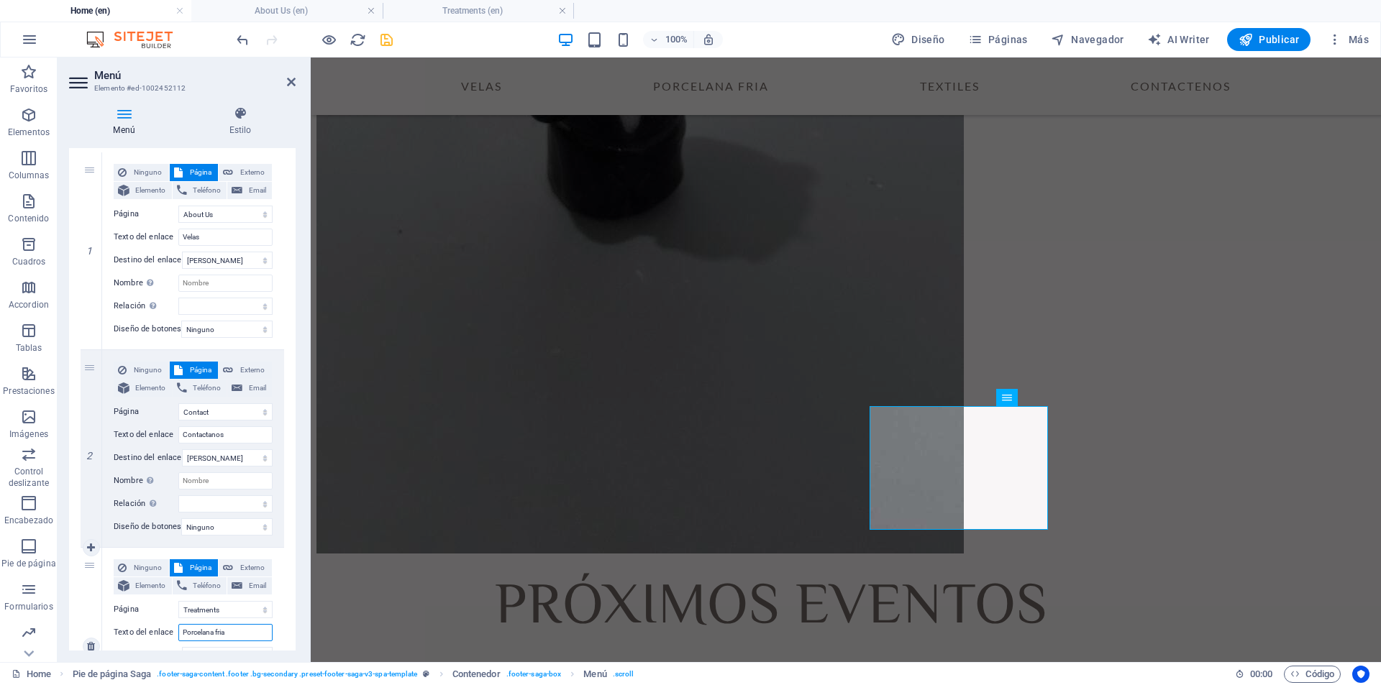
select select
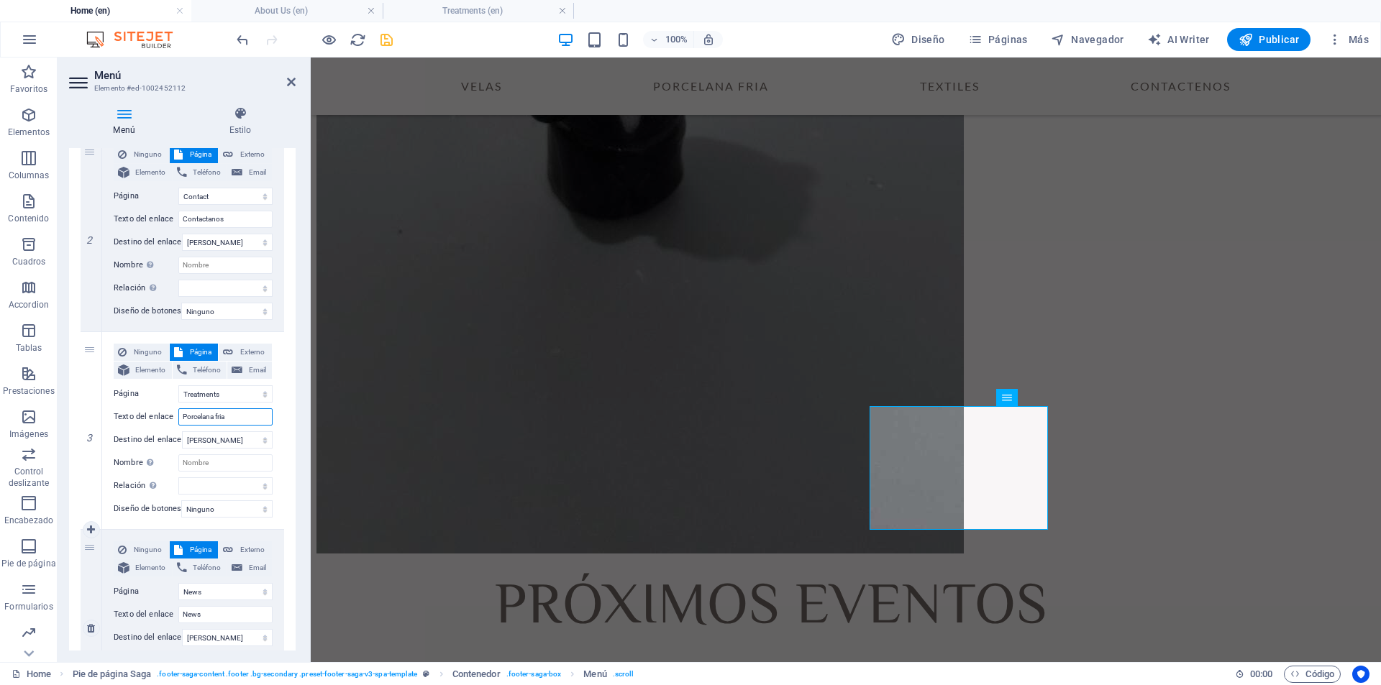
scroll to position [432, 0]
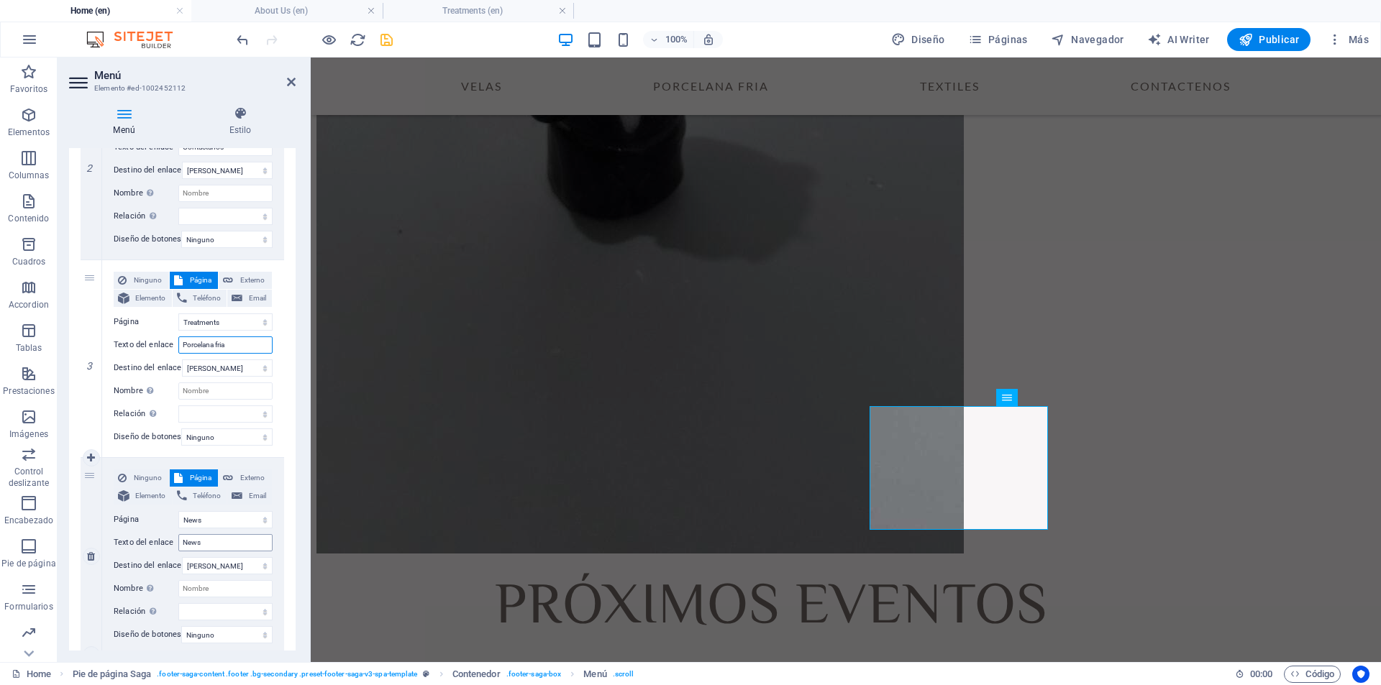
type input "Porcelana fria"
click at [222, 542] on input "News" at bounding box center [225, 542] width 94 height 17
drag, startPoint x: 227, startPoint y: 542, endPoint x: 111, endPoint y: 537, distance: 116.7
click at [111, 537] on div "Ninguno Página Externo Elemento Teléfono Email Página Home About Us Treatments …" at bounding box center [193, 556] width 182 height 197
type input "Textiles"
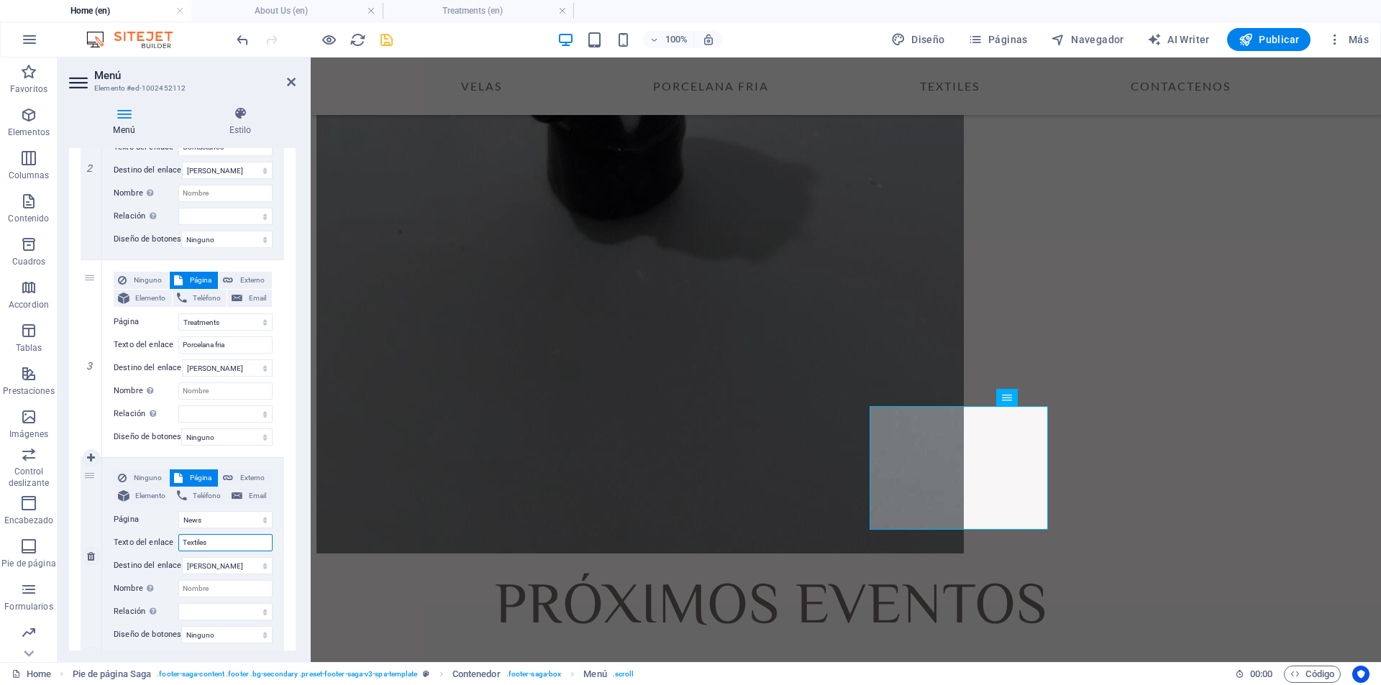
select select
type input "Textiles"
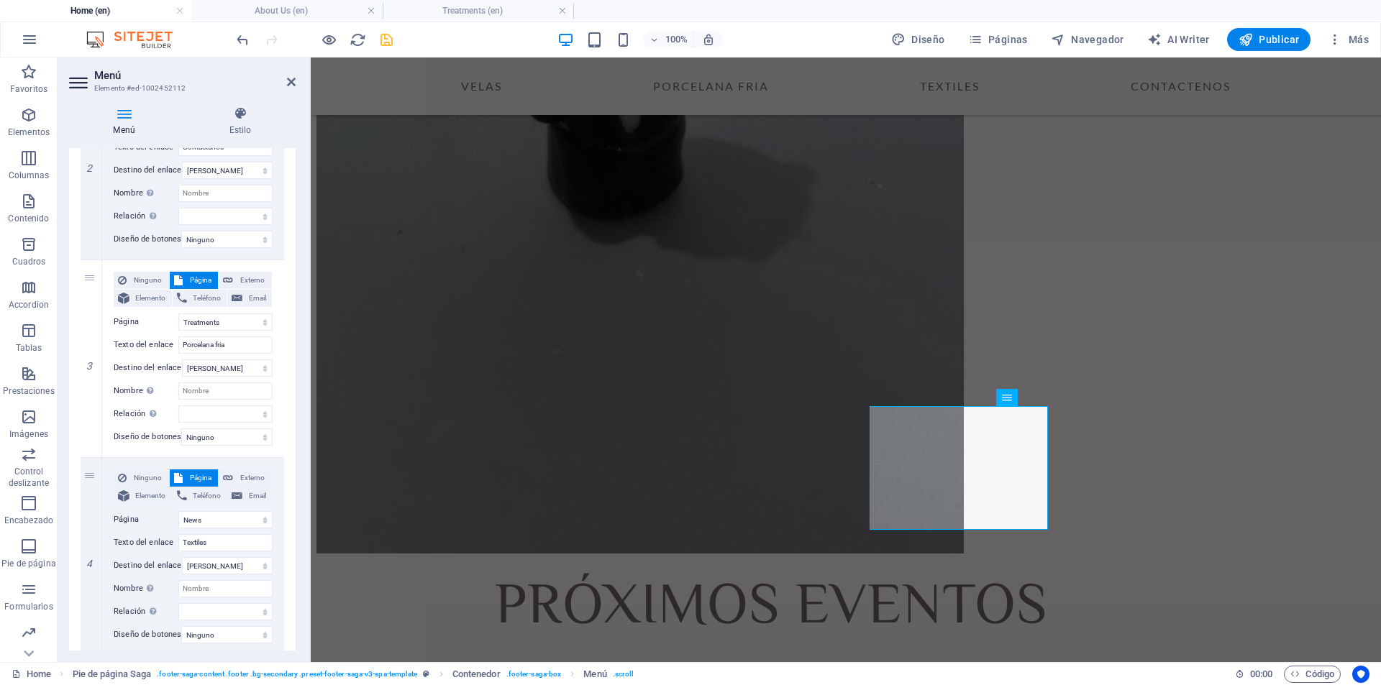
click at [824, 14] on ul "Home (en) About Us (en) Treatments (en)" at bounding box center [690, 11] width 1381 height 22
click at [384, 43] on icon "save" at bounding box center [386, 40] width 17 height 17
checkbox input "false"
select select "1"
select select
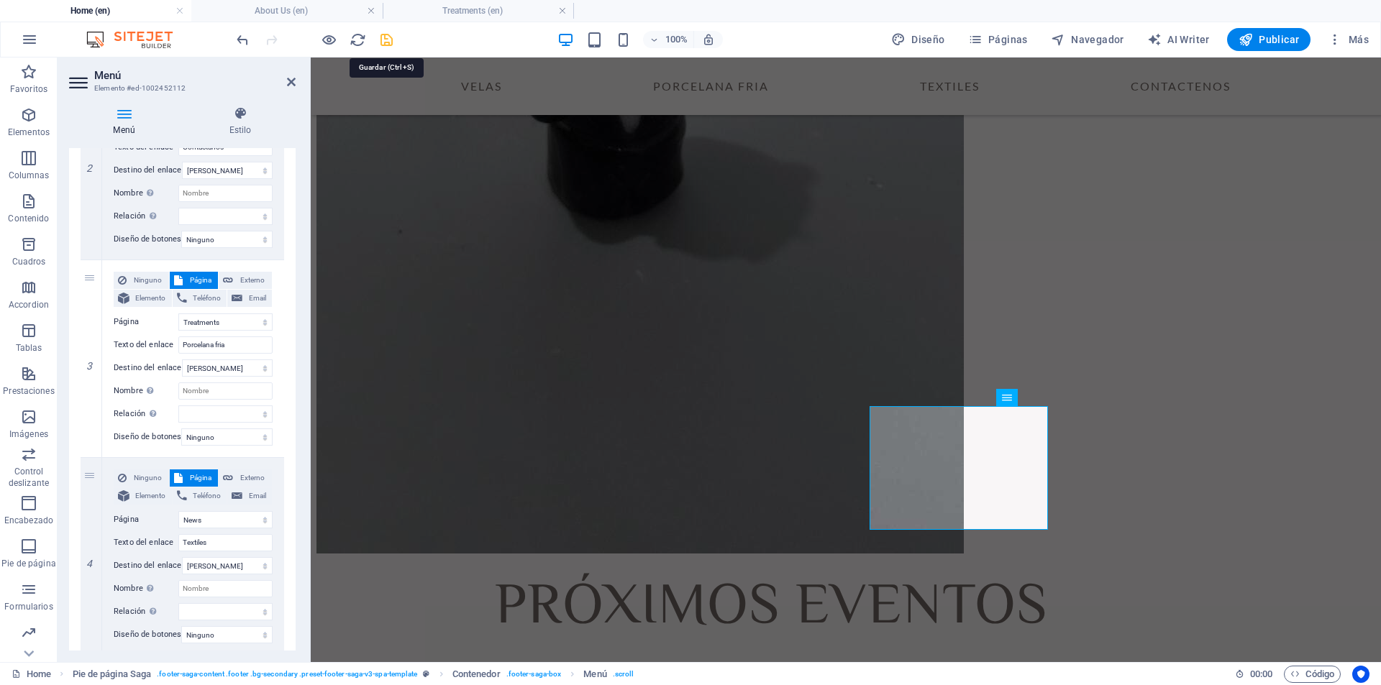
select select "4"
select select
select select "2"
select select
select select "3"
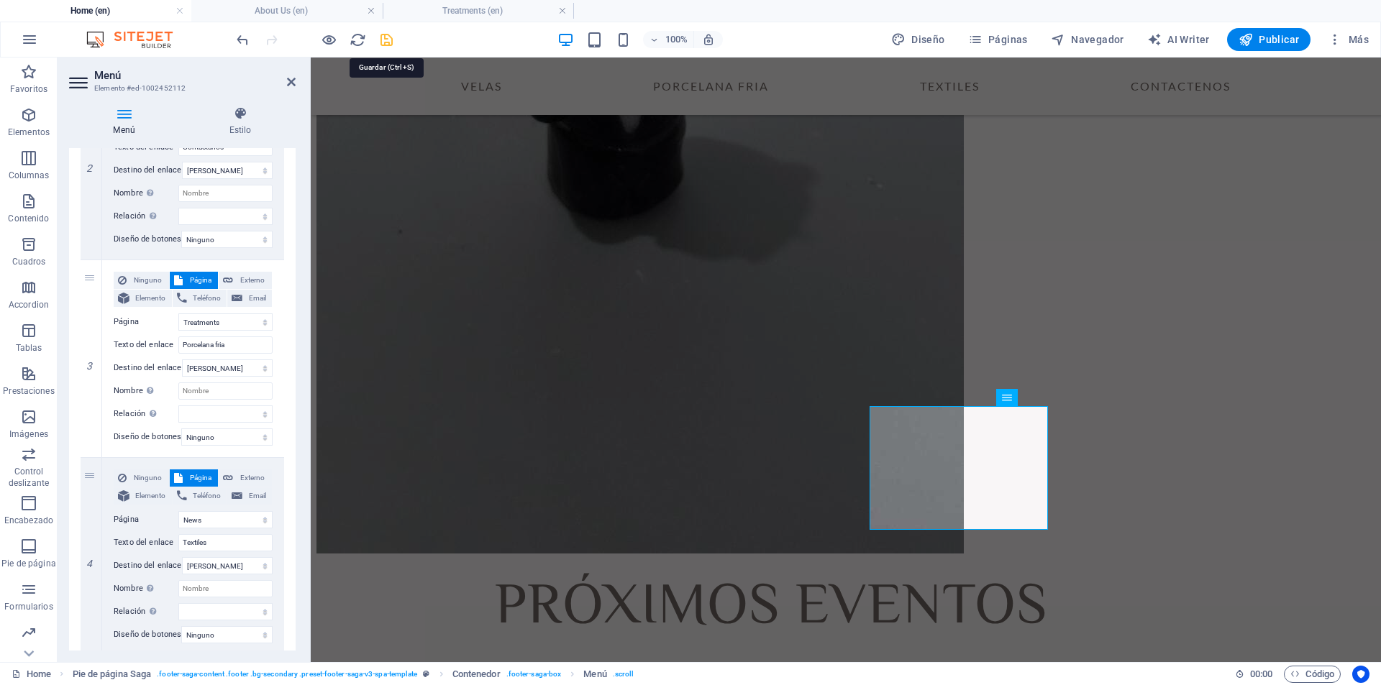
select select
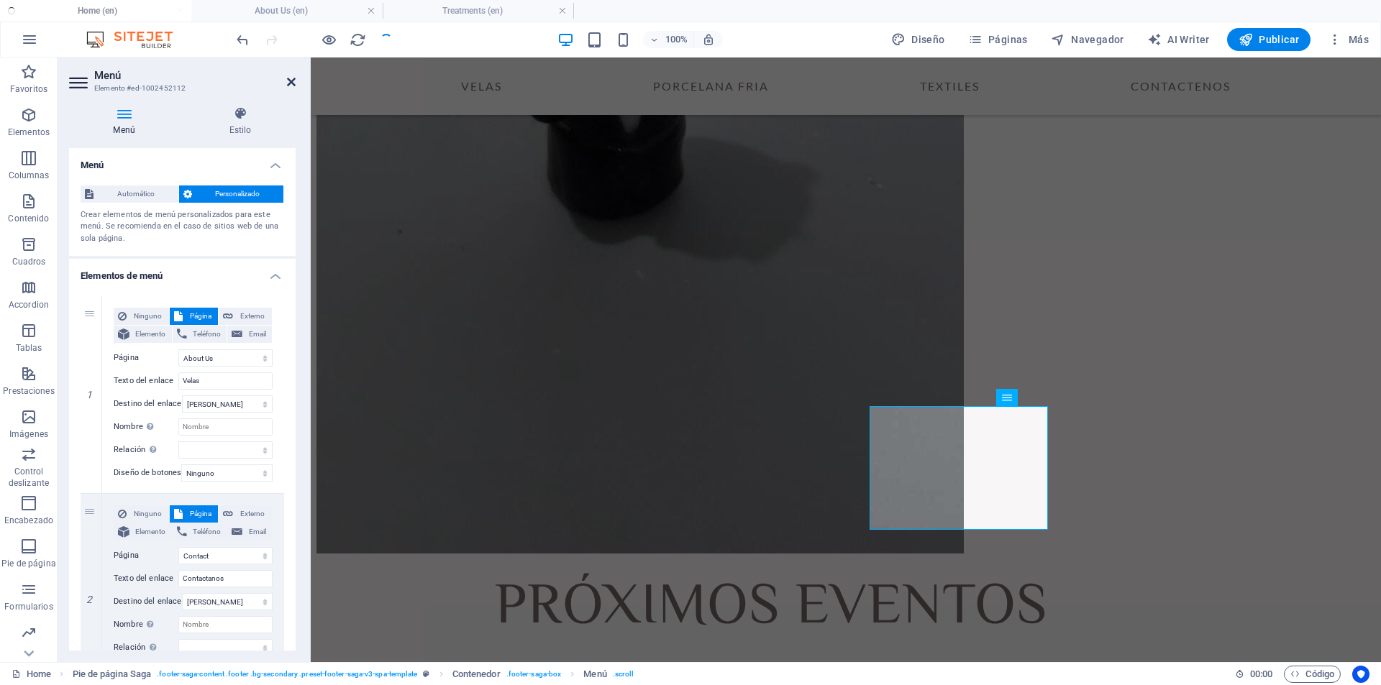
click at [293, 82] on icon at bounding box center [291, 82] width 9 height 12
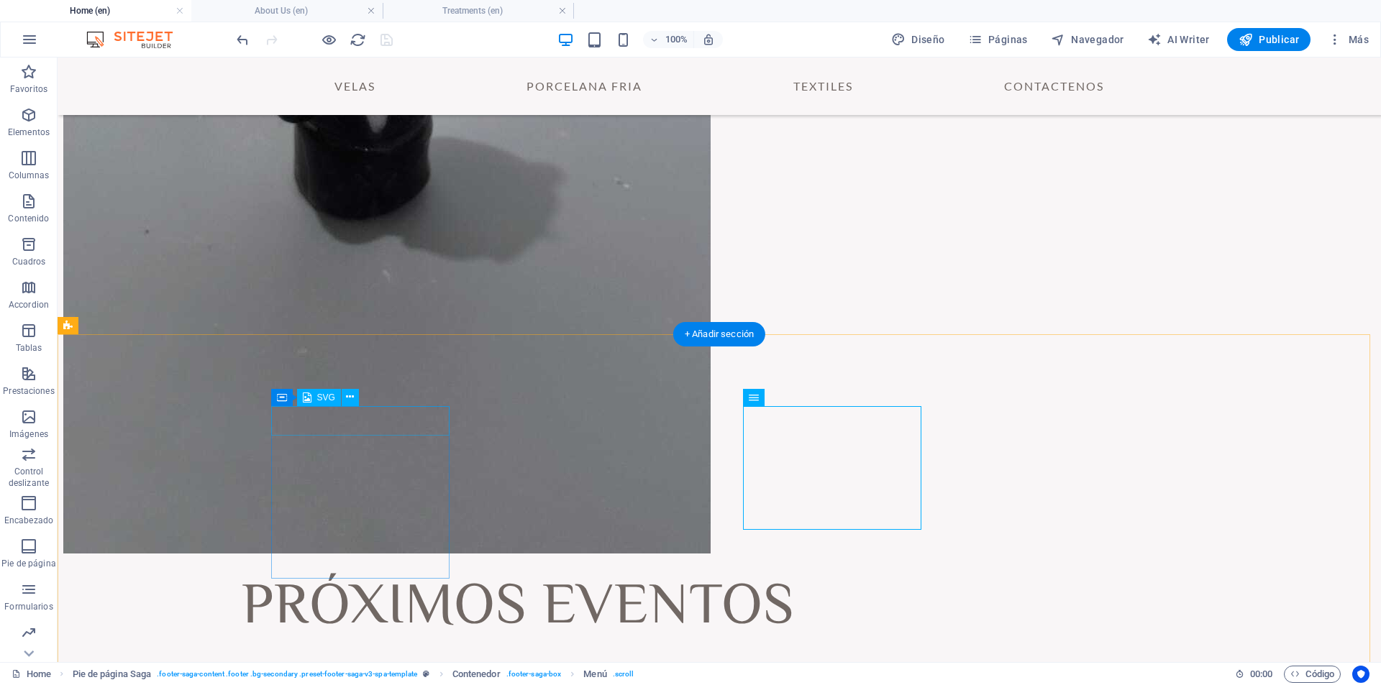
click at [350, 399] on icon at bounding box center [350, 397] width 8 height 15
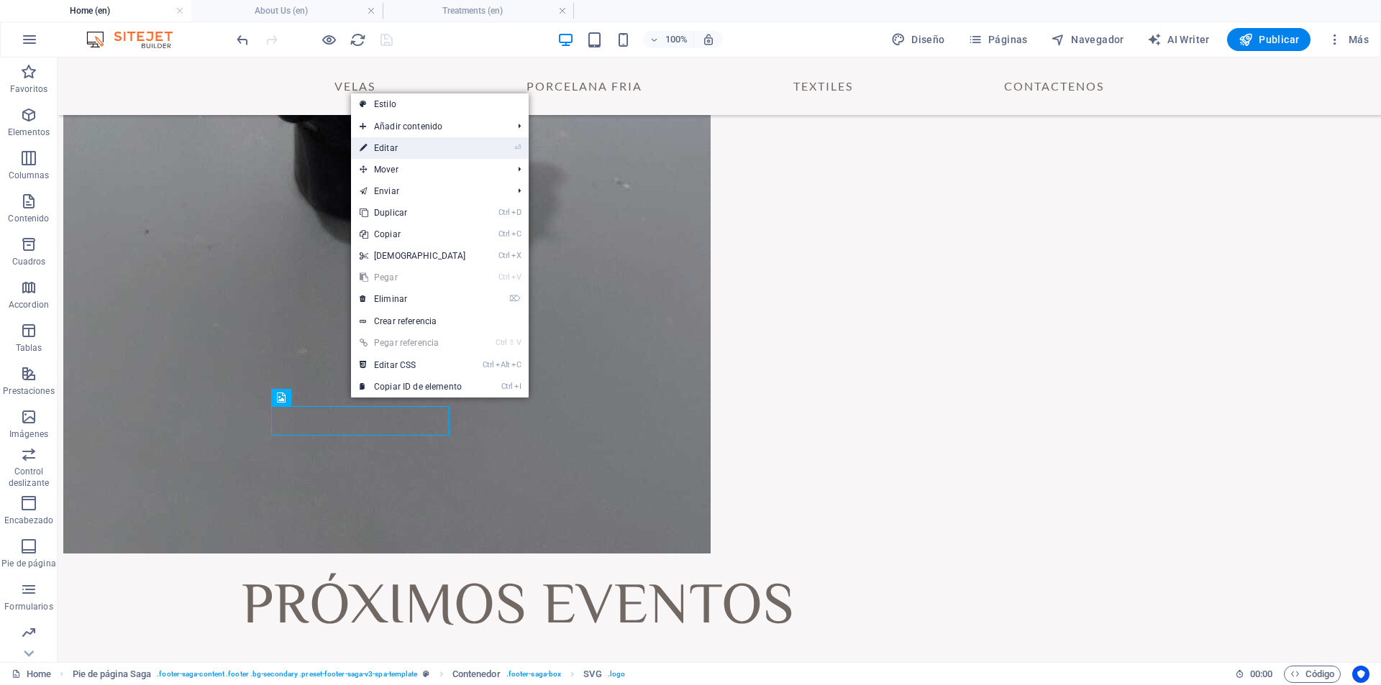
click at [416, 147] on link "⏎ Editar" at bounding box center [413, 148] width 124 height 22
select select "xMidYMid"
select select "px"
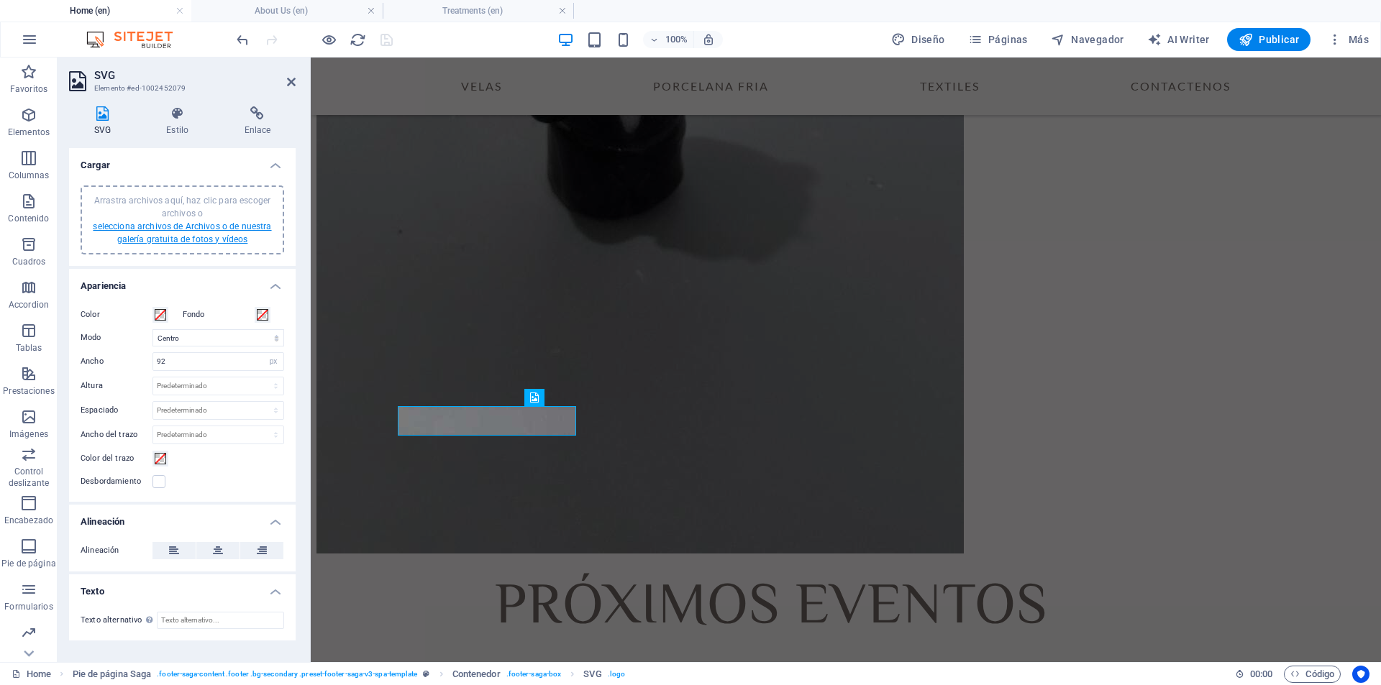
click at [212, 236] on link "selecciona archivos de Archivos o de nuestra galería gratuita de fotos y vídeos" at bounding box center [182, 233] width 178 height 23
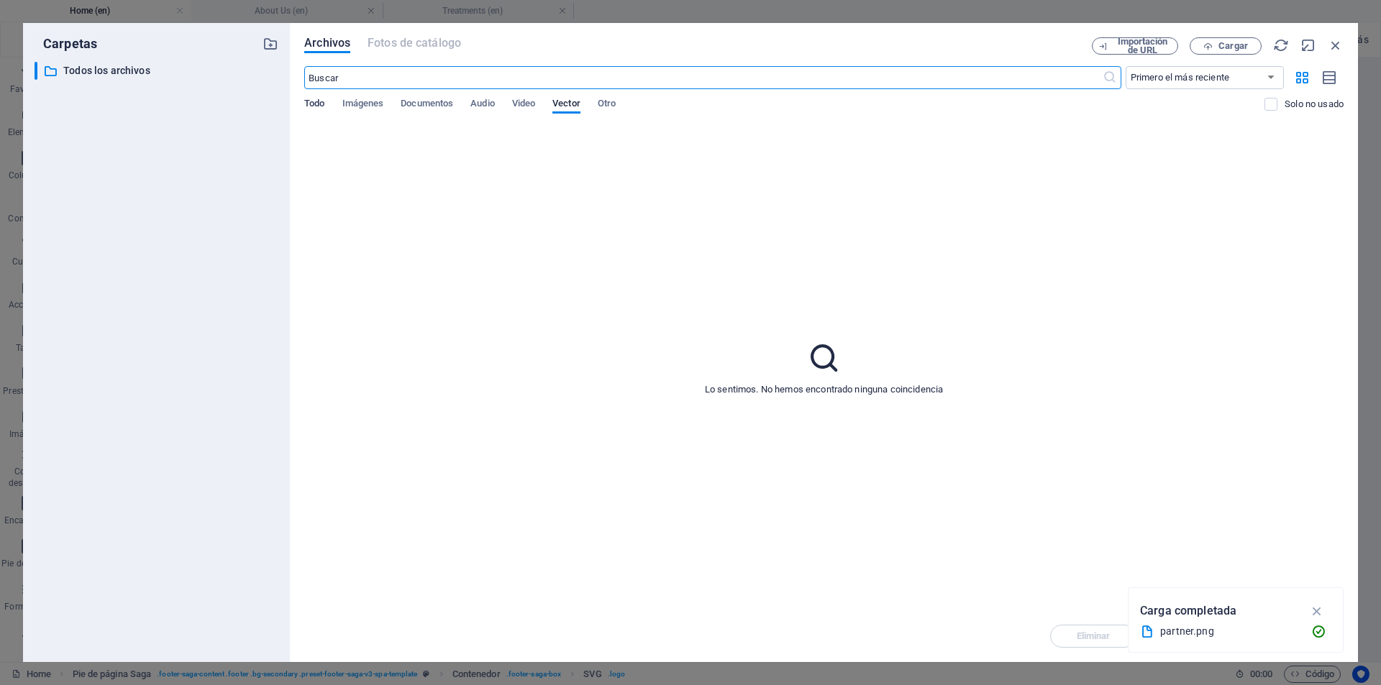
click at [317, 106] on span "Todo" at bounding box center [314, 105] width 20 height 20
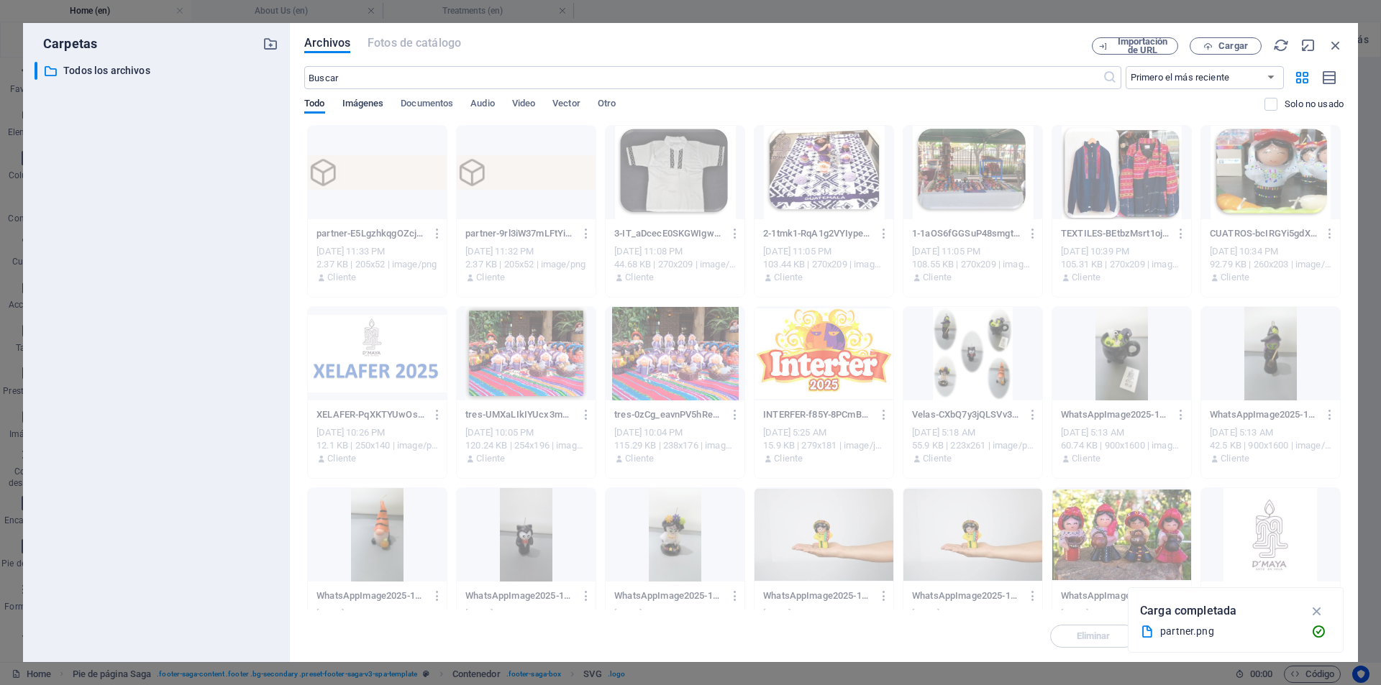
click at [363, 101] on span "Imágenes" at bounding box center [363, 105] width 42 height 20
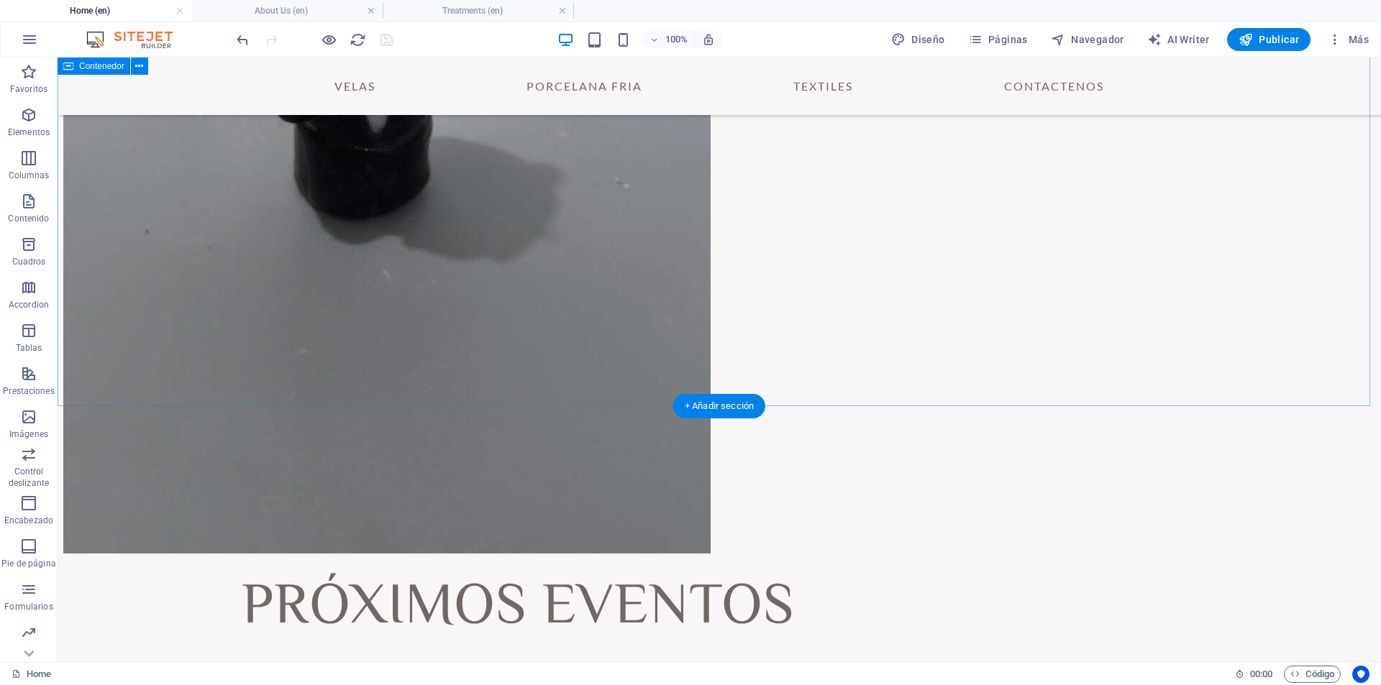
scroll to position [4498, 0]
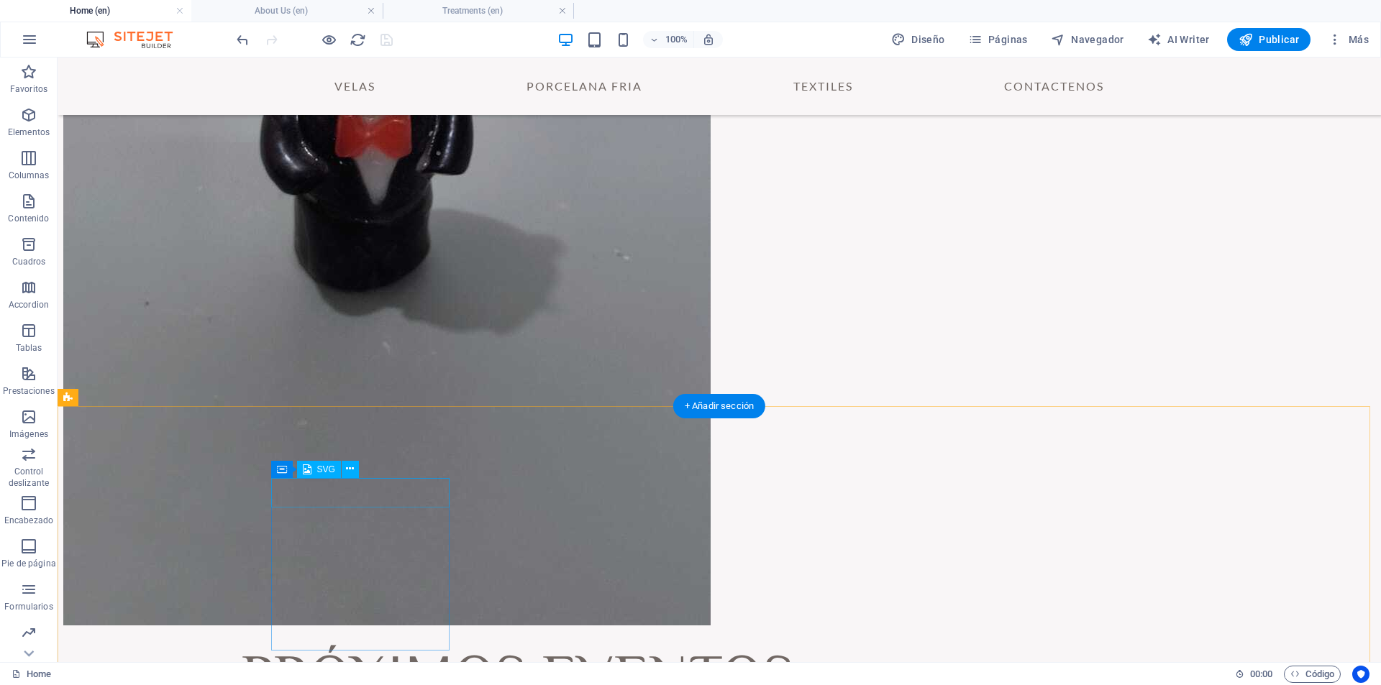
click at [347, 469] on icon at bounding box center [350, 469] width 8 height 15
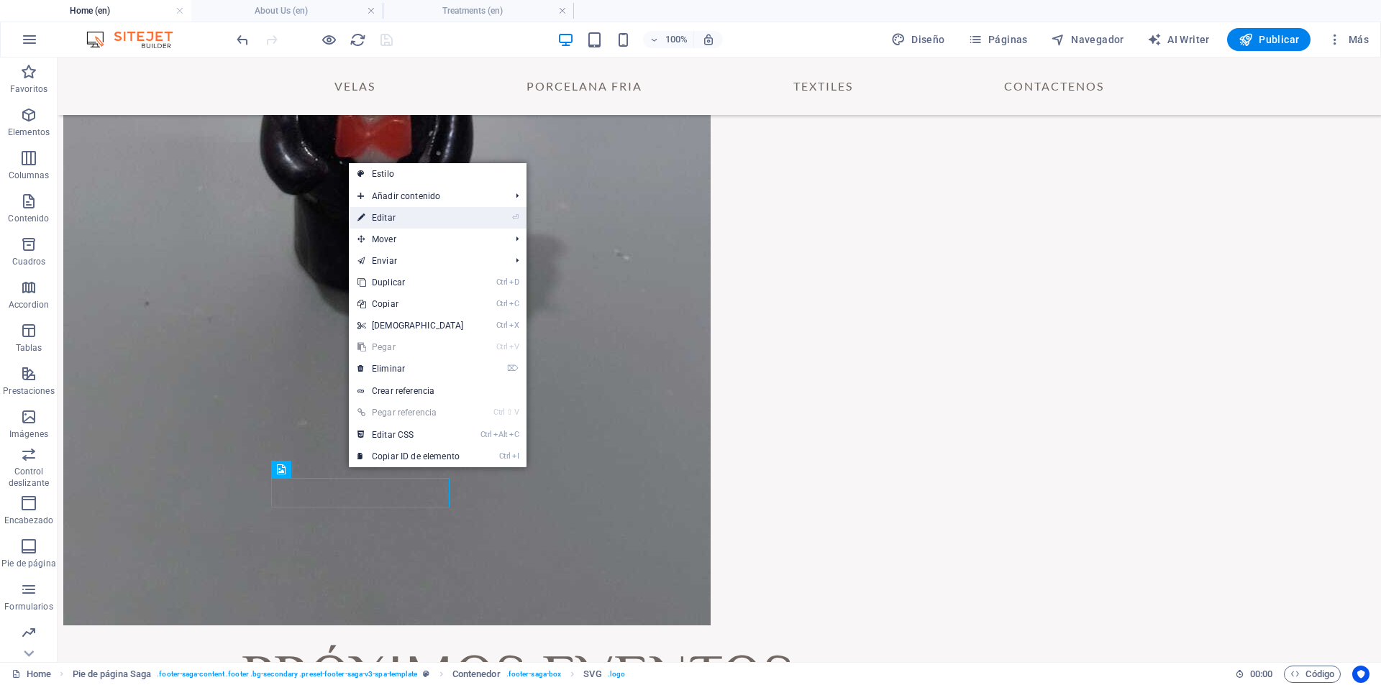
click at [424, 217] on link "⏎ Editar" at bounding box center [411, 218] width 124 height 22
select select "xMidYMid"
select select "px"
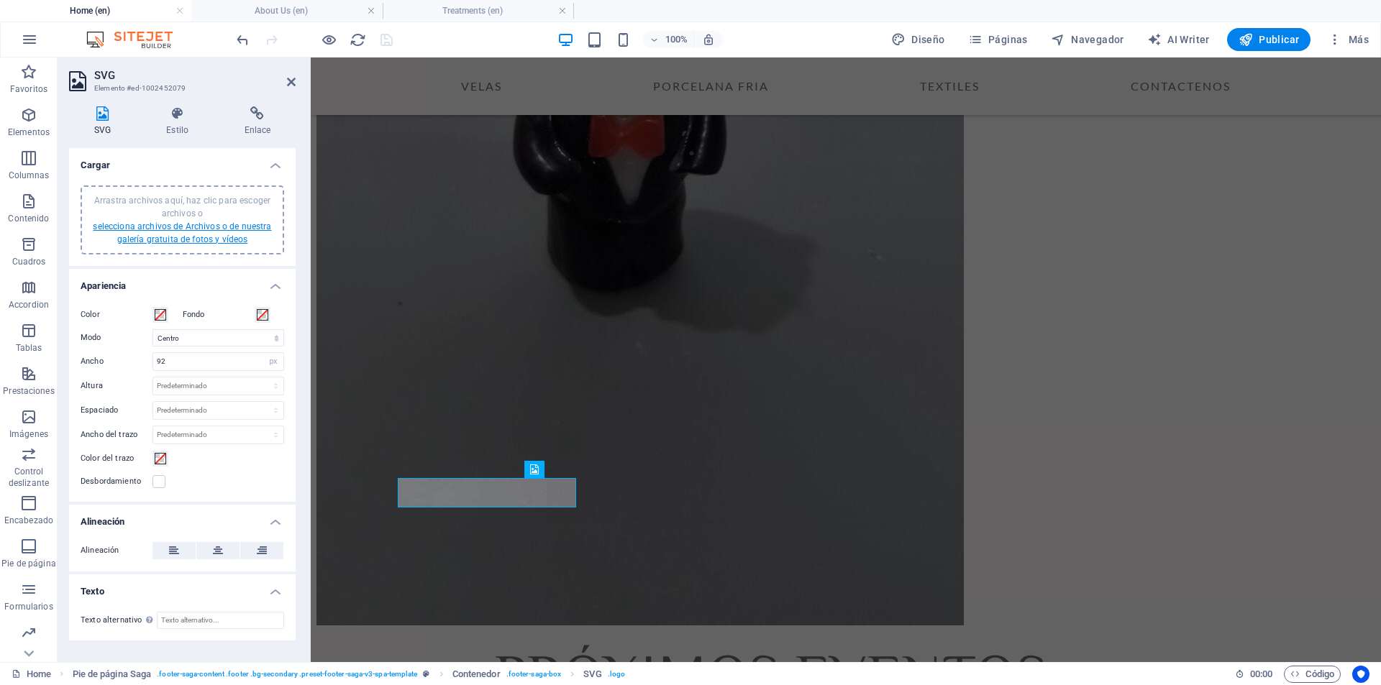
click at [208, 239] on link "selecciona archivos de Archivos o de nuestra galería gratuita de fotos y vídeos" at bounding box center [182, 233] width 178 height 23
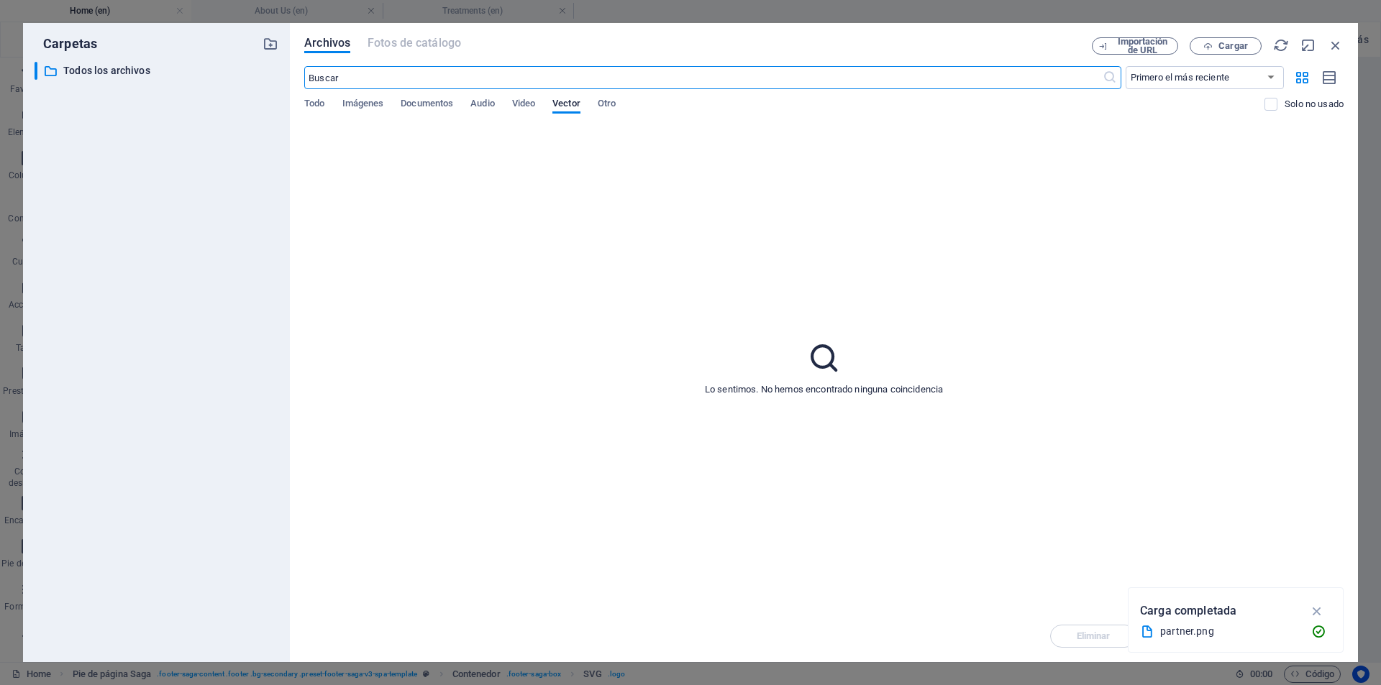
scroll to position [4485, 0]
click at [1104, 47] on span "Cargar" at bounding box center [1232, 46] width 29 height 9
click at [1104, 547] on icon "button" at bounding box center [1317, 593] width 17 height 16
click at [646, 15] on div "Carpetas ​ Todos los archivos Todos los archivos Archivos Fotos de catálogo Imp…" at bounding box center [690, 342] width 1381 height 685
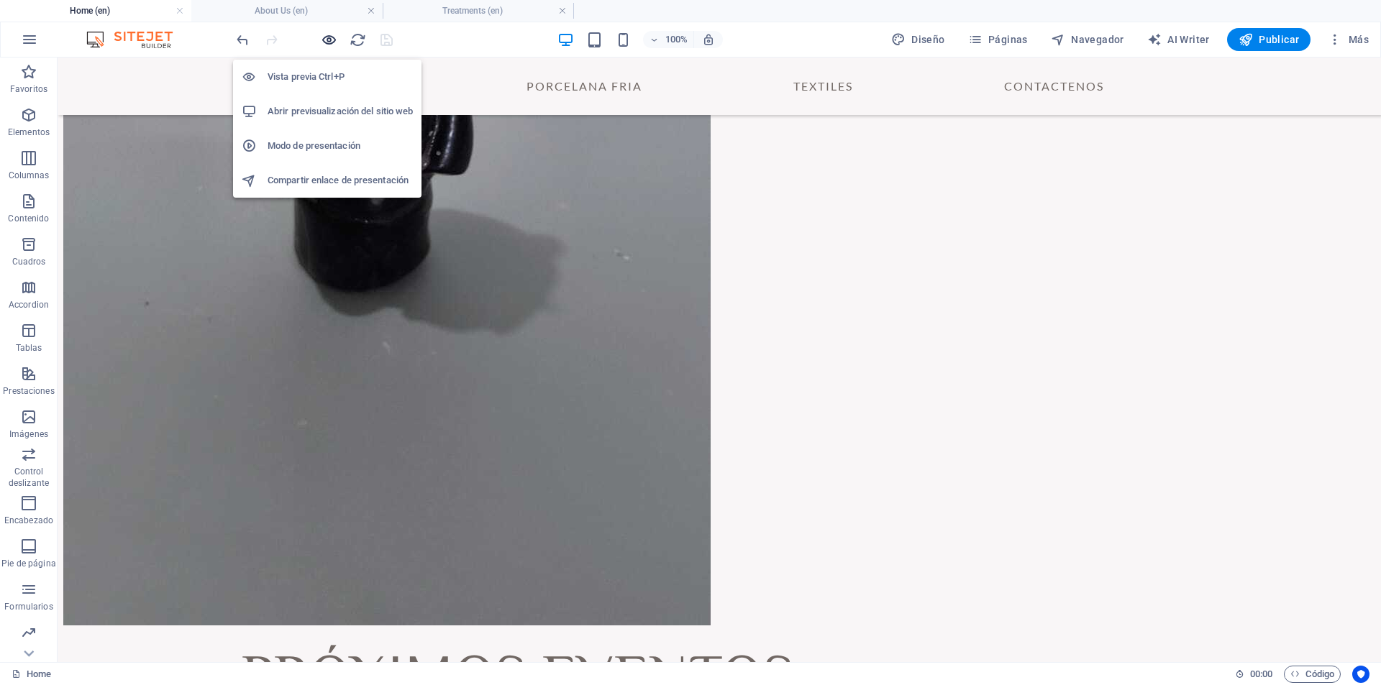
click at [331, 38] on icon "button" at bounding box center [329, 40] width 17 height 17
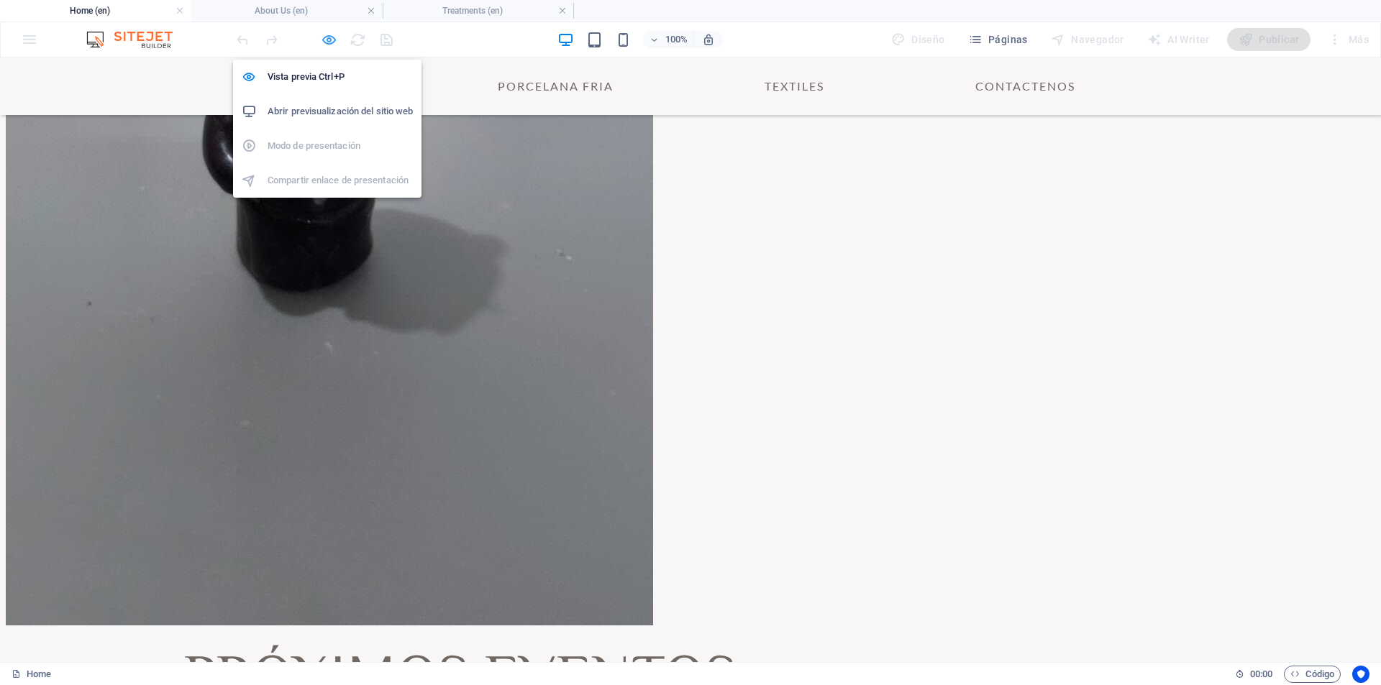
scroll to position [4312, 0]
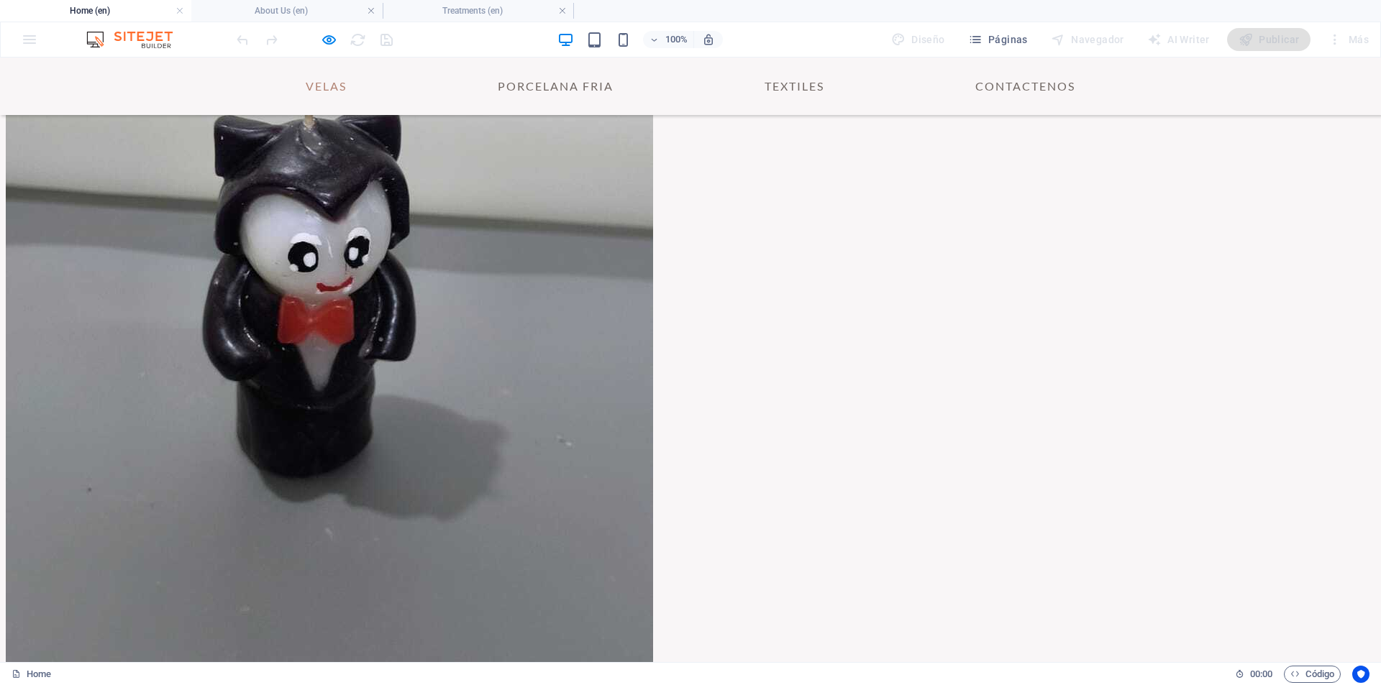
click at [316, 86] on link "VELAS" at bounding box center [326, 86] width 64 height 35
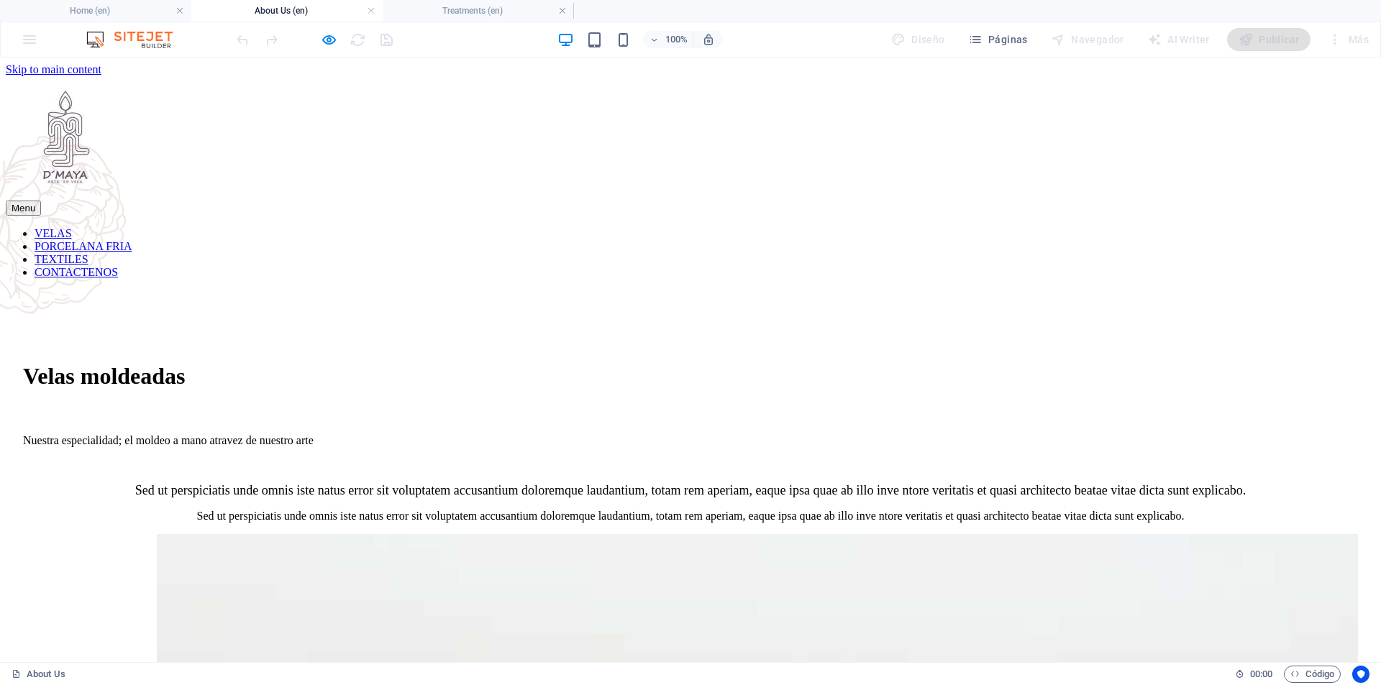
scroll to position [0, 0]
click at [127, 141] on img at bounding box center [67, 137] width 122 height 122
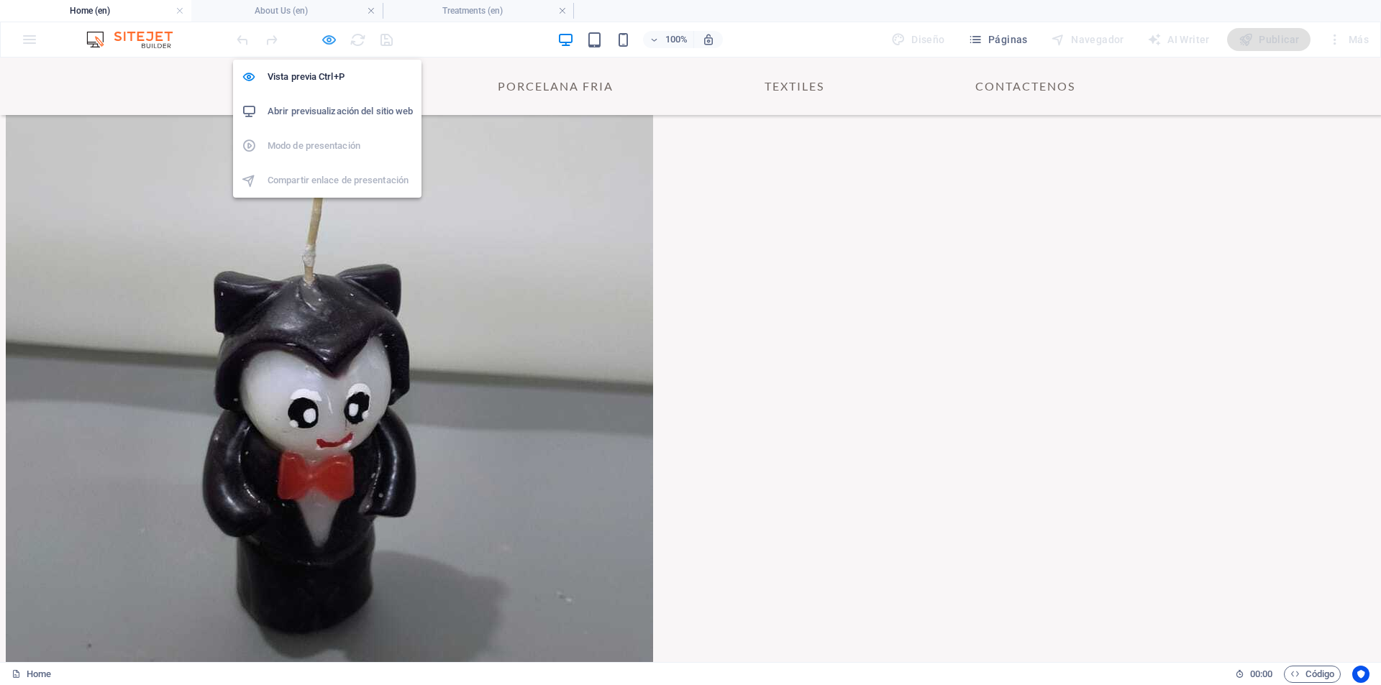
click at [329, 42] on icon "button" at bounding box center [329, 40] width 17 height 17
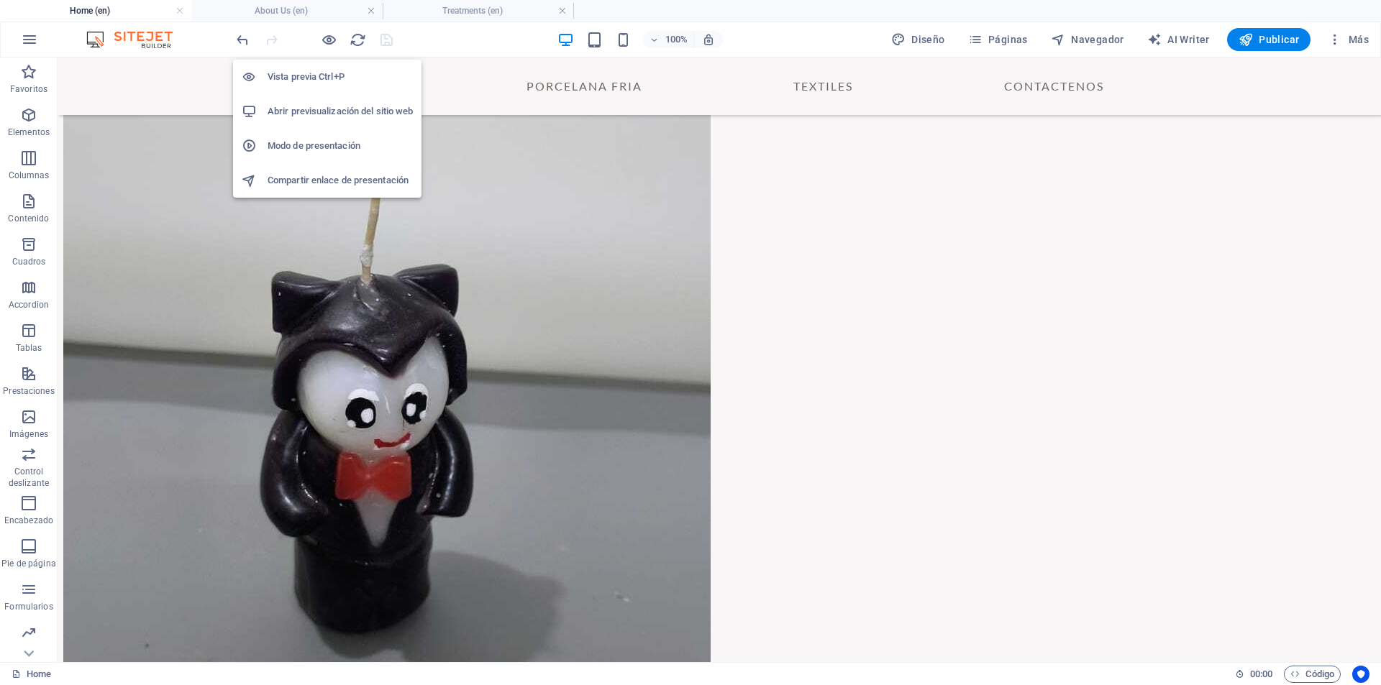
scroll to position [4342, 0]
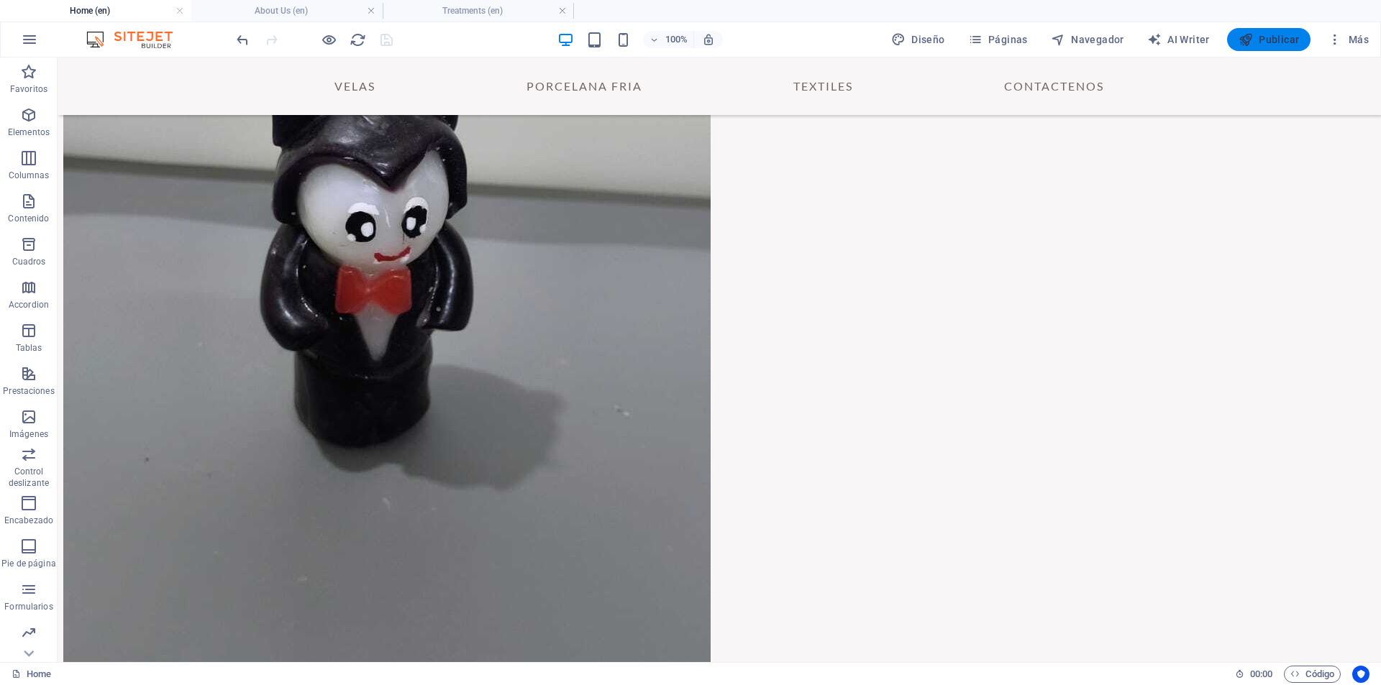
click at [1104, 39] on span "Publicar" at bounding box center [1268, 39] width 61 height 14
